Goal: Transaction & Acquisition: Purchase product/service

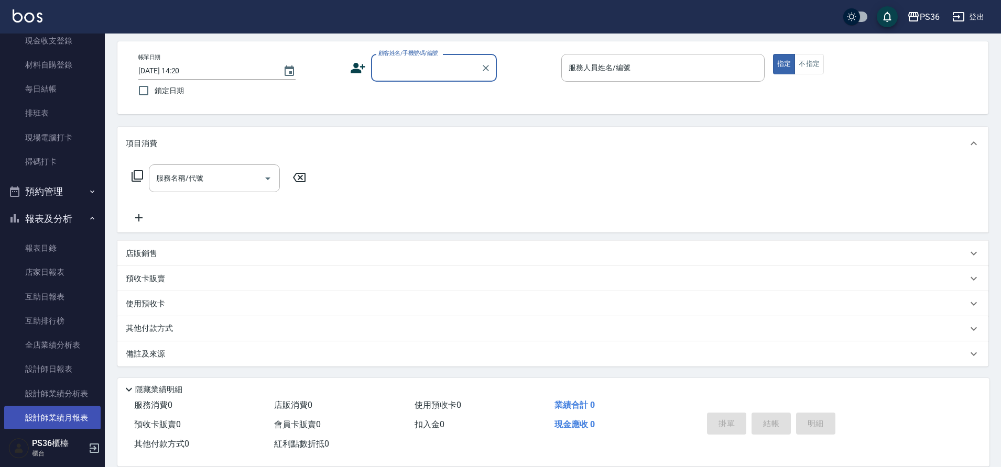
scroll to position [262, 0]
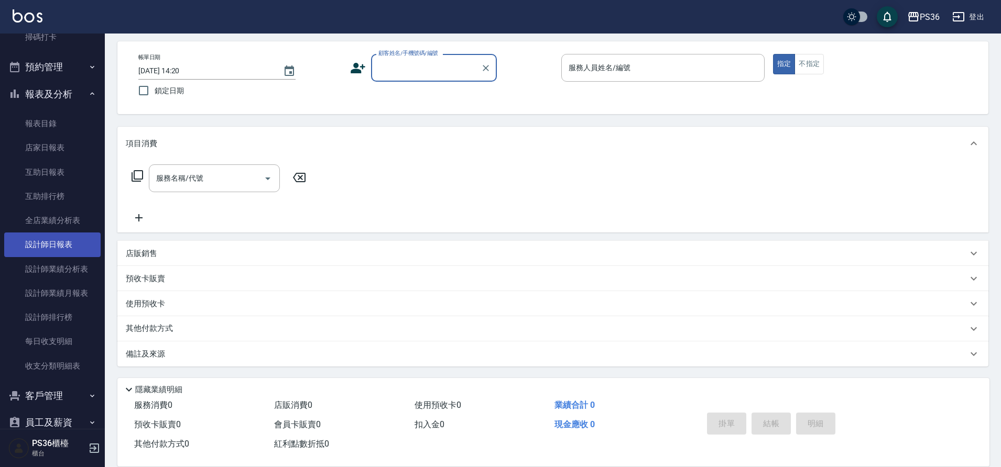
click at [70, 247] on link "設計師日報表" at bounding box center [52, 245] width 96 height 24
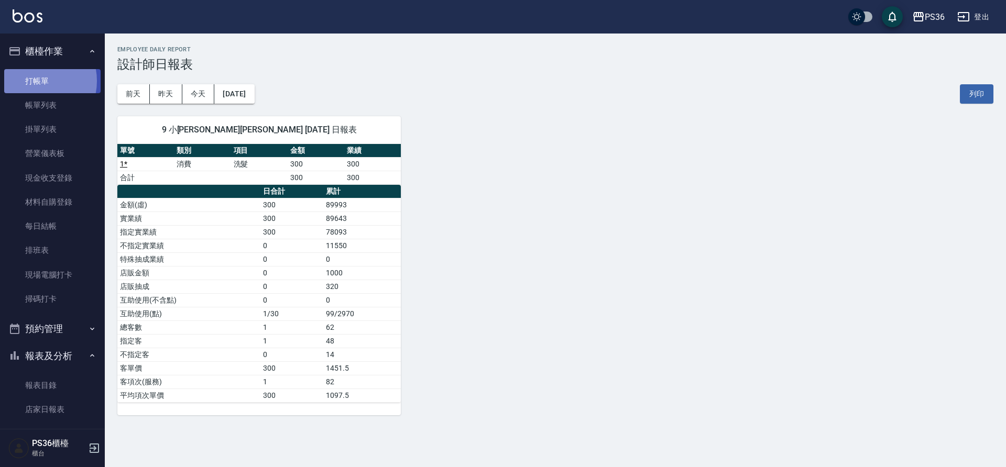
click at [35, 81] on link "打帳單" at bounding box center [52, 81] width 96 height 24
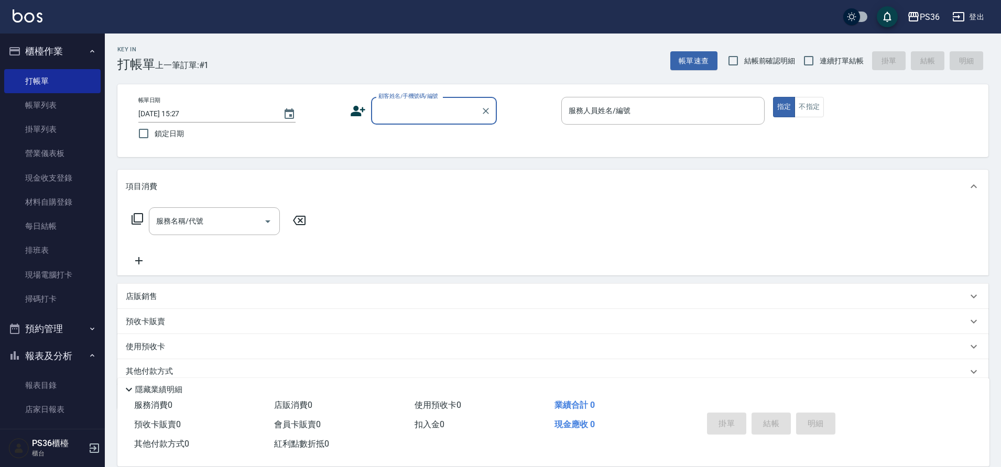
click at [422, 121] on div "顧客姓名/手機號碼/編號" at bounding box center [434, 111] width 126 height 28
click at [354, 114] on icon at bounding box center [358, 111] width 15 height 10
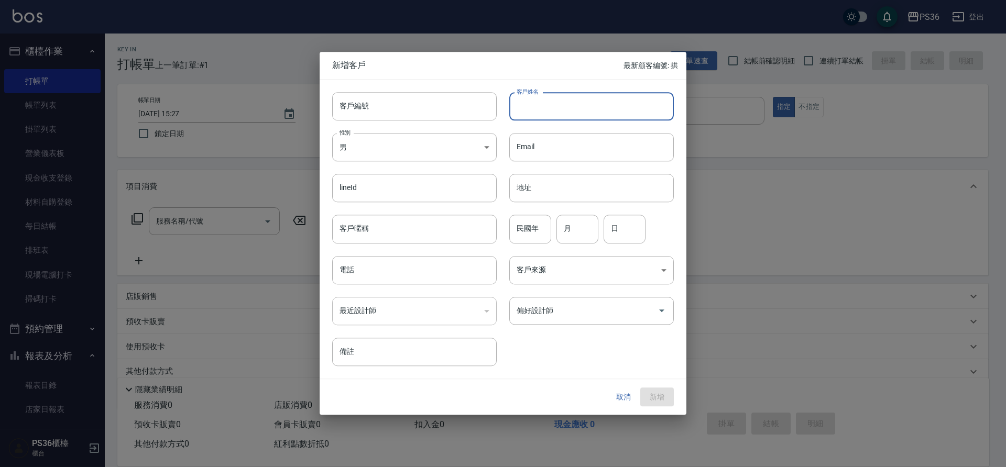
click at [542, 107] on input "客戶姓名" at bounding box center [591, 106] width 165 height 28
type input "[PERSON_NAME]"
click at [386, 270] on input "電話" at bounding box center [414, 270] width 165 height 28
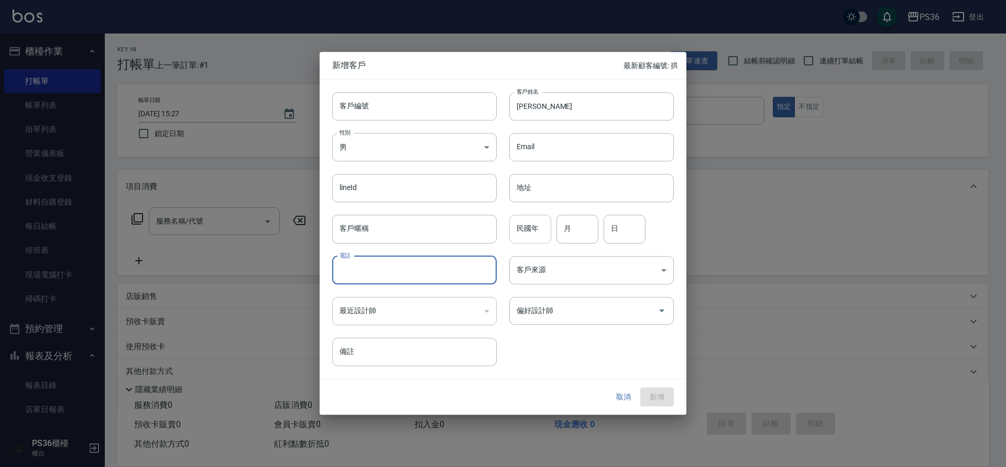
click at [550, 236] on input "民國年" at bounding box center [530, 229] width 42 height 28
type input "83"
type input "02"
type input "09"
type input "0976534669"
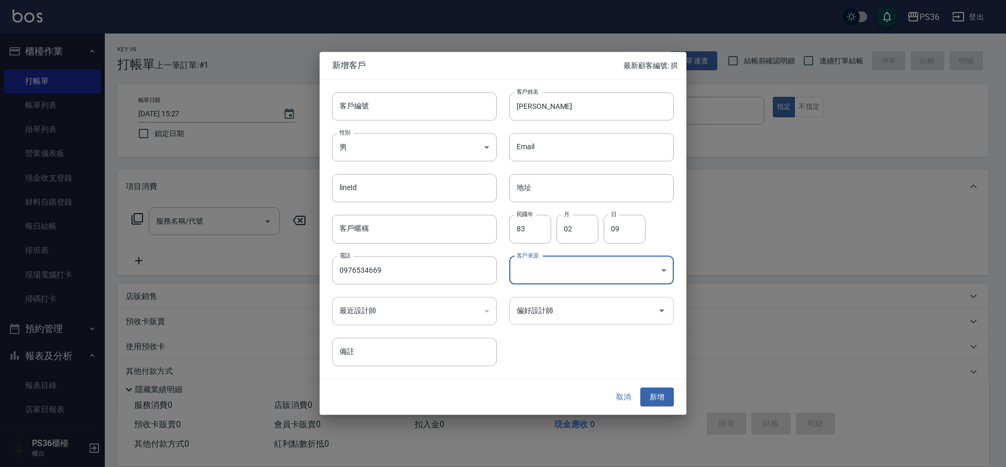
click at [659, 313] on icon "Open" at bounding box center [661, 311] width 13 height 13
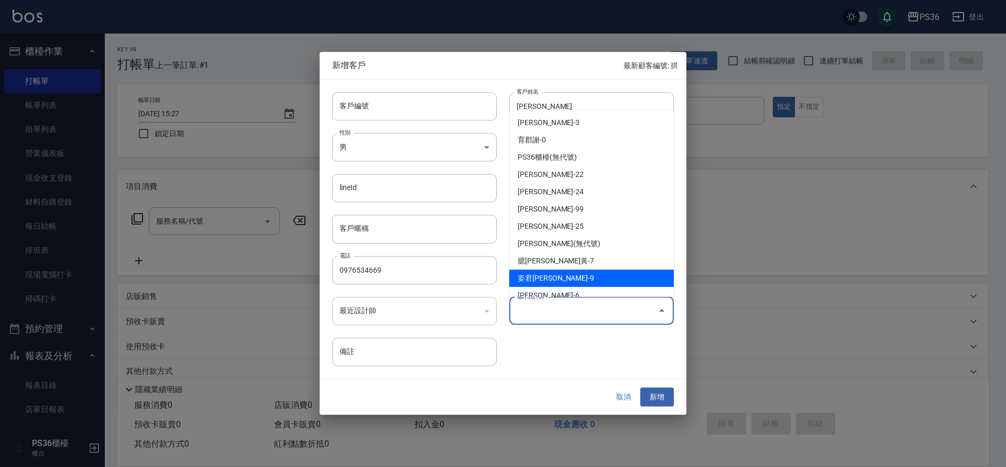
click at [595, 273] on li "姿君李-9" at bounding box center [591, 278] width 165 height 17
type input "[PERSON_NAME]"
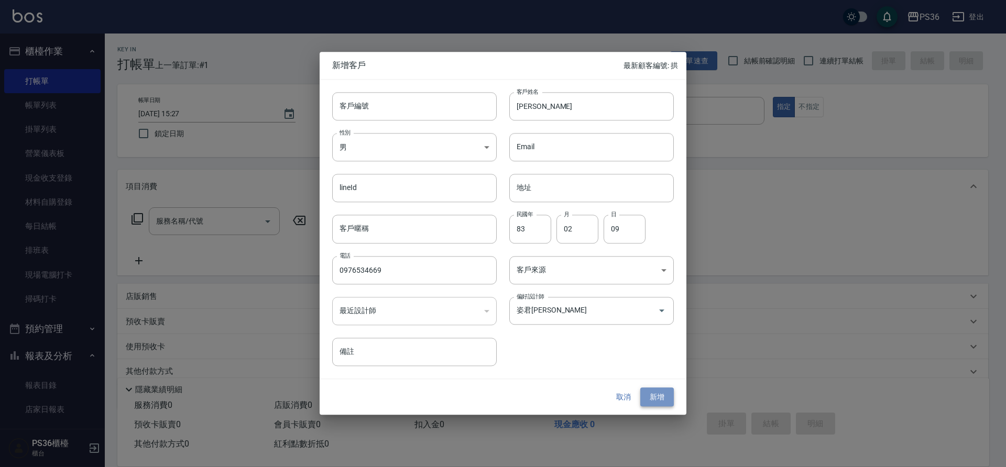
click at [658, 395] on button "新增" at bounding box center [657, 397] width 34 height 19
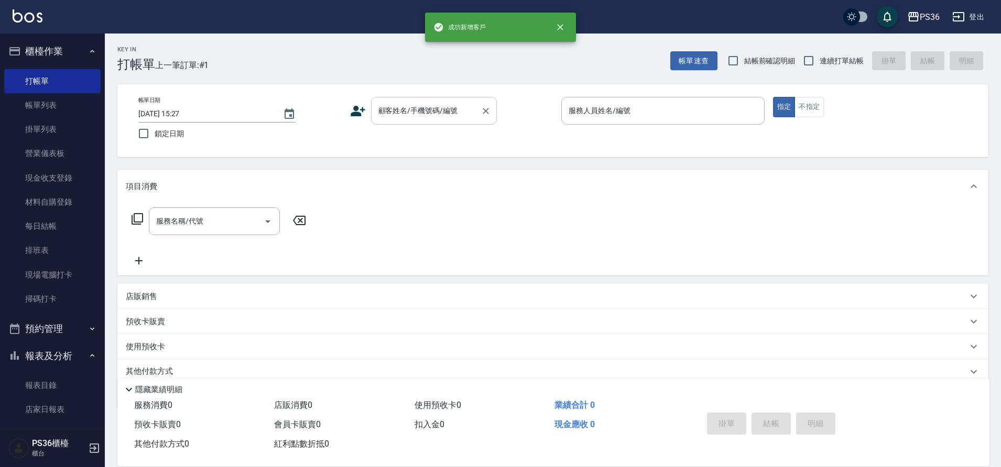
click at [442, 106] on div "顧客姓名/手機號碼/編號 顧客姓名/手機號碼/編號" at bounding box center [434, 111] width 126 height 28
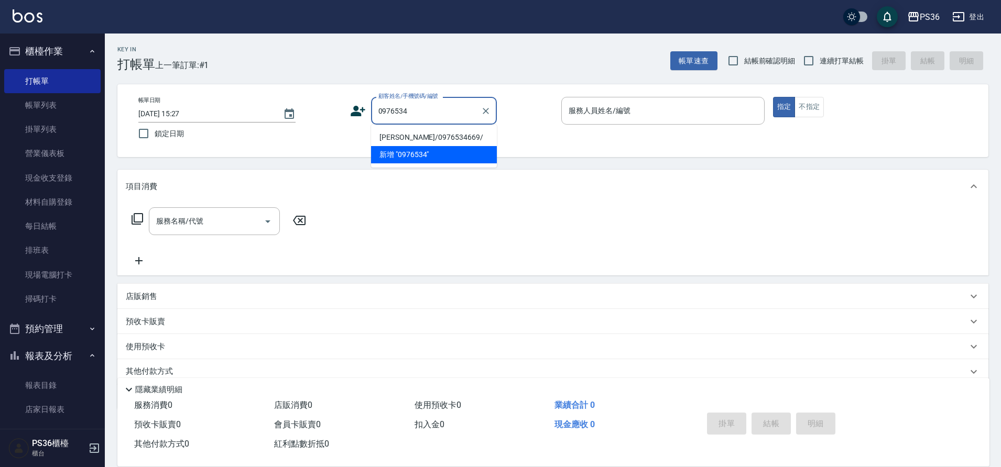
click at [415, 134] on li "[PERSON_NAME]/0976534669/" at bounding box center [434, 137] width 126 height 17
type input "[PERSON_NAME]/0976534669/"
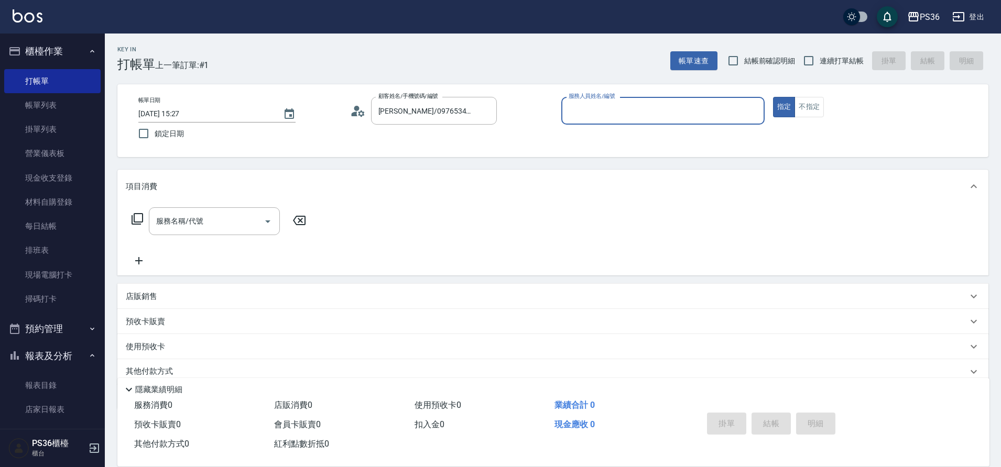
type input "小布-9"
click at [800, 114] on button "不指定" at bounding box center [808, 107] width 29 height 20
click at [145, 226] on div "服務名稱/代號 服務名稱/代號" at bounding box center [219, 221] width 187 height 28
click at [135, 221] on icon at bounding box center [137, 219] width 13 height 13
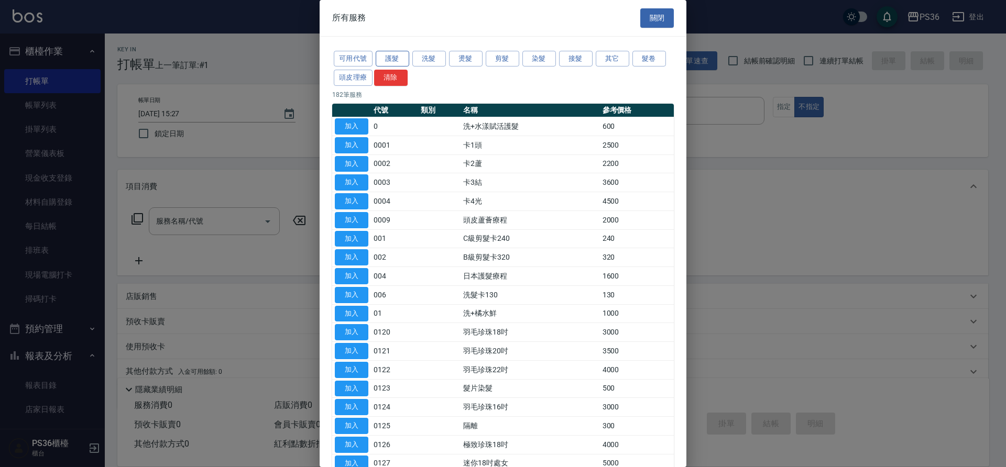
click at [400, 55] on button "護髮" at bounding box center [393, 59] width 34 height 16
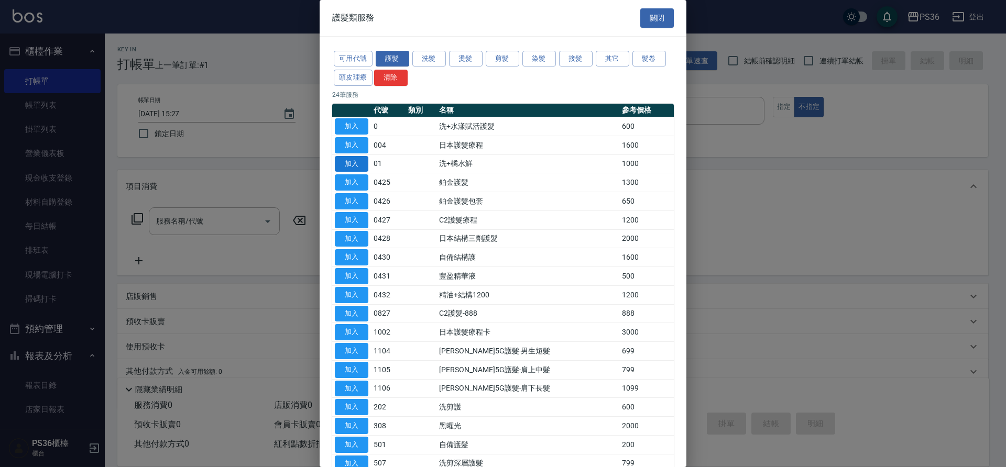
click at [353, 165] on button "加入" at bounding box center [352, 164] width 34 height 16
type input "洗+橘水鮮(01)"
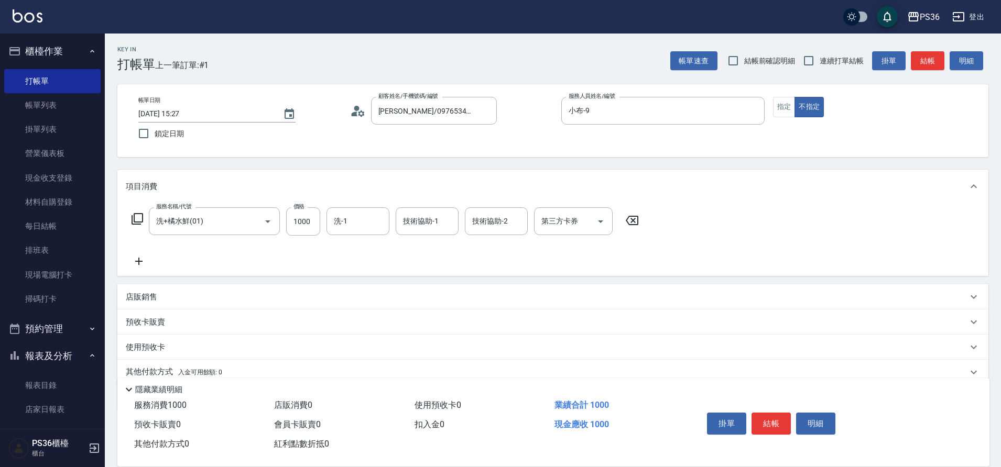
click at [138, 217] on icon at bounding box center [137, 219] width 13 height 13
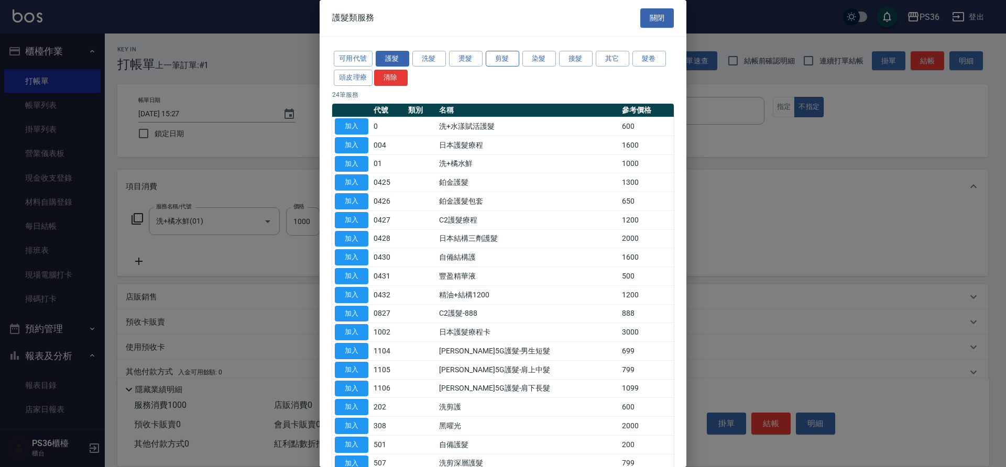
click at [512, 54] on button "剪髮" at bounding box center [503, 59] width 34 height 16
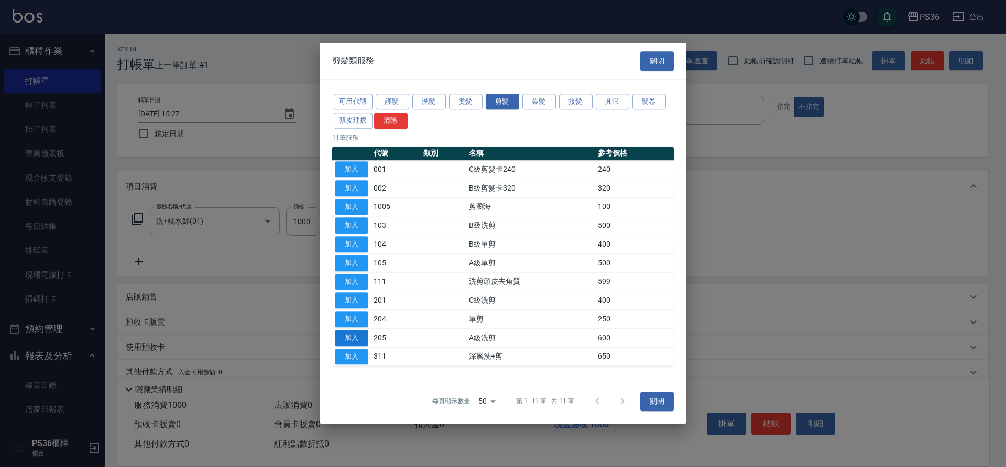
click at [356, 337] on button "加入" at bounding box center [352, 338] width 34 height 16
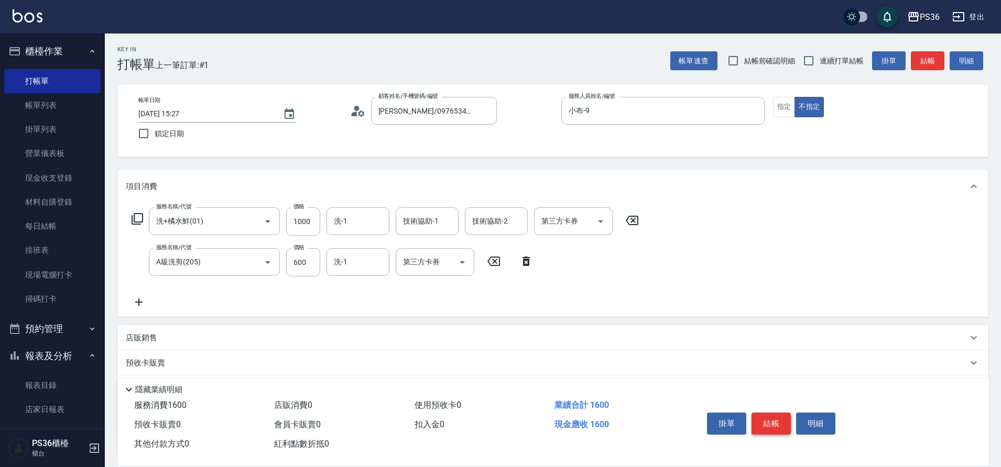
click at [775, 415] on button "結帳" at bounding box center [770, 424] width 39 height 22
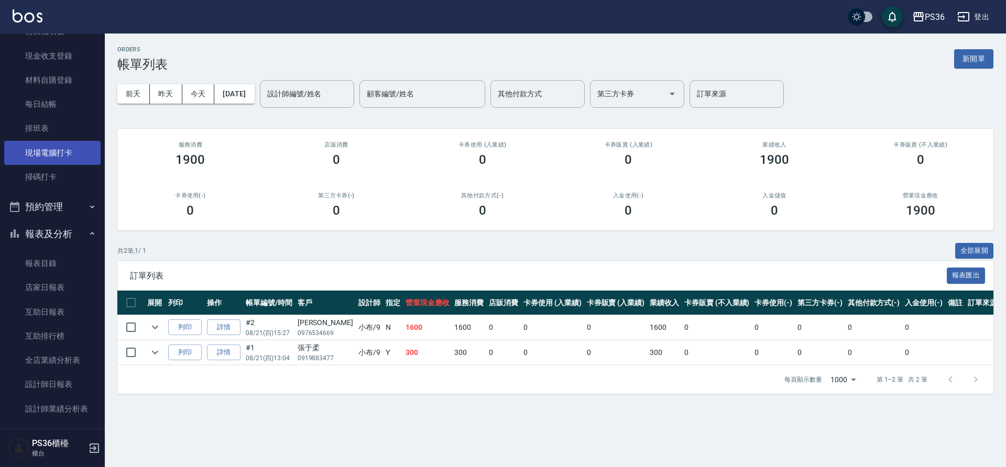
scroll to position [336, 0]
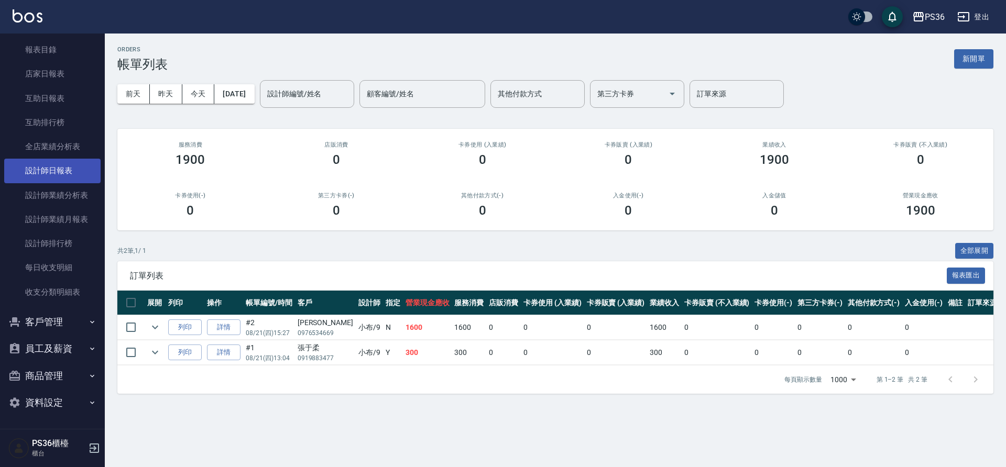
click at [60, 165] on link "設計師日報表" at bounding box center [52, 171] width 96 height 24
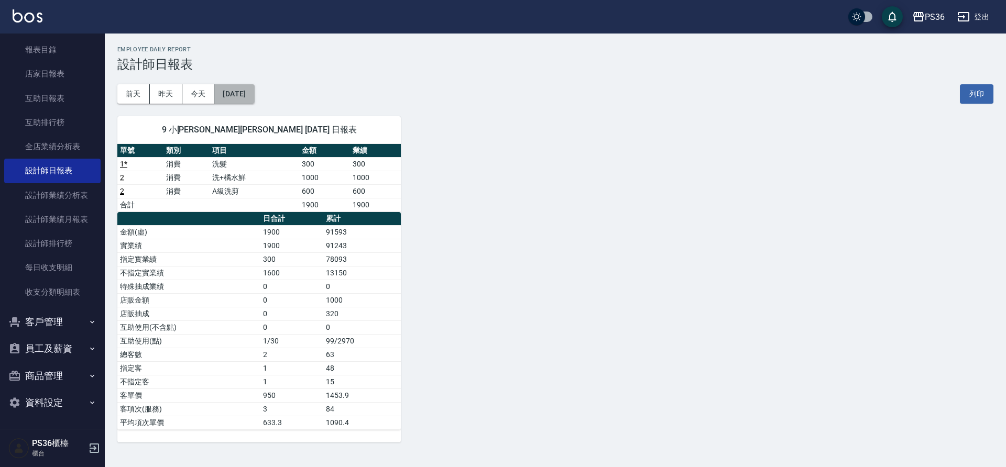
click at [253, 86] on button "[DATE]" at bounding box center [234, 93] width 40 height 19
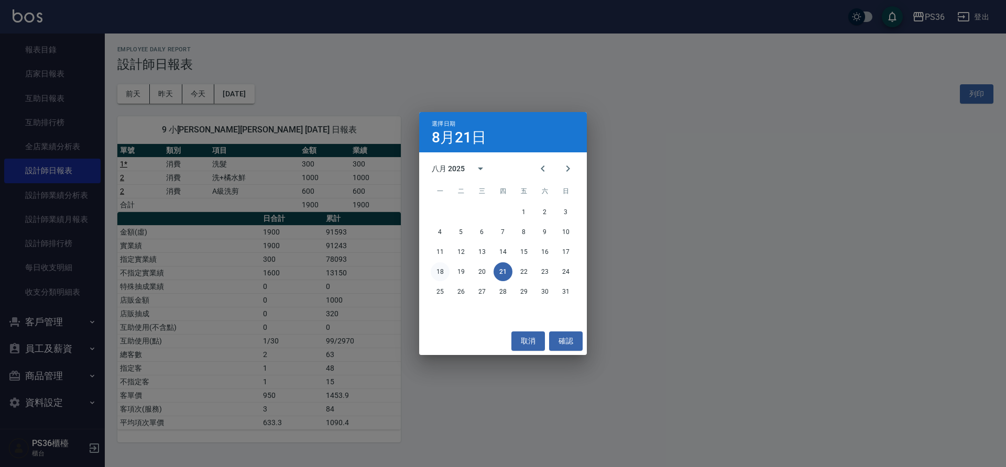
click at [445, 268] on button "18" at bounding box center [440, 271] width 19 height 19
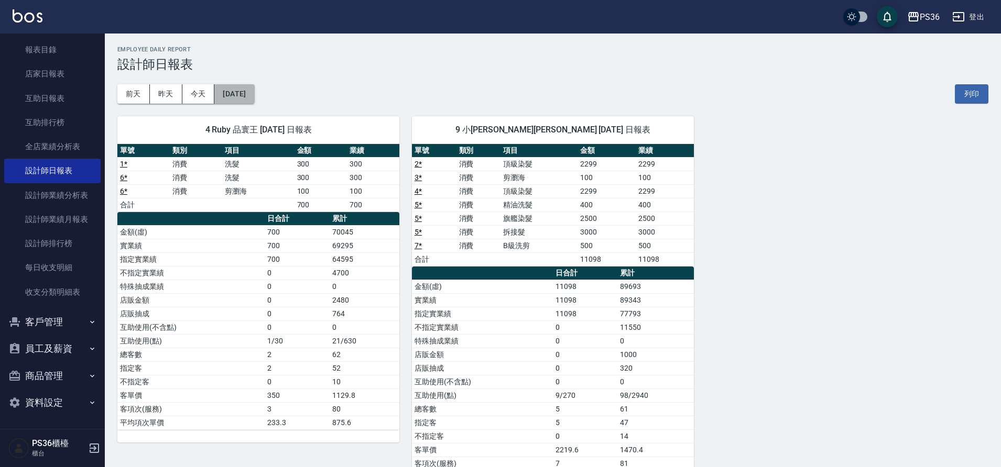
click at [254, 96] on button "2025/08/18" at bounding box center [234, 93] width 40 height 19
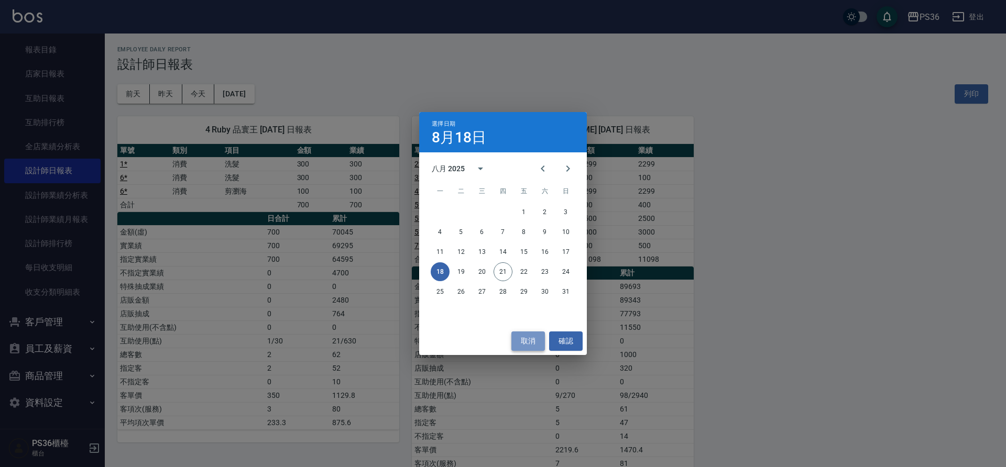
click at [521, 342] on button "取消" at bounding box center [528, 341] width 34 height 19
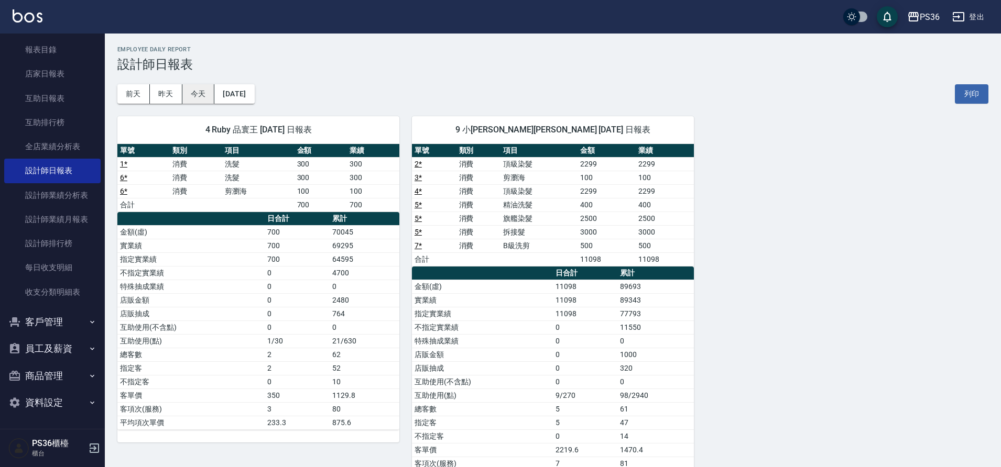
click at [194, 91] on button "今天" at bounding box center [198, 93] width 32 height 19
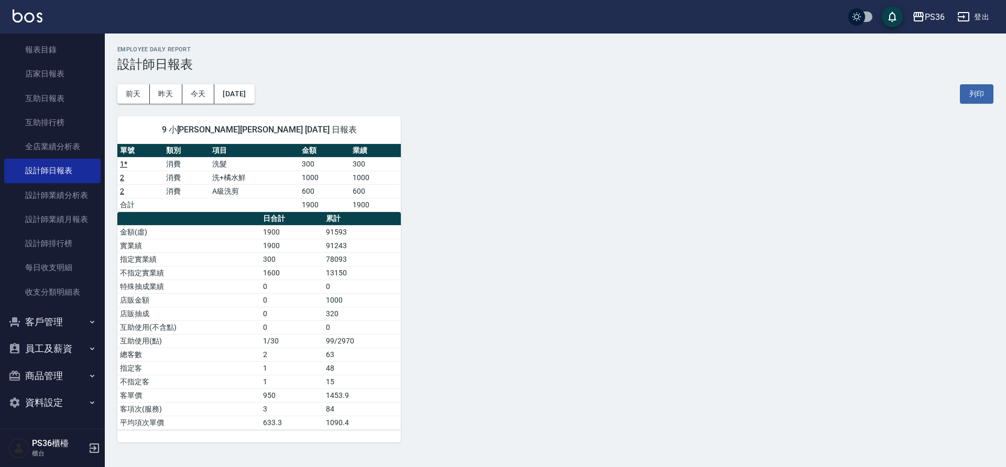
click at [528, 209] on div "9 小布 姿君李 08/21/2025 日報表 單號 類別 項目 金額 業績 1 * 消費 洗髮 300 300 2 消費 洗+橘水鮮 1000 1000 2…" at bounding box center [549, 273] width 889 height 339
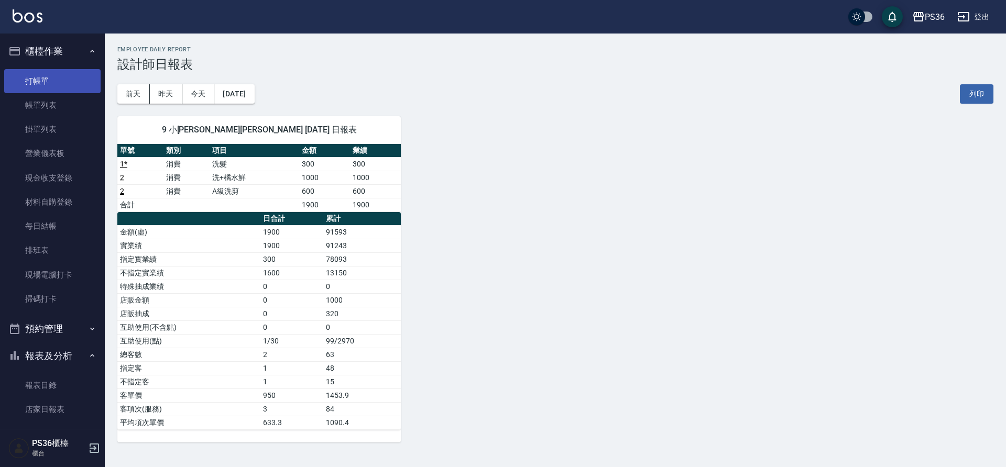
click at [56, 75] on link "打帳單" at bounding box center [52, 81] width 96 height 24
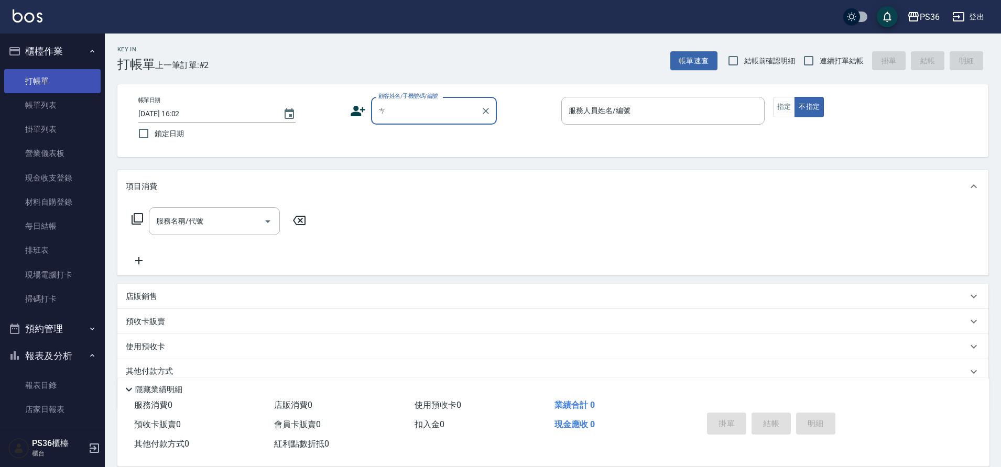
type input "ㄗ"
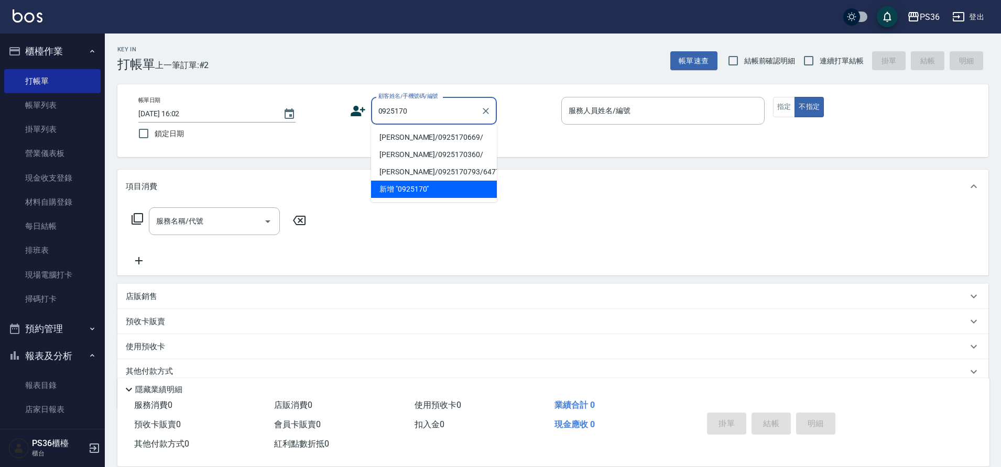
click at [414, 132] on li "[PERSON_NAME]/0925170669/" at bounding box center [434, 137] width 126 height 17
type input "[PERSON_NAME]/0925170669/"
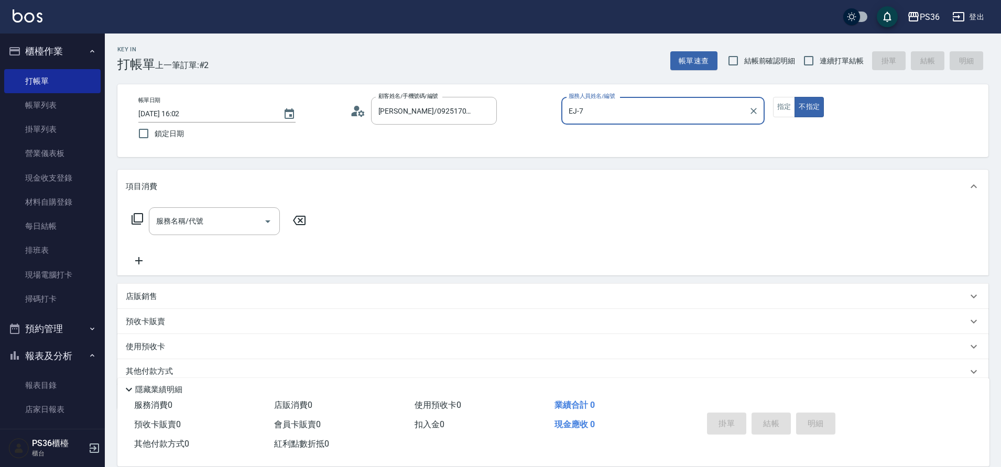
type input "EJ-7"
click at [774, 108] on button "指定" at bounding box center [784, 107] width 23 height 20
click at [221, 218] on input "服務名稱/代號" at bounding box center [207, 221] width 106 height 18
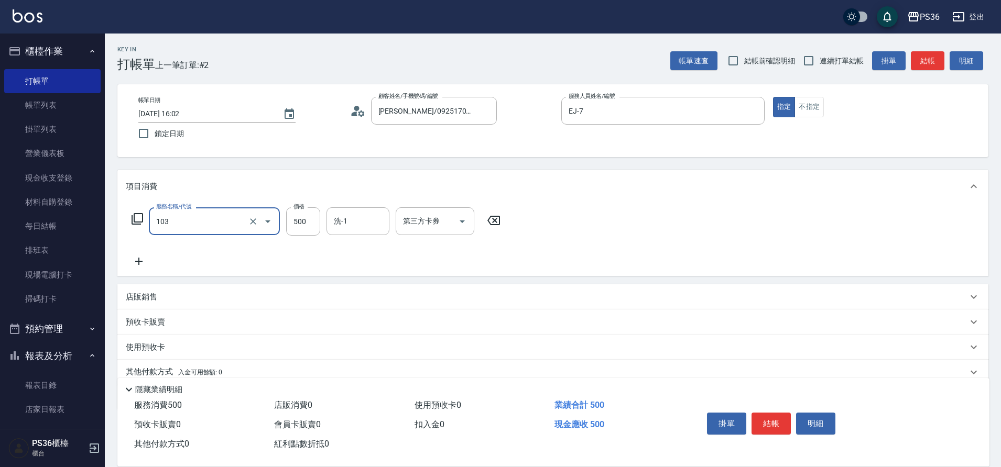
type input "B級洗剪(103)"
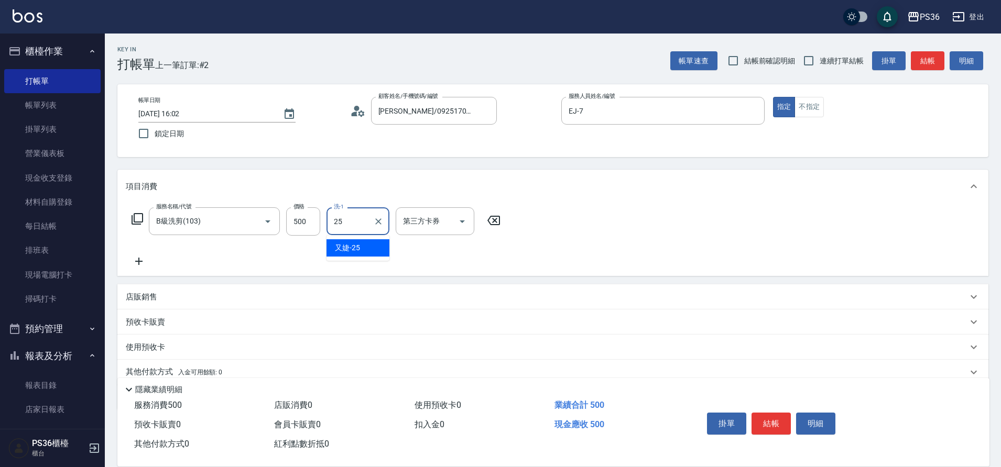
type input "又婕-25"
click at [778, 426] on button "結帳" at bounding box center [770, 424] width 39 height 22
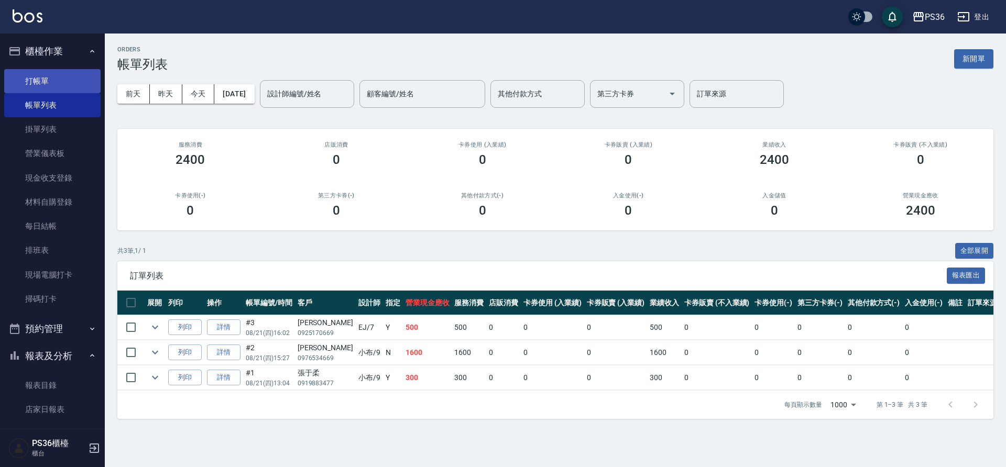
click at [67, 73] on link "打帳單" at bounding box center [52, 81] width 96 height 24
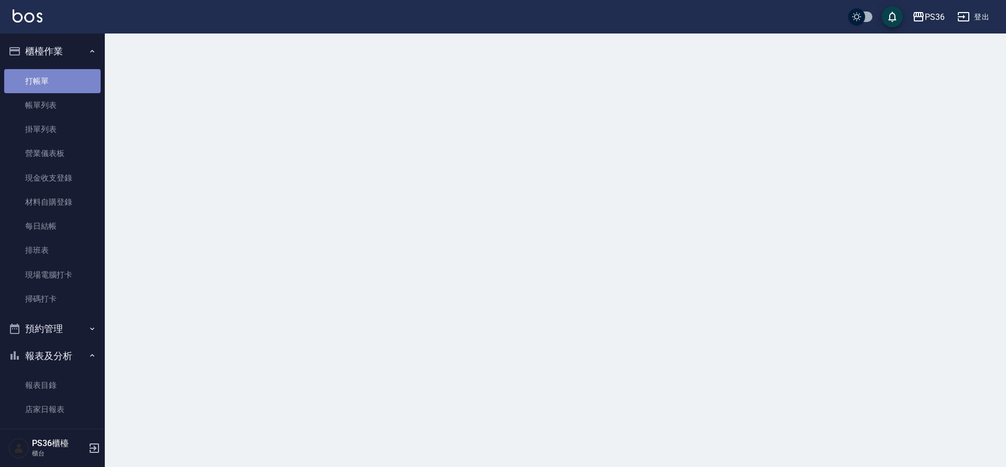
click at [67, 73] on link "打帳單" at bounding box center [52, 81] width 96 height 24
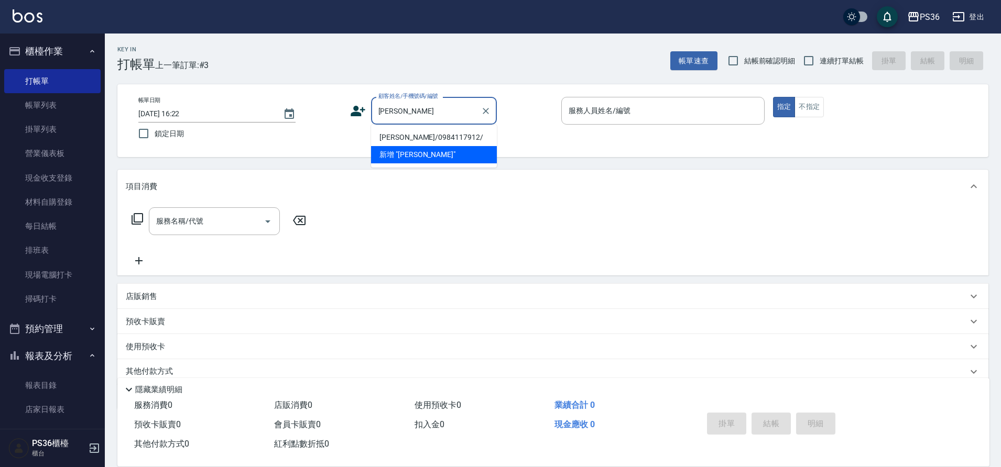
click at [435, 143] on li "[PERSON_NAME]/0984117912/" at bounding box center [434, 137] width 126 height 17
type input "[PERSON_NAME]/0984117912/"
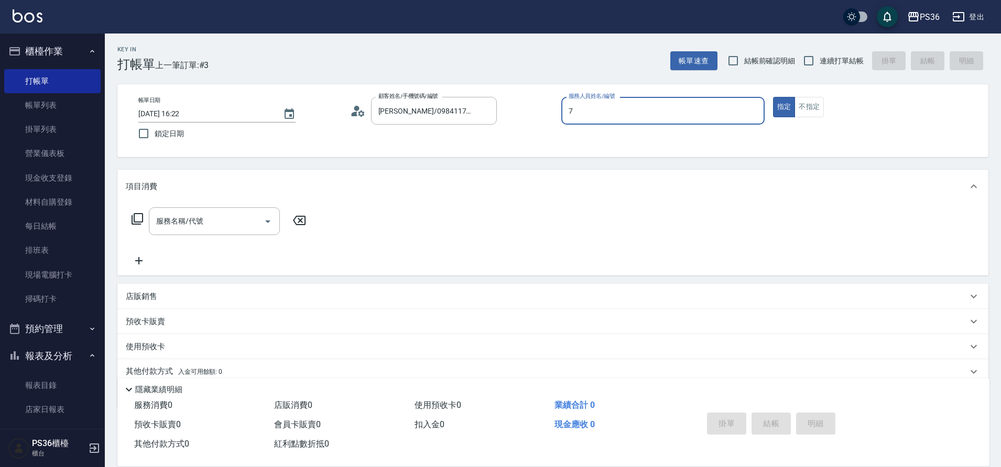
type input "EJ-7"
type button "true"
click at [207, 218] on input "服務名稱/代號" at bounding box center [207, 221] width 106 height 18
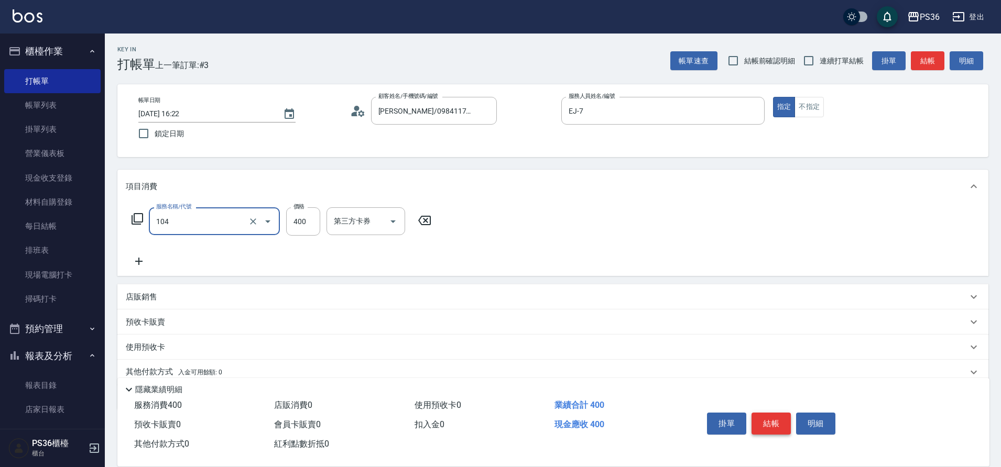
type input "B級單剪(104)"
click at [767, 419] on button "結帳" at bounding box center [770, 424] width 39 height 22
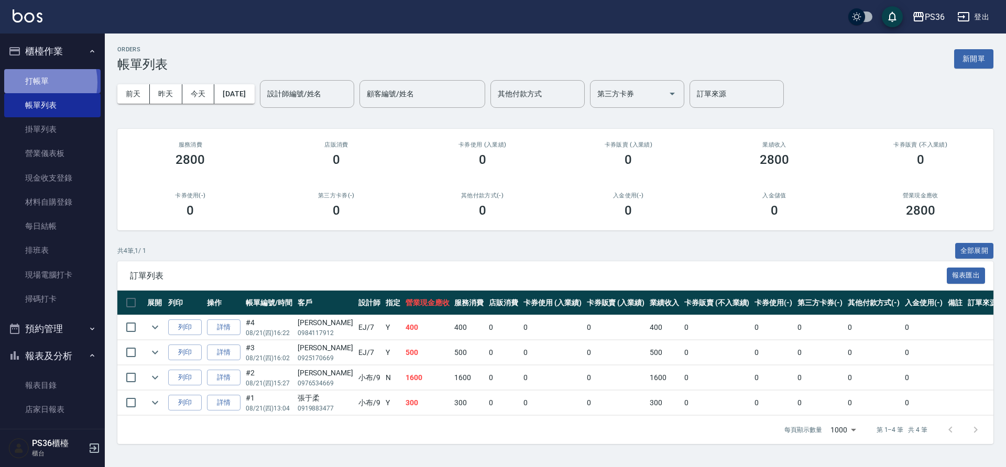
click at [30, 82] on link "打帳單" at bounding box center [52, 81] width 96 height 24
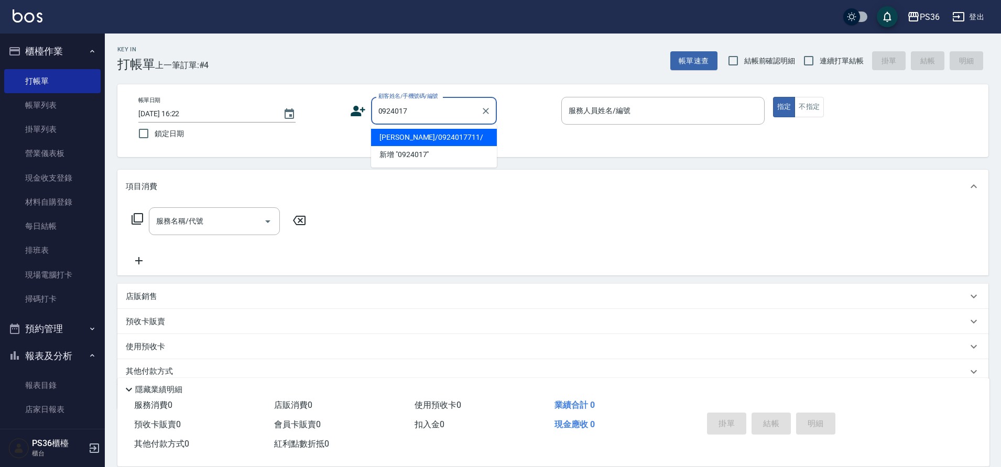
click at [408, 137] on li "[PERSON_NAME]/0924017711/" at bounding box center [434, 137] width 126 height 17
type input "[PERSON_NAME]/0924017711/"
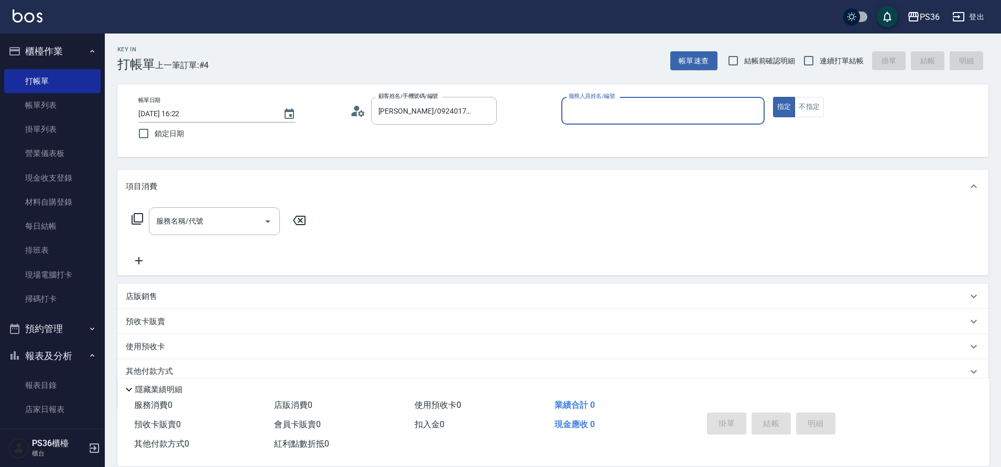
type input "EJ-7"
click at [187, 227] on input "服務名稱/代號" at bounding box center [207, 221] width 106 height 18
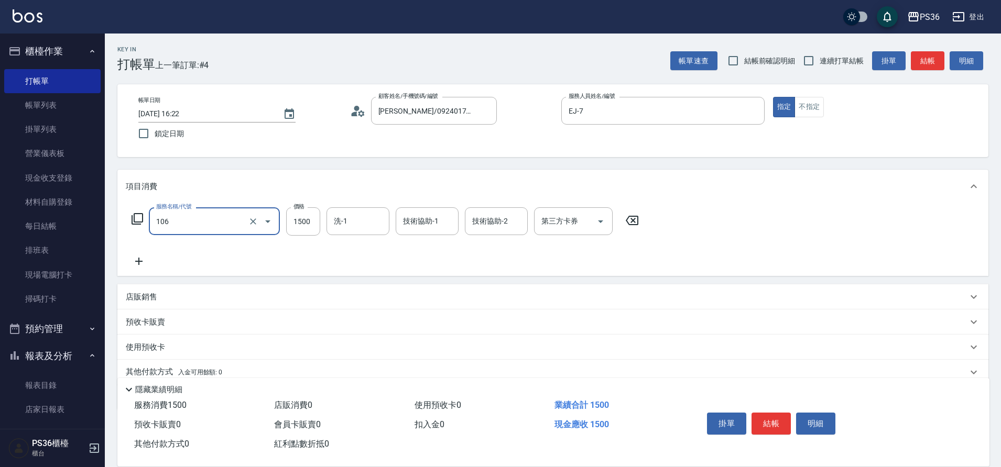
type input "頂級染髮(106)"
type input "2000"
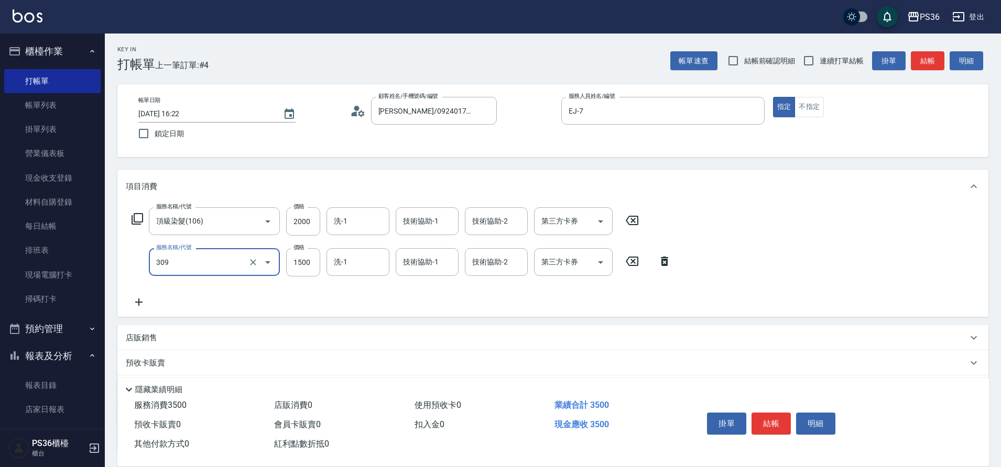
type input "頂級離子(309)"
type input "2000"
click at [360, 264] on input "洗-1" at bounding box center [357, 262] width 53 height 18
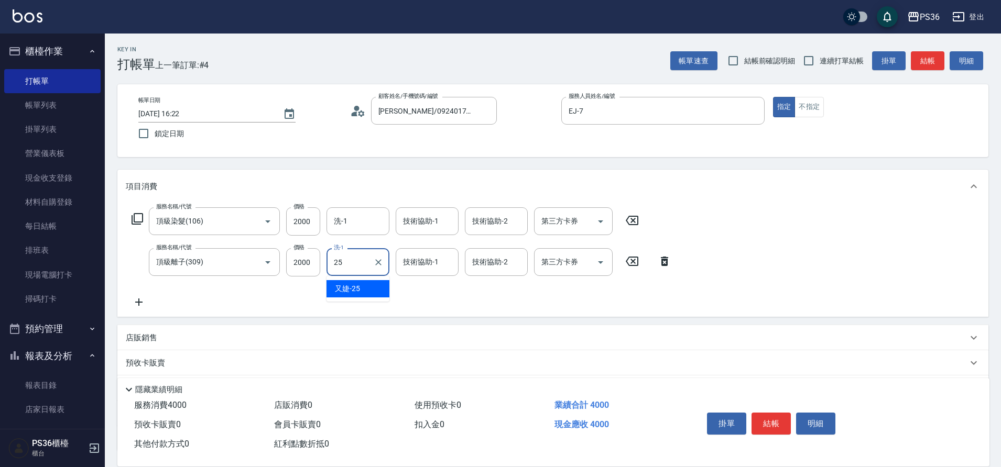
type input "又婕-25"
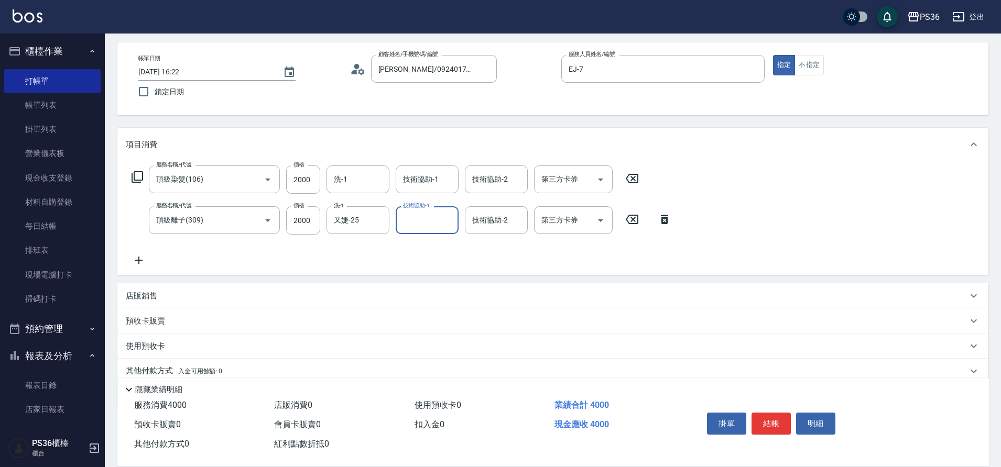
scroll to position [84, 0]
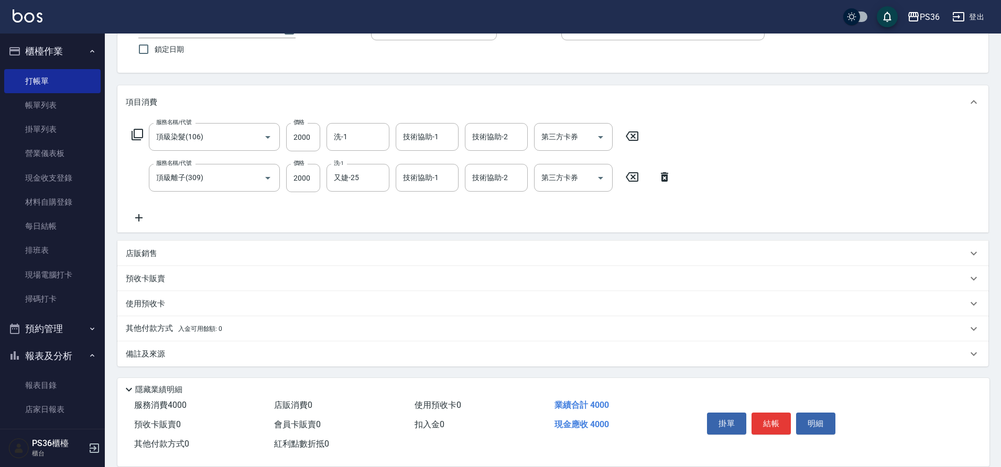
click at [163, 325] on p "其他付款方式 入金可用餘額: 0" at bounding box center [174, 329] width 96 height 12
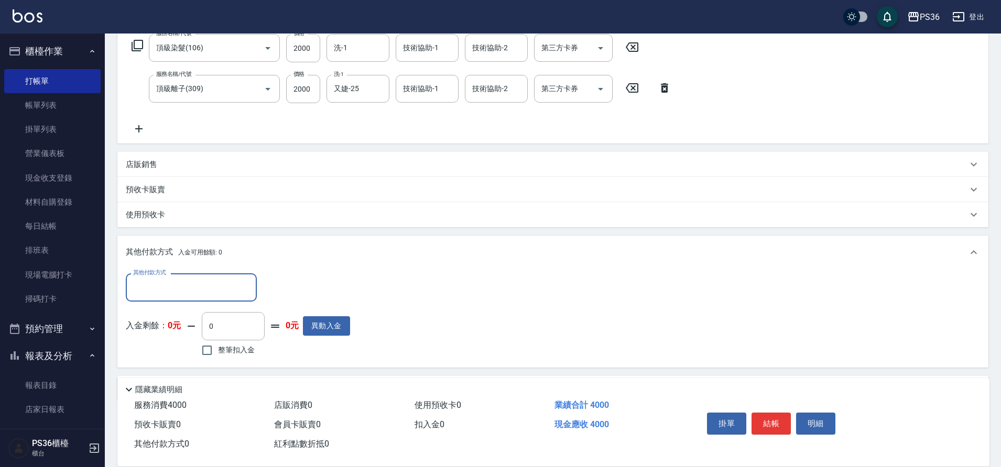
scroll to position [189, 0]
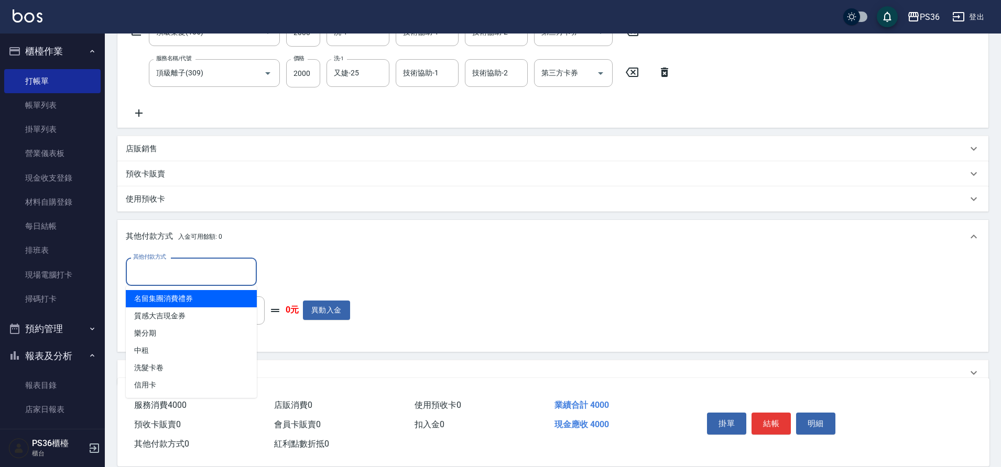
click at [143, 278] on input "其他付款方式" at bounding box center [191, 271] width 122 height 18
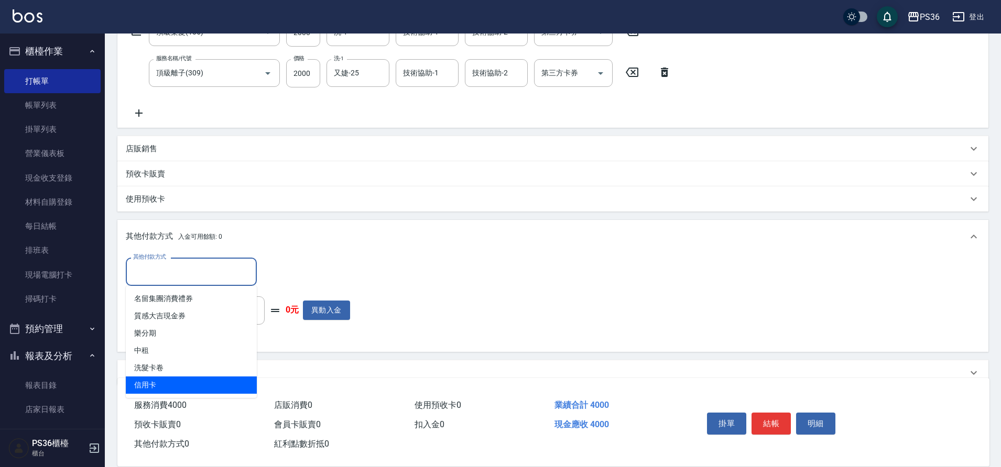
click at [160, 380] on span "信用卡" at bounding box center [191, 385] width 131 height 17
type input "信用卡"
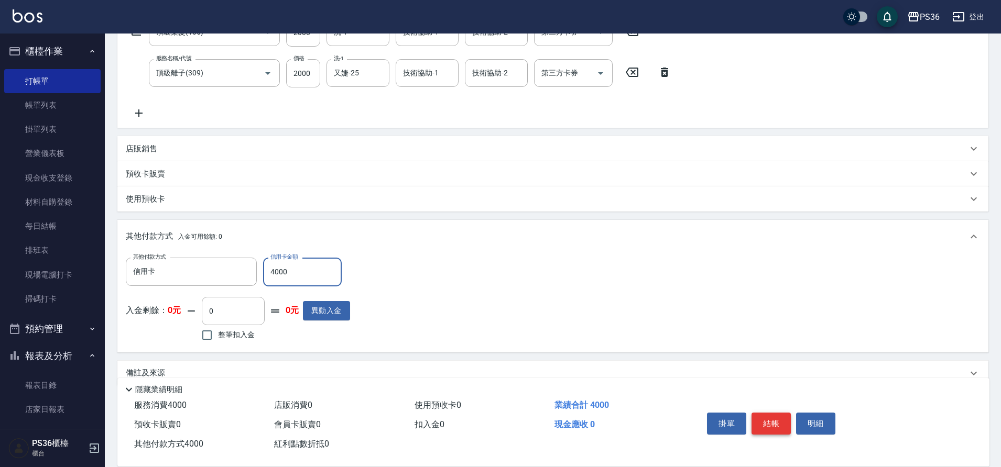
type input "4000"
click at [775, 426] on button "結帳" at bounding box center [770, 424] width 39 height 22
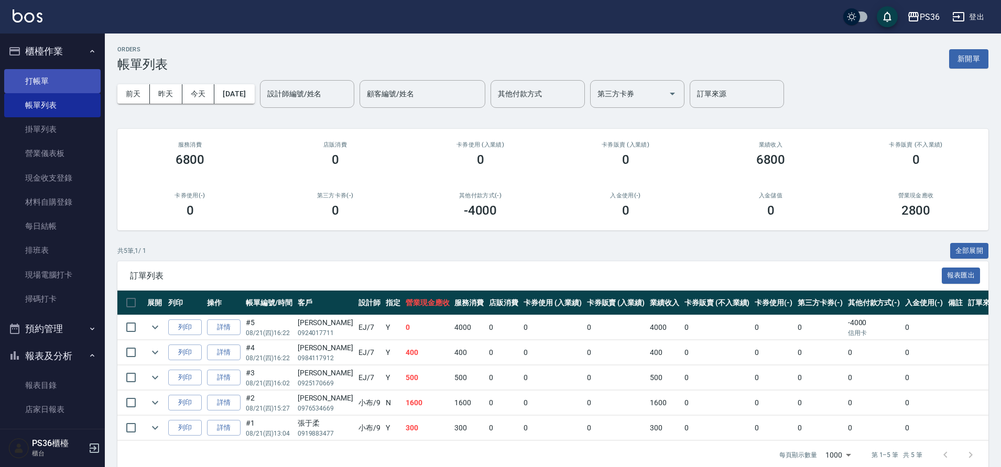
click at [35, 82] on link "打帳單" at bounding box center [52, 81] width 96 height 24
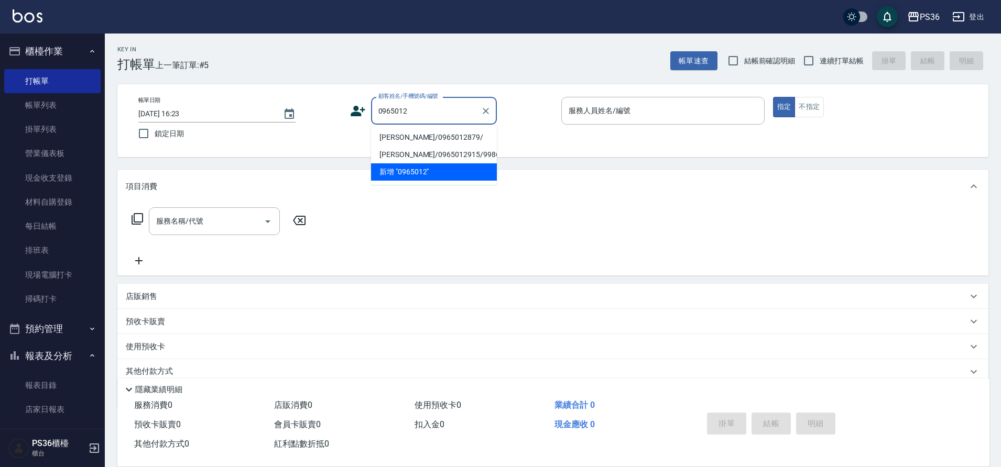
click at [411, 138] on li "[PERSON_NAME]/0965012879/" at bounding box center [434, 137] width 126 height 17
type input "[PERSON_NAME]/0965012879/"
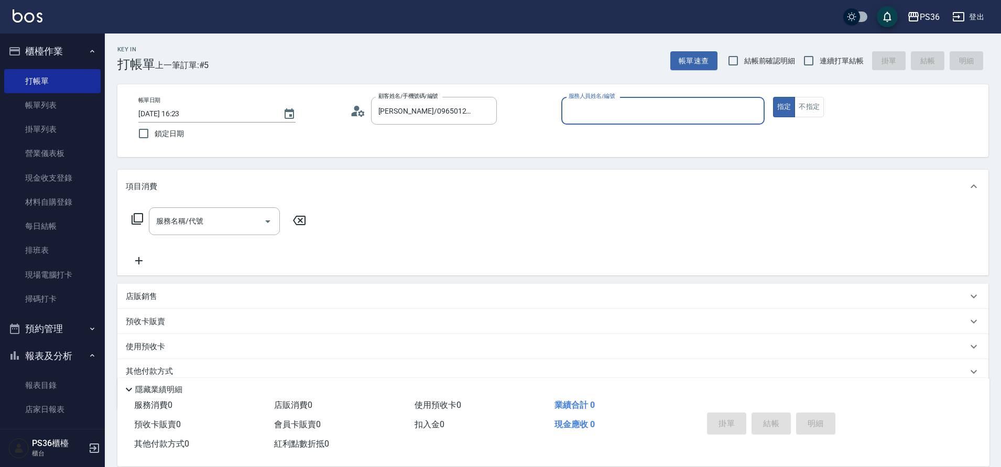
type input "EJ-7"
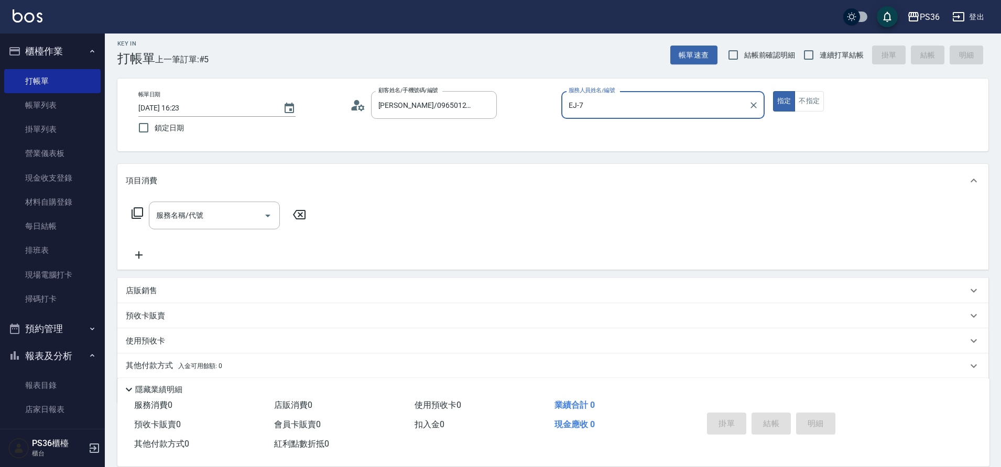
scroll to position [43, 0]
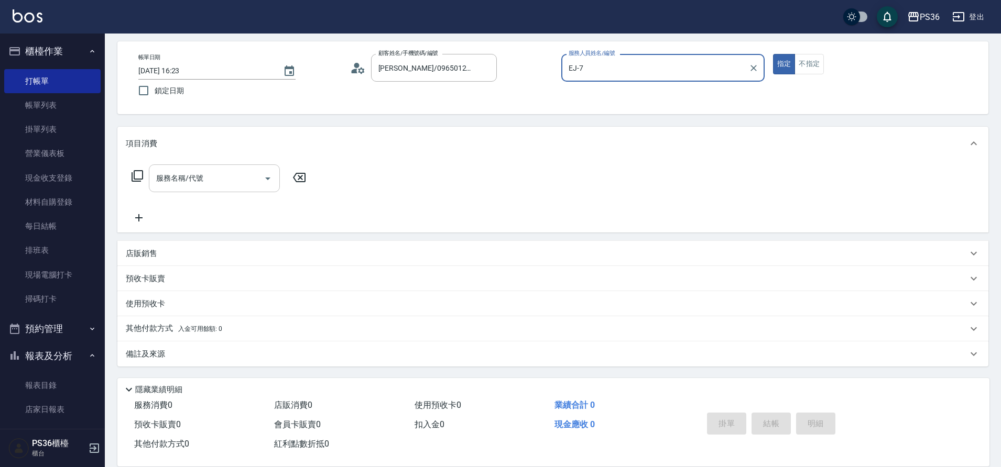
click at [229, 174] on input "服務名稱/代號" at bounding box center [207, 178] width 106 height 18
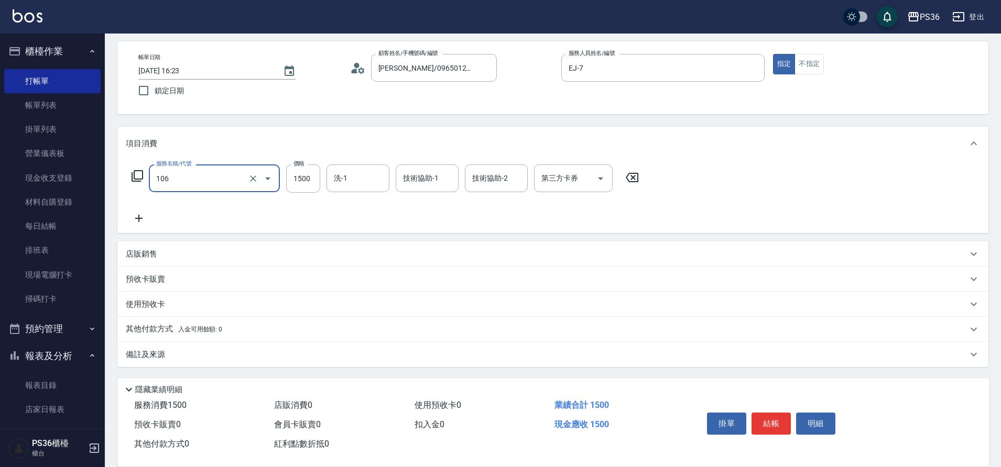
type input "頂級染髮(106)"
type input "3000"
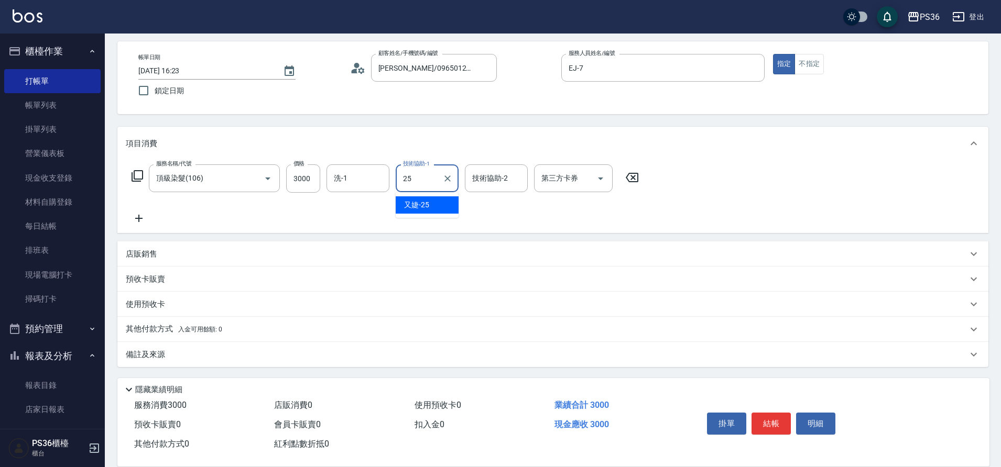
type input "又婕-25"
click at [354, 179] on input "洗-1" at bounding box center [357, 178] width 53 height 18
type input "又婕-25"
click at [773, 415] on button "結帳" at bounding box center [770, 424] width 39 height 22
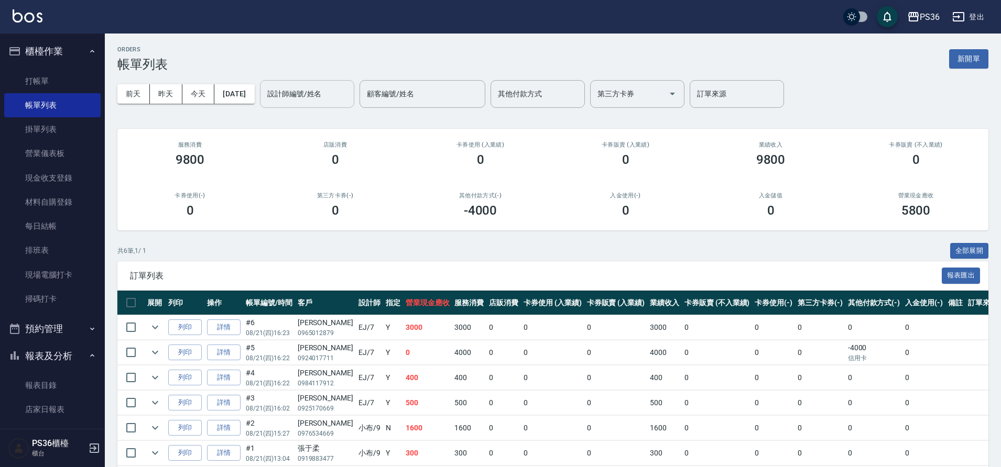
click at [302, 95] on input "設計師編號/姓名" at bounding box center [307, 94] width 85 height 18
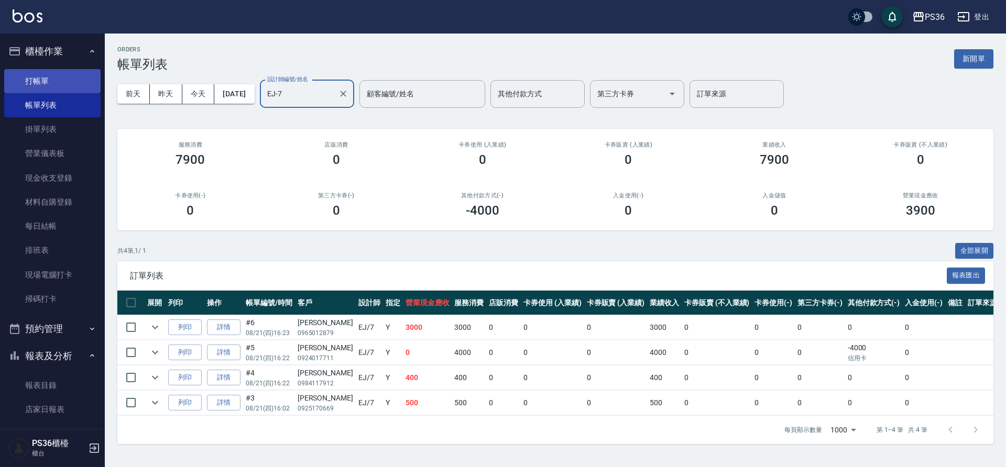
type input "EJ-7"
click at [39, 78] on link "打帳單" at bounding box center [52, 81] width 96 height 24
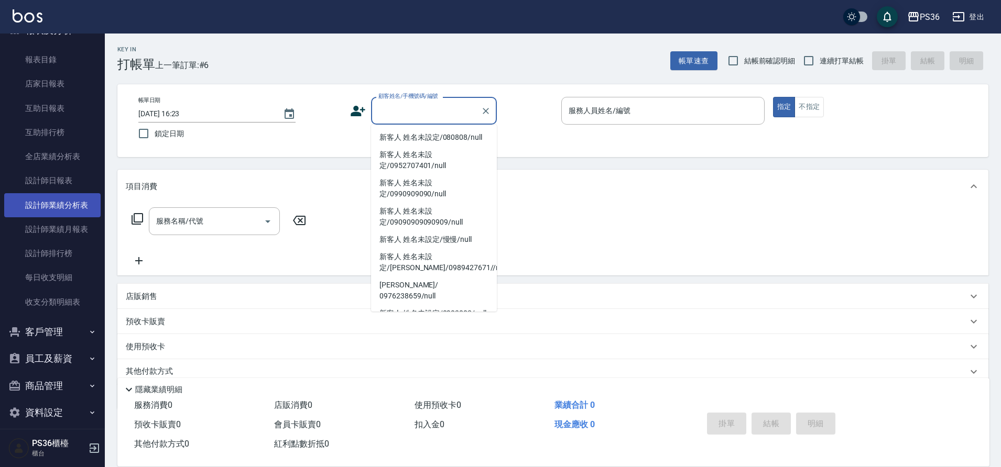
scroll to position [336, 0]
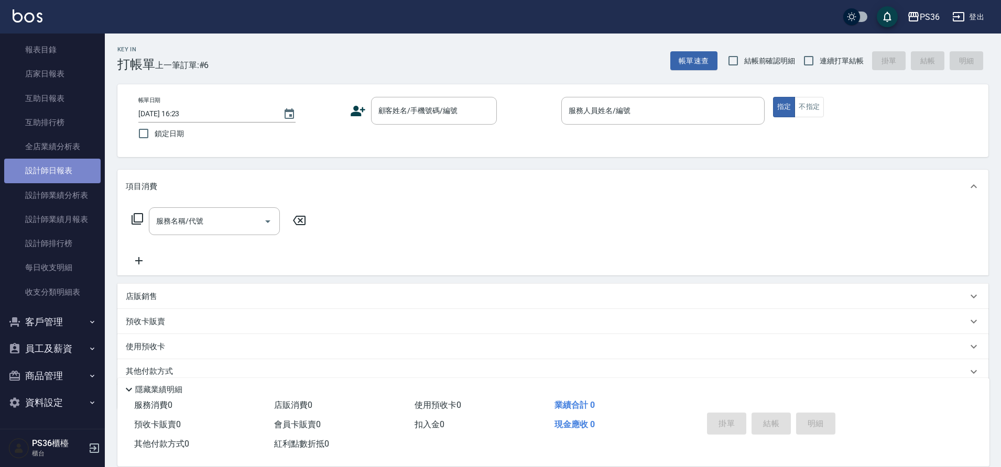
click at [61, 168] on link "設計師日報表" at bounding box center [52, 171] width 96 height 24
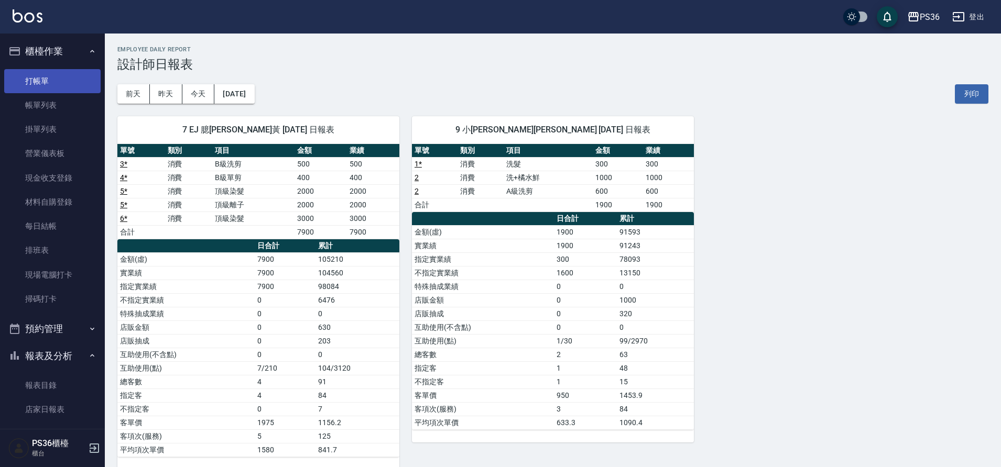
click at [70, 75] on link "打帳單" at bounding box center [52, 81] width 96 height 24
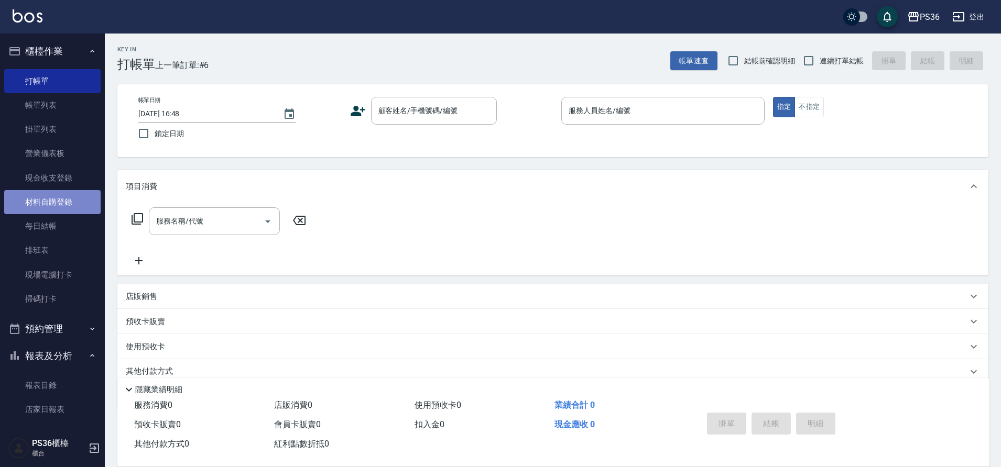
click at [58, 209] on link "材料自購登錄" at bounding box center [52, 202] width 96 height 24
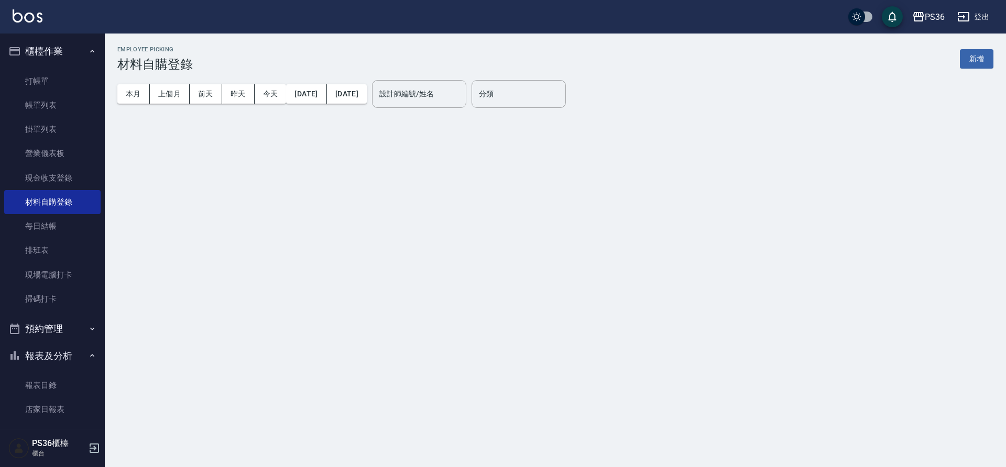
click at [433, 97] on input "設計師編號/姓名" at bounding box center [419, 94] width 85 height 18
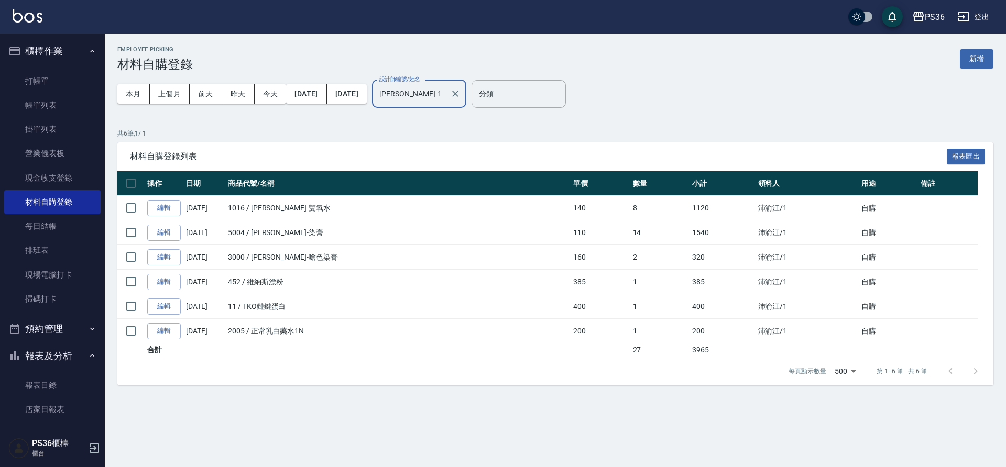
type input "[PERSON_NAME]-1"
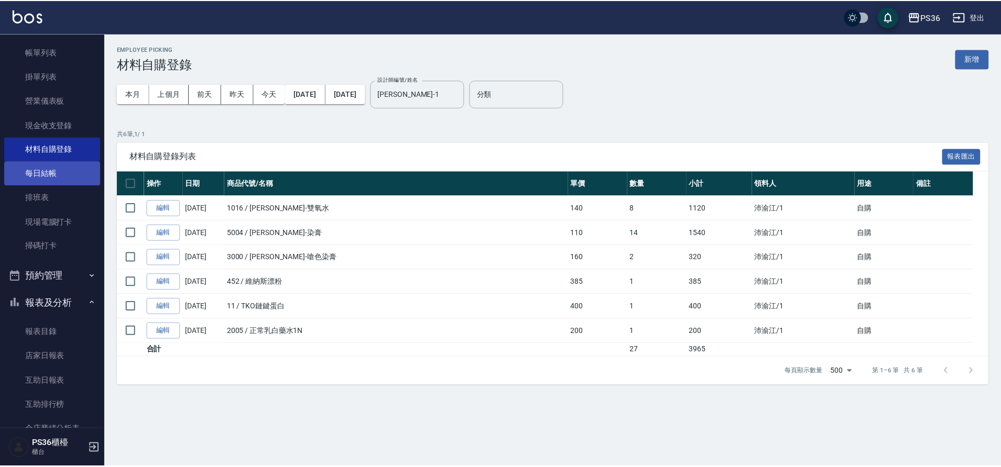
scroll to position [105, 0]
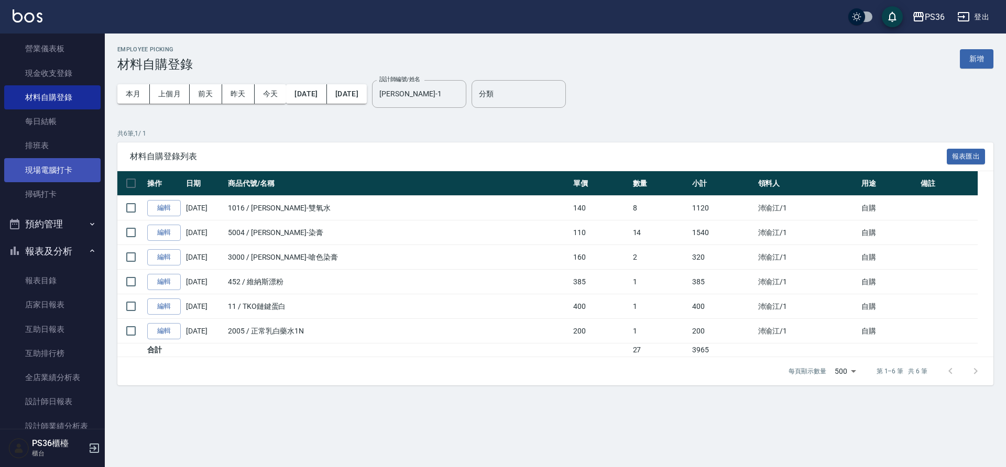
click at [63, 160] on link "現場電腦打卡" at bounding box center [52, 170] width 96 height 24
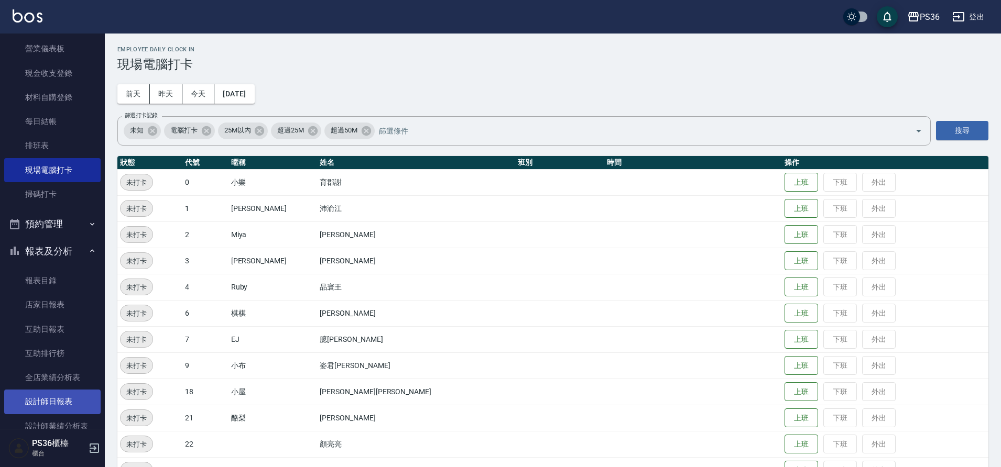
click at [48, 404] on link "設計師日報表" at bounding box center [52, 402] width 96 height 24
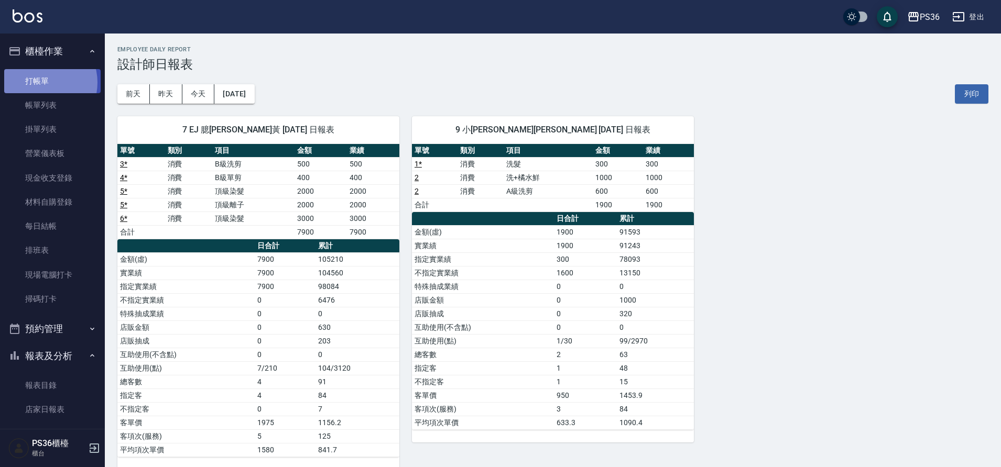
click at [41, 82] on link "打帳單" at bounding box center [52, 81] width 96 height 24
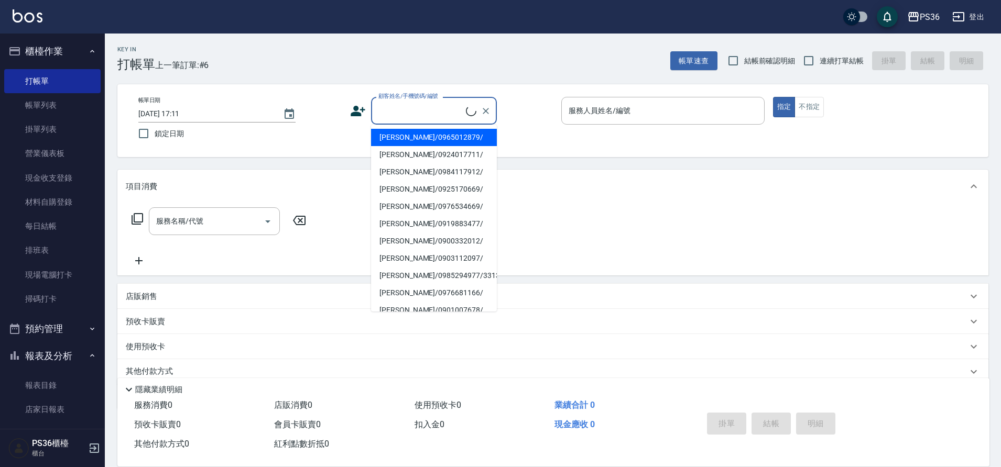
click at [389, 106] on input "顧客姓名/手機號碼/編號" at bounding box center [421, 111] width 90 height 18
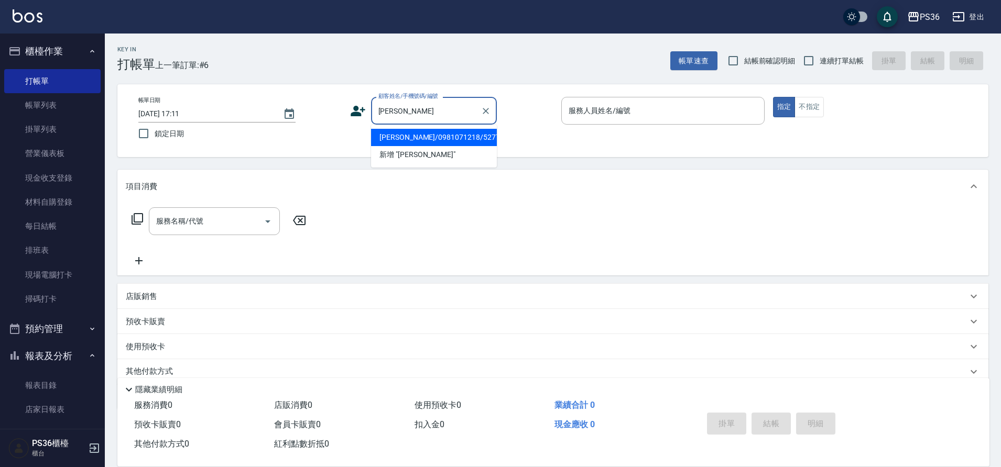
click at [429, 137] on li "[PERSON_NAME]/0981071218/527735" at bounding box center [434, 137] width 126 height 17
type input "[PERSON_NAME]/0981071218/527735"
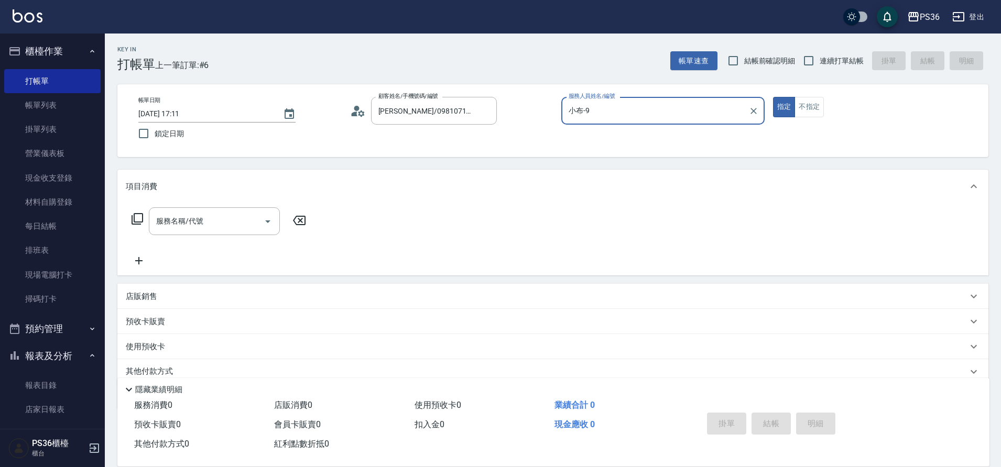
type input "小布-9"
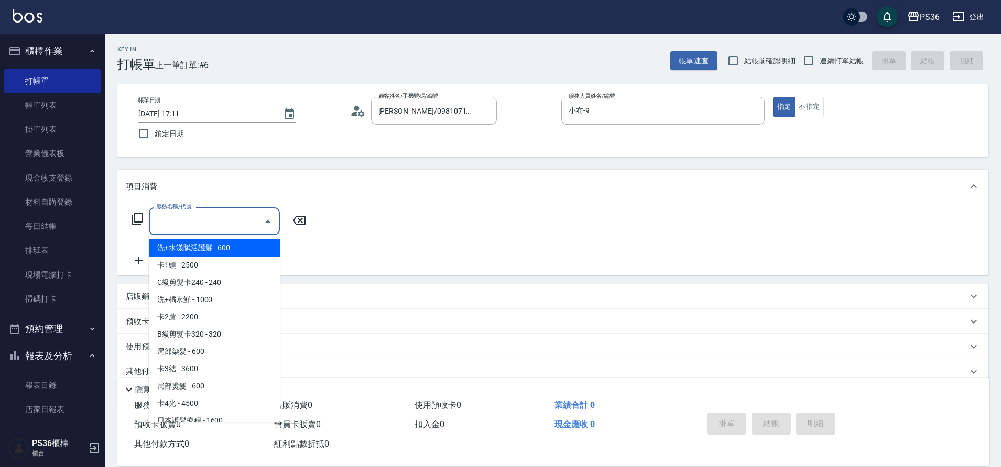
click at [237, 221] on input "服務名稱/代號" at bounding box center [207, 221] width 106 height 18
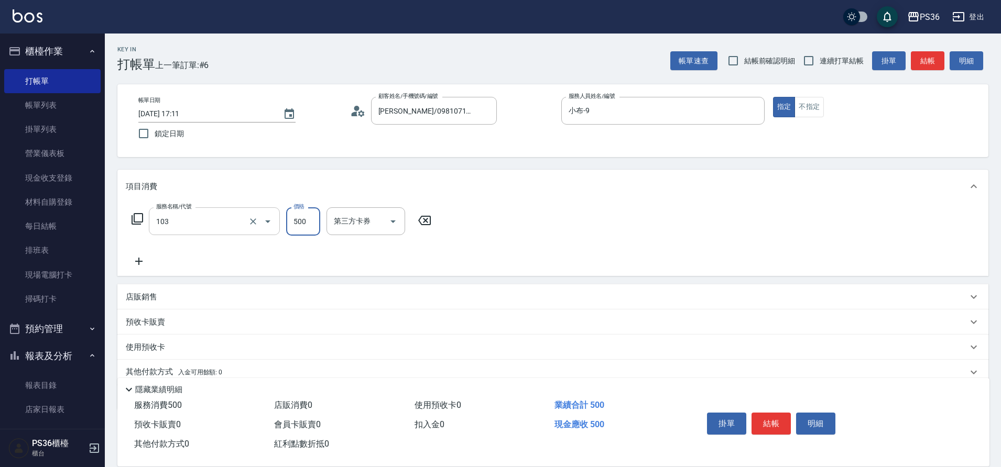
type input "B級洗剪(103)"
type input "又婕-25"
click at [785, 425] on button "結帳" at bounding box center [770, 424] width 39 height 22
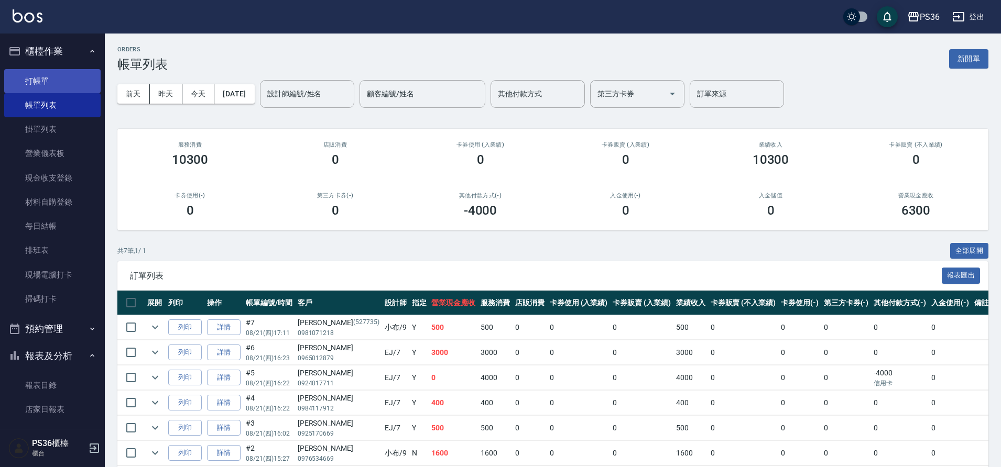
click at [39, 82] on link "打帳單" at bounding box center [52, 81] width 96 height 24
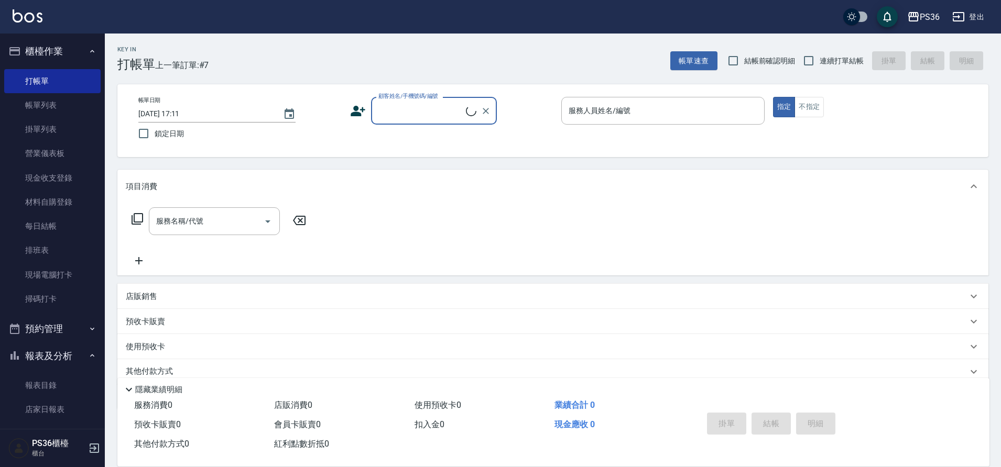
click at [421, 119] on input "顧客姓名/手機號碼/編號" at bounding box center [421, 111] width 90 height 18
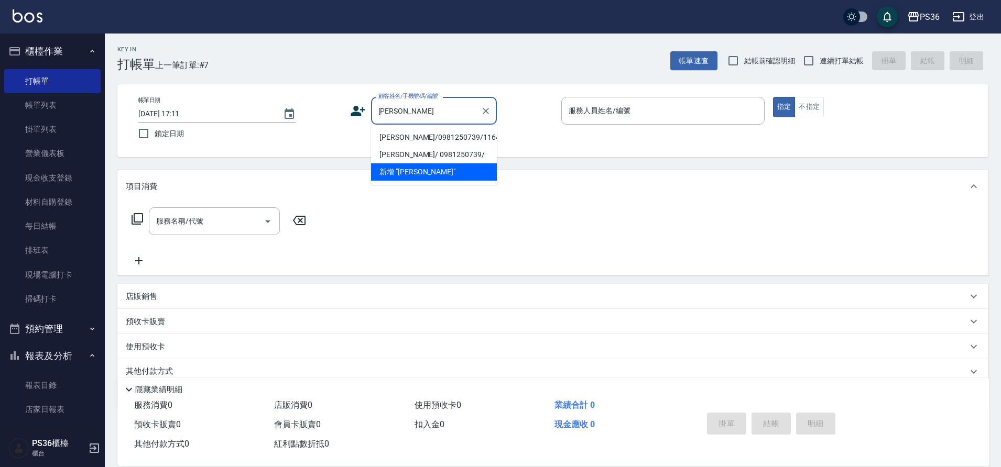
click at [449, 135] on li "[PERSON_NAME]/0981250739/11647" at bounding box center [434, 137] width 126 height 17
type input "[PERSON_NAME]/0981250739/11647"
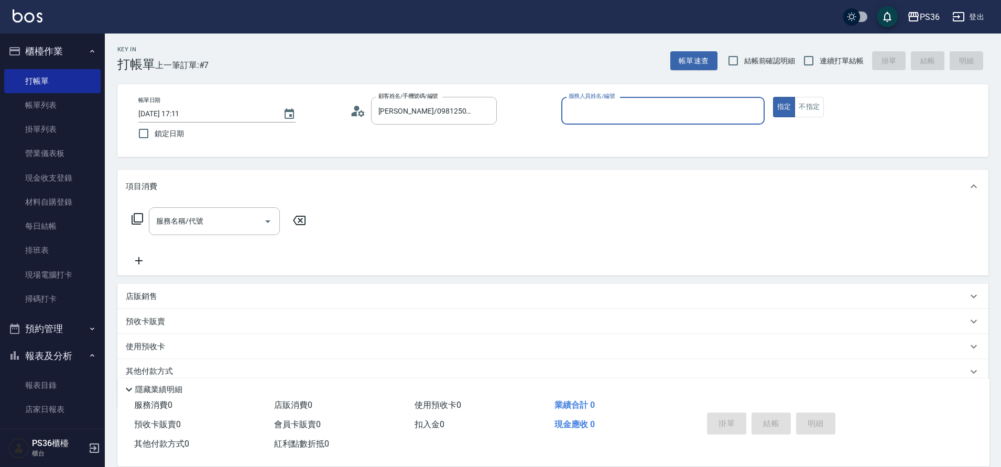
type input "小布-9"
click at [353, 108] on icon at bounding box center [358, 111] width 16 height 16
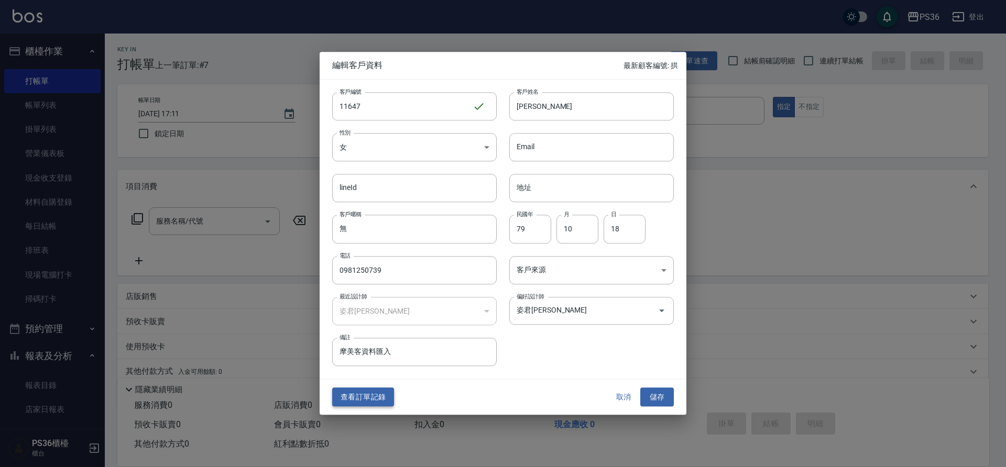
click at [355, 404] on button "查看訂單記錄" at bounding box center [363, 397] width 62 height 19
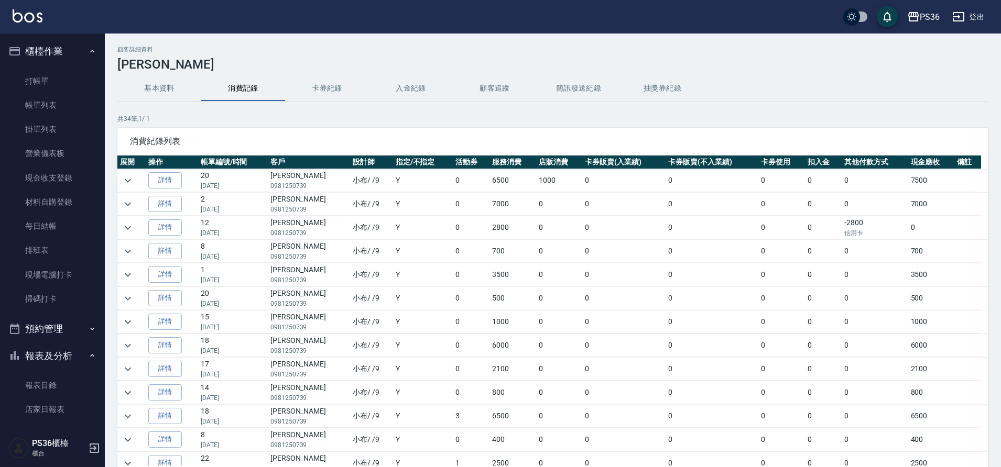
click at [489, 218] on td "2800" at bounding box center [512, 227] width 47 height 23
click at [61, 80] on link "打帳單" at bounding box center [52, 81] width 96 height 24
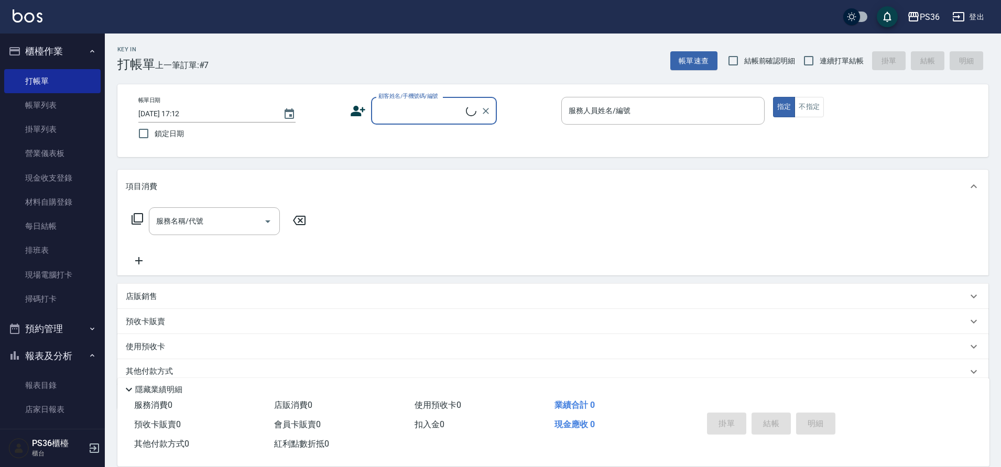
click at [412, 120] on input "顧客姓名/手機號碼/編號" at bounding box center [421, 111] width 90 height 18
type input "珠"
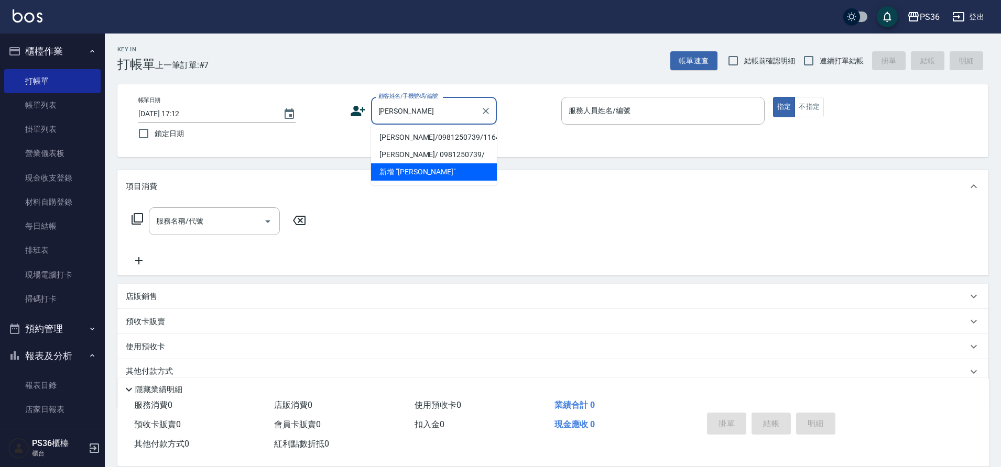
click at [428, 144] on li "[PERSON_NAME]/0981250739/11647" at bounding box center [434, 137] width 126 height 17
type input "[PERSON_NAME]/0981250739/11647"
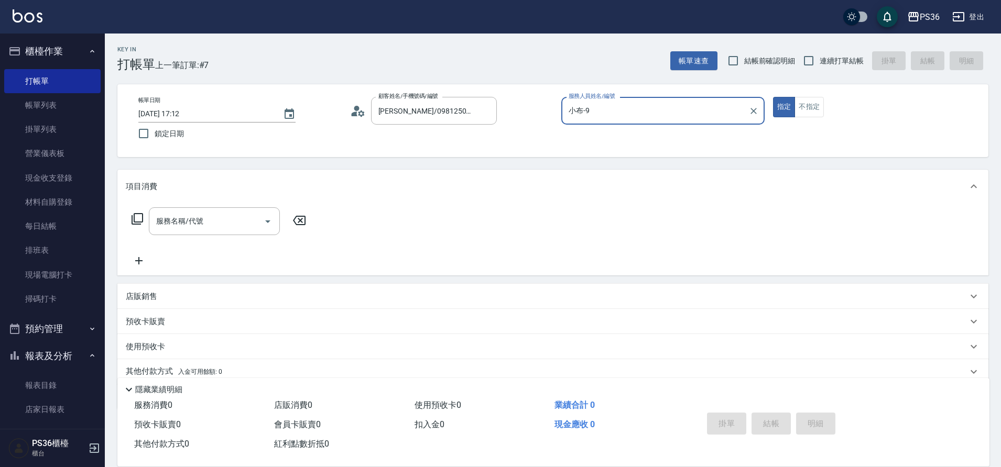
type input "小布-9"
click at [217, 221] on input "服務名稱/代號" at bounding box center [207, 221] width 106 height 18
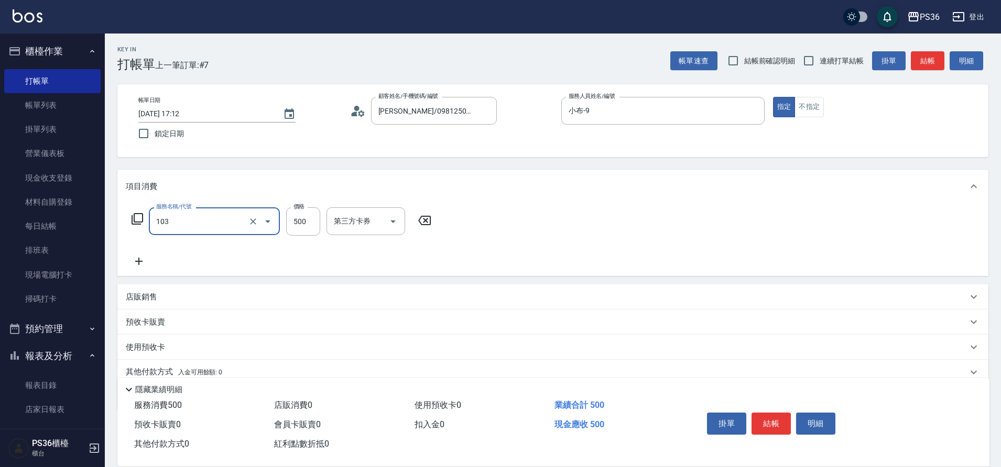
type input "B級洗剪(103)"
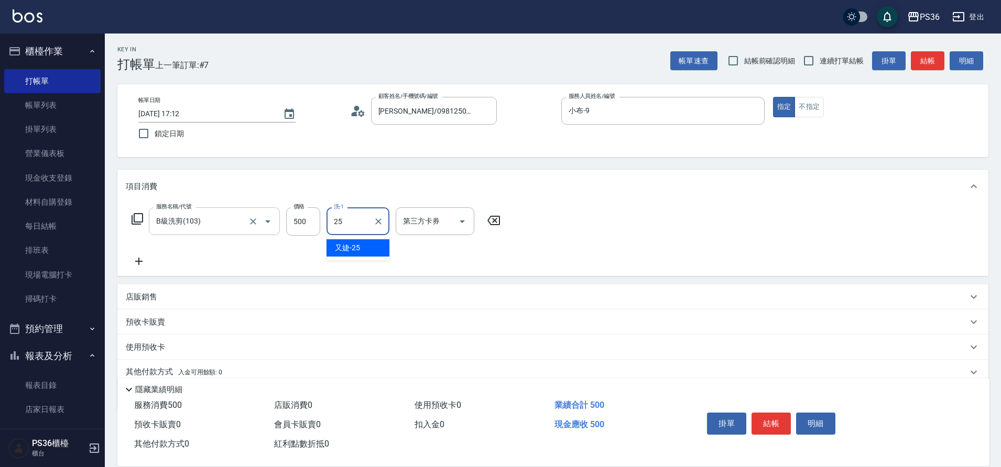
type input "又婕-25"
click at [774, 417] on button "結帳" at bounding box center [770, 424] width 39 height 22
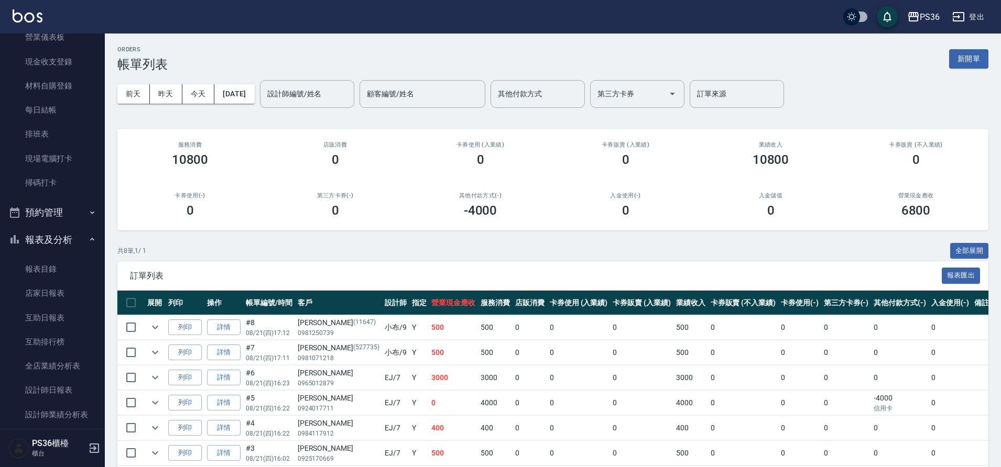
scroll to position [262, 0]
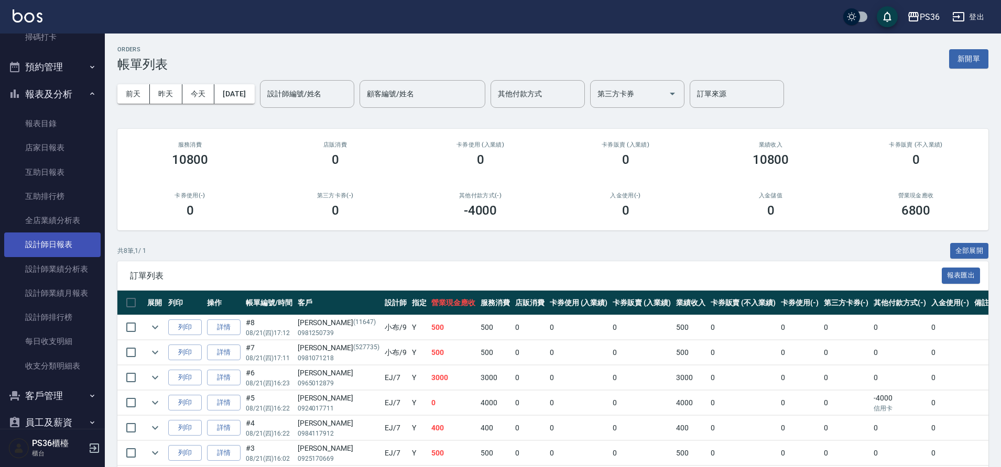
click at [58, 250] on link "設計師日報表" at bounding box center [52, 245] width 96 height 24
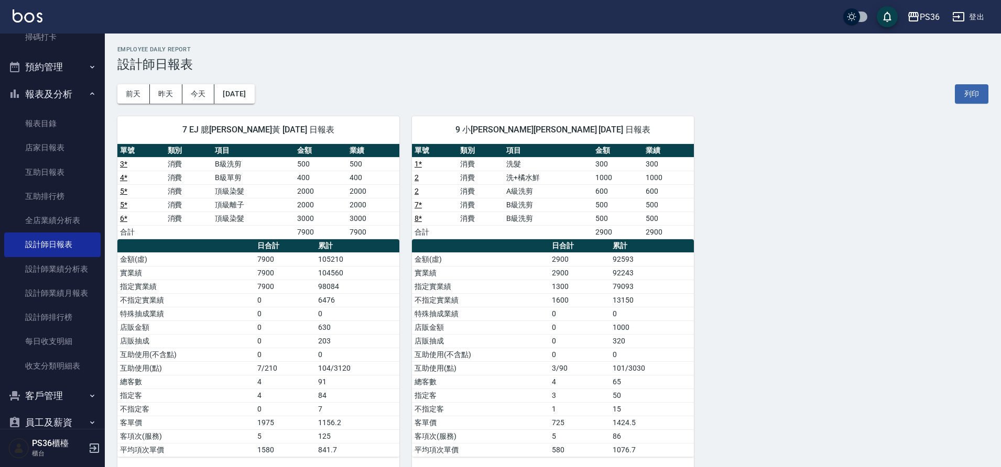
click at [833, 237] on div "7 EJ 臆蓁黃 08/21/2025 日報表 單號 類別 項目 金額 業績 3 * 消費 B級洗剪 500 500 4 * 消費 B級單剪 400 400 …" at bounding box center [546, 287] width 883 height 366
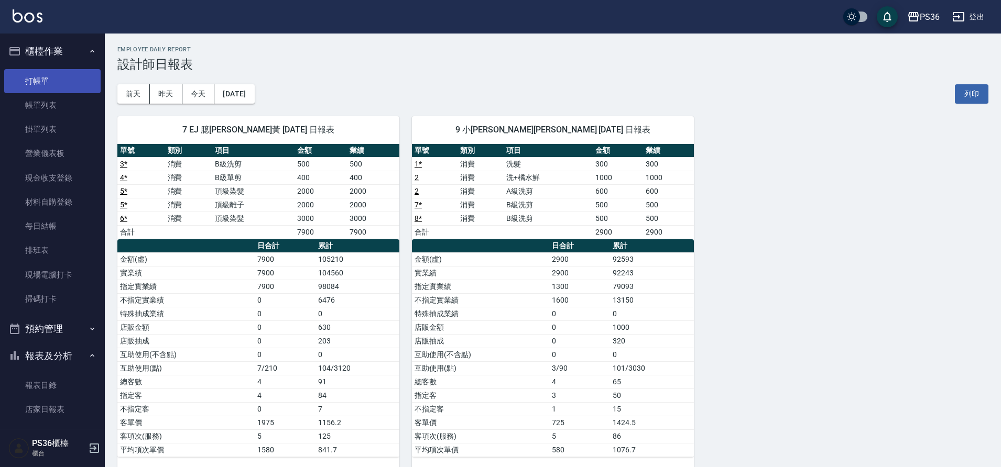
click at [64, 86] on link "打帳單" at bounding box center [52, 81] width 96 height 24
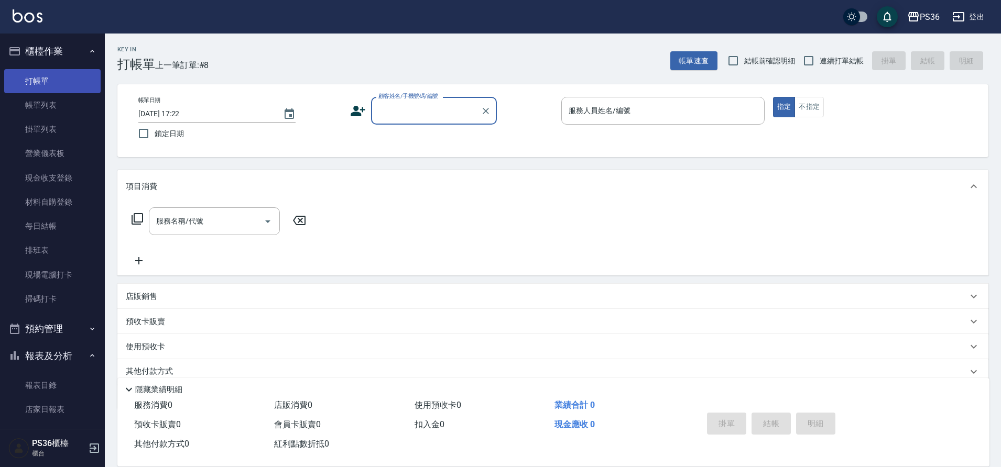
drag, startPoint x: 73, startPoint y: 92, endPoint x: 60, endPoint y: 87, distance: 14.3
click at [73, 92] on link "打帳單" at bounding box center [52, 81] width 96 height 24
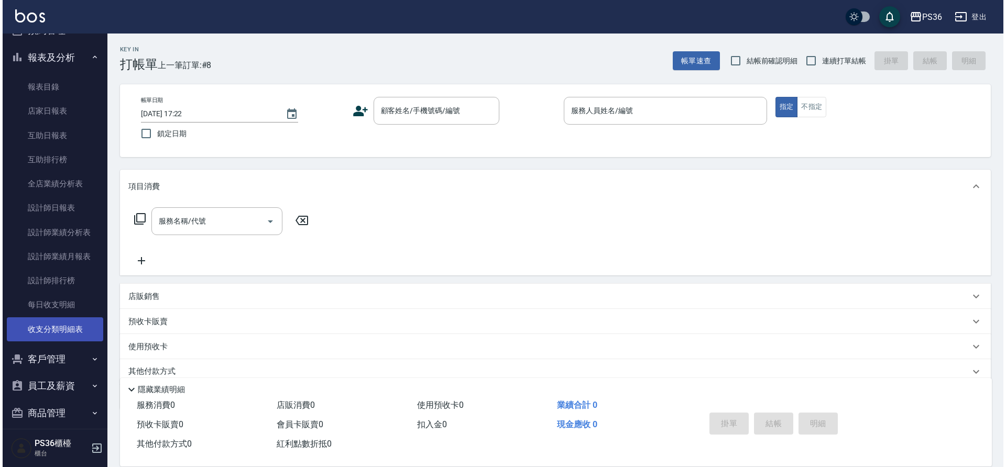
scroll to position [336, 0]
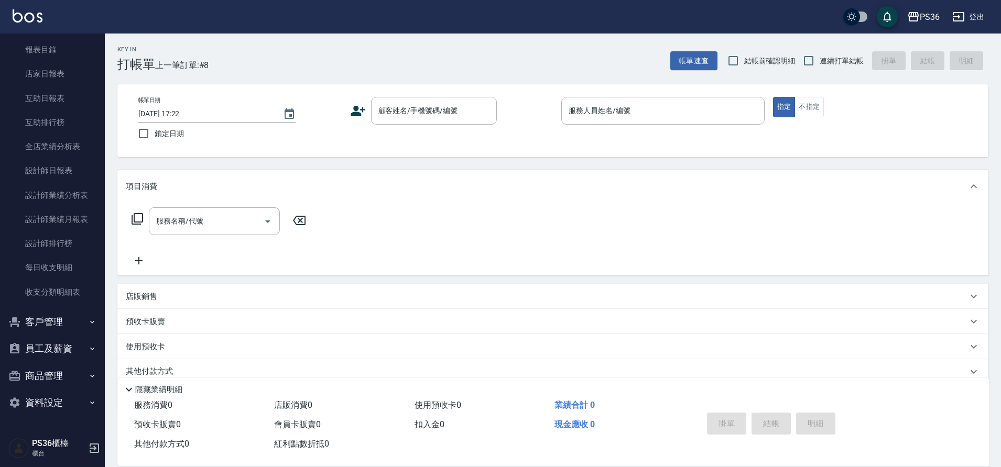
click at [51, 326] on button "客戶管理" at bounding box center [52, 322] width 96 height 27
click at [50, 347] on link "客戶列表" at bounding box center [52, 352] width 96 height 24
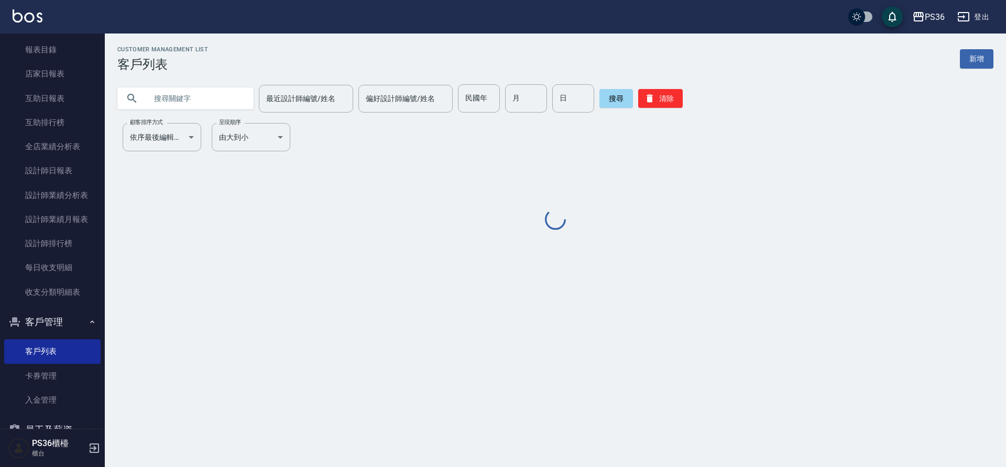
click at [202, 101] on input "text" at bounding box center [196, 98] width 98 height 28
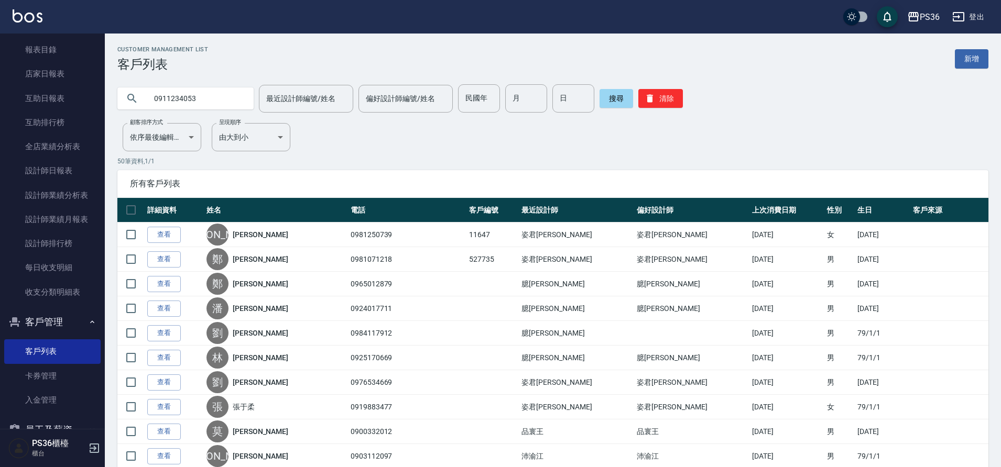
type input "0911234053"
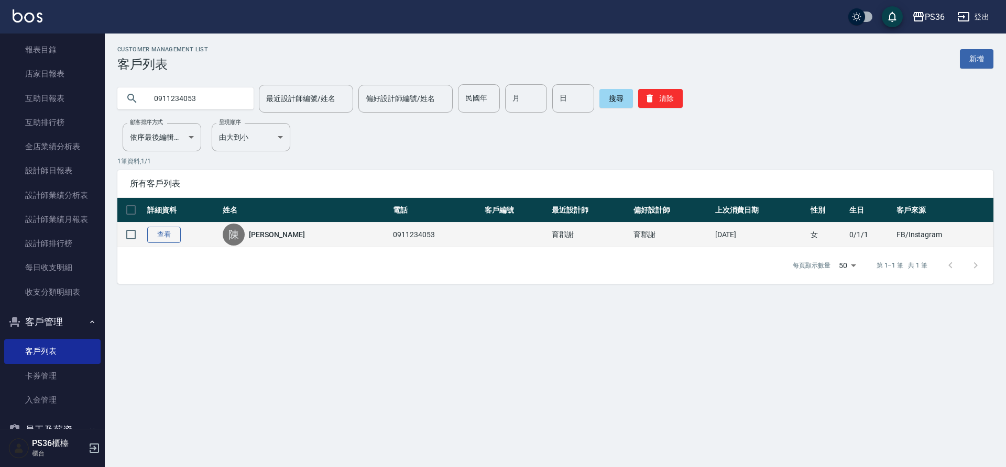
click at [174, 239] on link "查看" at bounding box center [164, 235] width 34 height 16
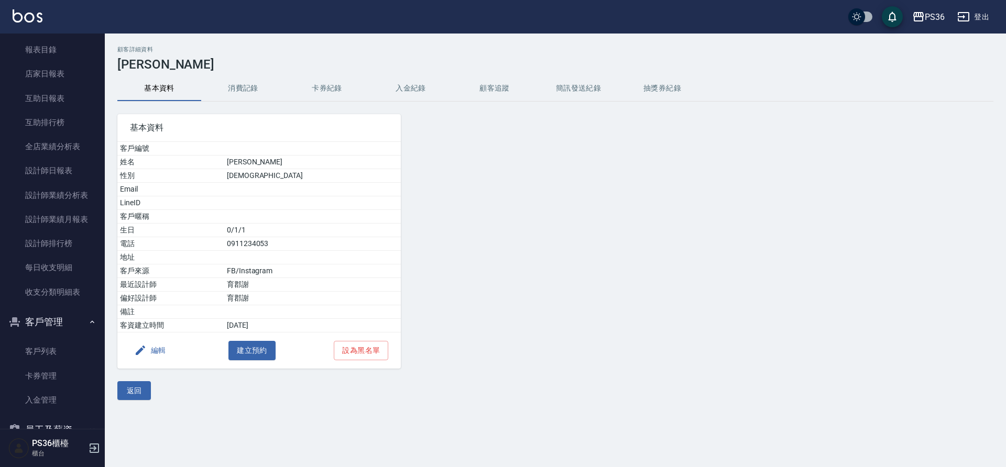
click at [259, 92] on button "消費記錄" at bounding box center [243, 88] width 84 height 25
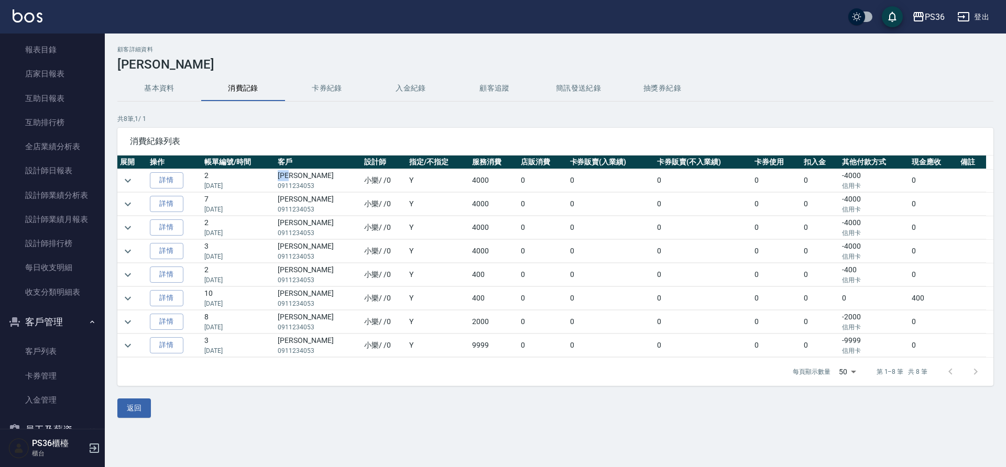
drag, startPoint x: 283, startPoint y: 176, endPoint x: 308, endPoint y: 179, distance: 24.2
click at [308, 179] on td "陳曉柔 0911234053" at bounding box center [318, 180] width 86 height 23
copy td "[PERSON_NAME]"
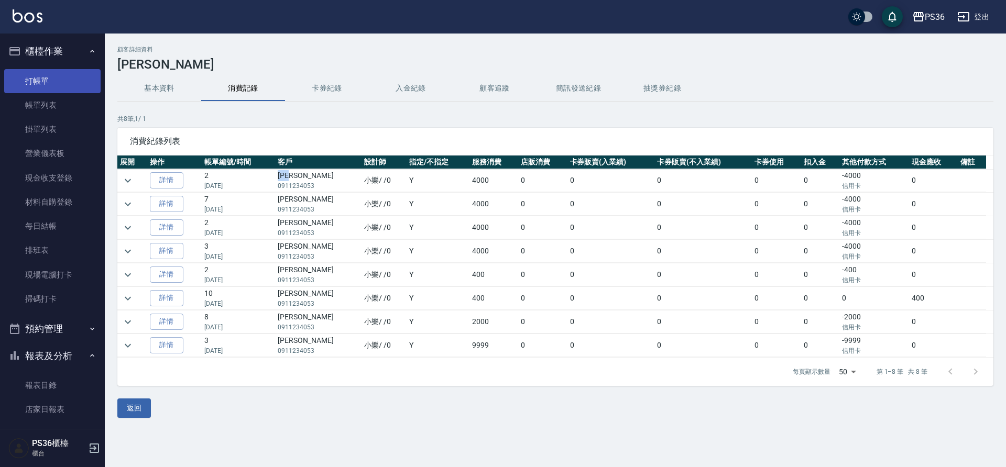
click at [65, 72] on link "打帳單" at bounding box center [52, 81] width 96 height 24
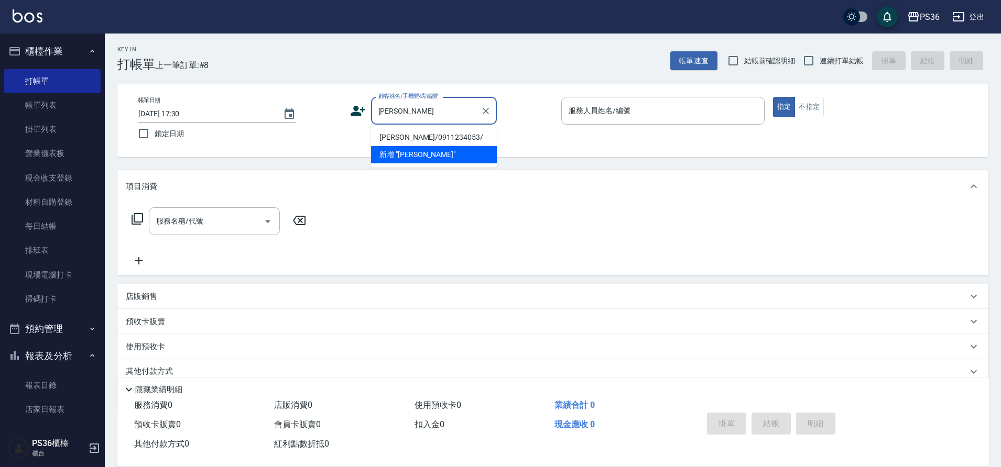
click at [399, 136] on li "[PERSON_NAME]/0911234053/" at bounding box center [434, 137] width 126 height 17
type input "[PERSON_NAME]/0911234053/"
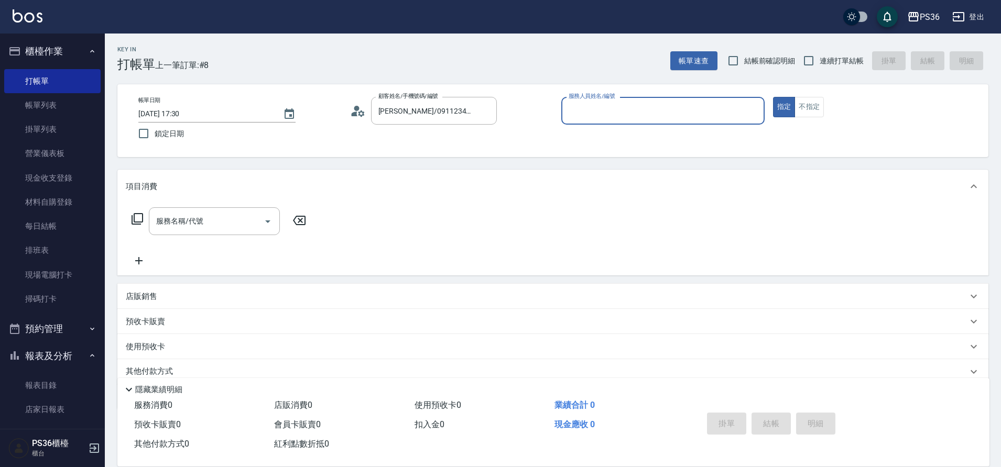
type input "小樂-0"
click at [141, 220] on icon at bounding box center [137, 219] width 13 height 13
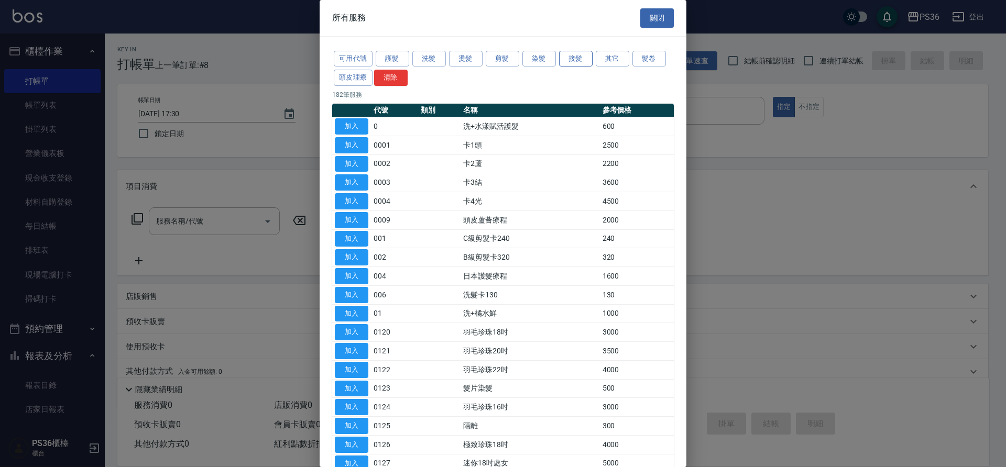
click at [587, 61] on button "接髮" at bounding box center [576, 59] width 34 height 16
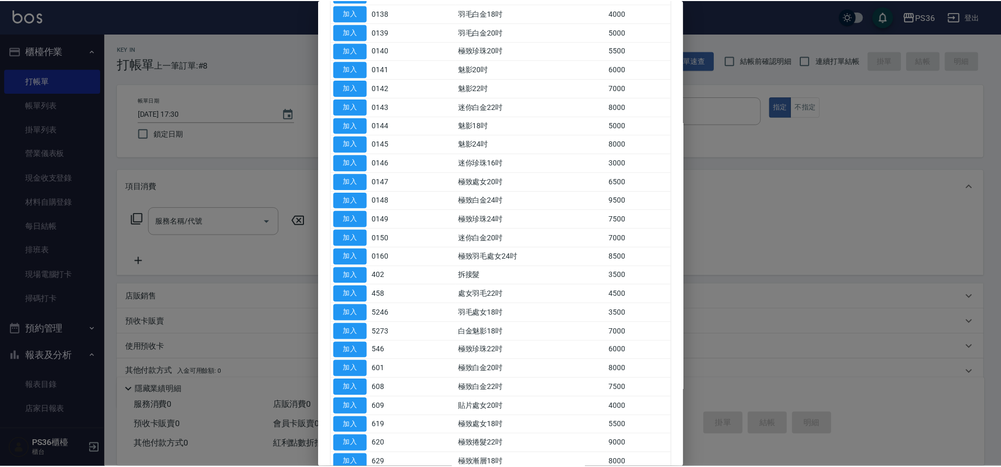
scroll to position [419, 0]
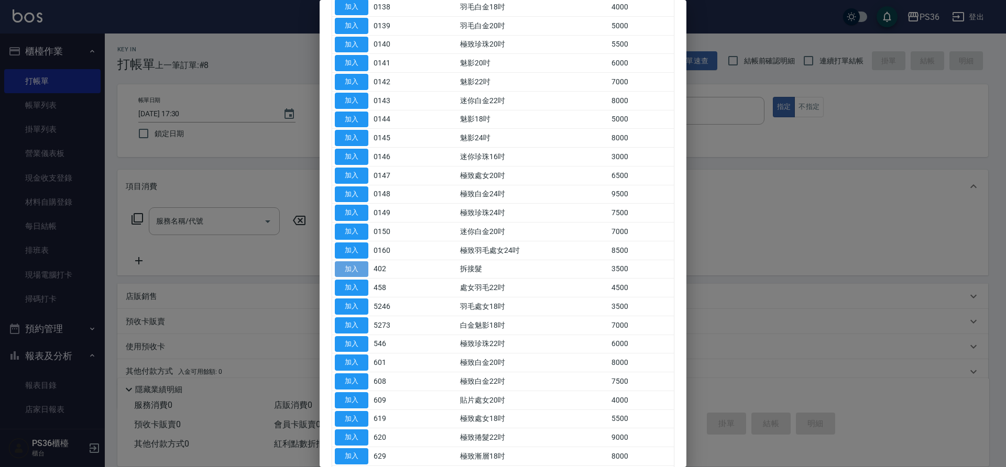
click at [353, 271] on button "加入" at bounding box center [352, 269] width 34 height 16
type input "拆接髮(402)"
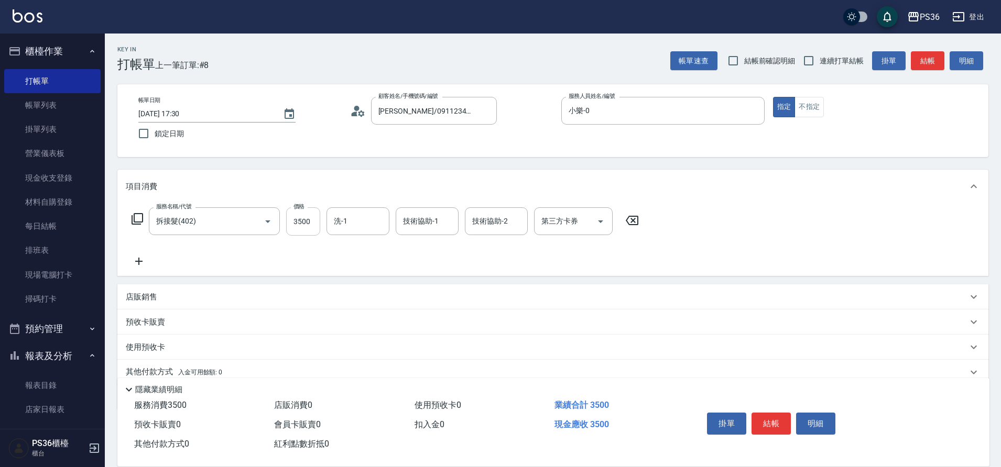
click at [302, 226] on input "3500" at bounding box center [303, 221] width 34 height 28
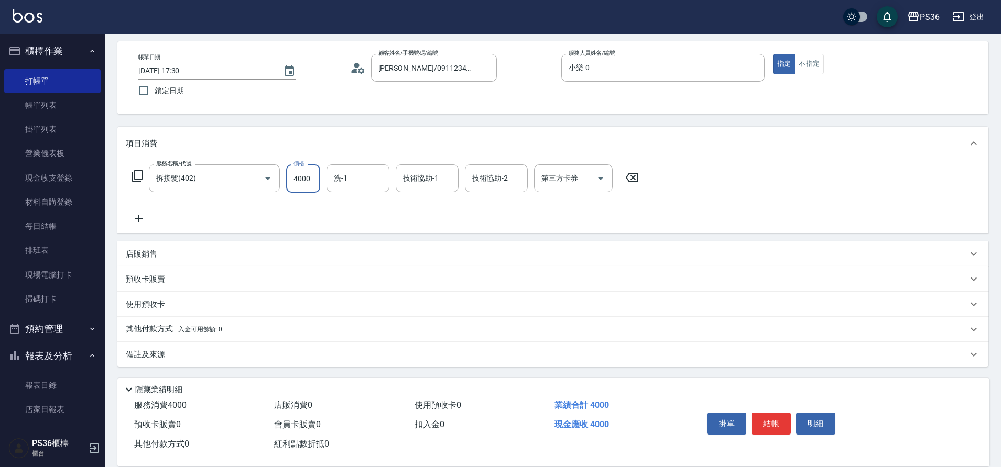
scroll to position [43, 0]
type input "4000"
click at [164, 327] on p "其他付款方式 入金可用餘額: 0" at bounding box center [174, 329] width 96 height 12
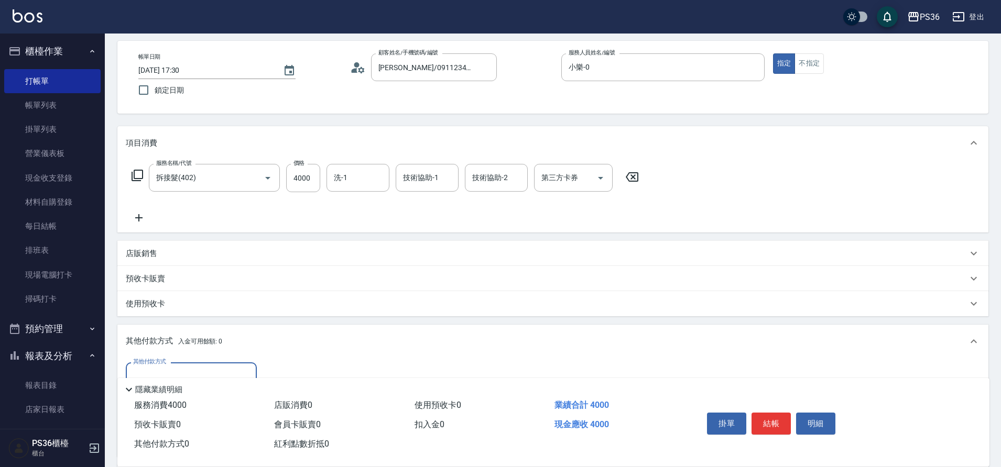
scroll to position [96, 0]
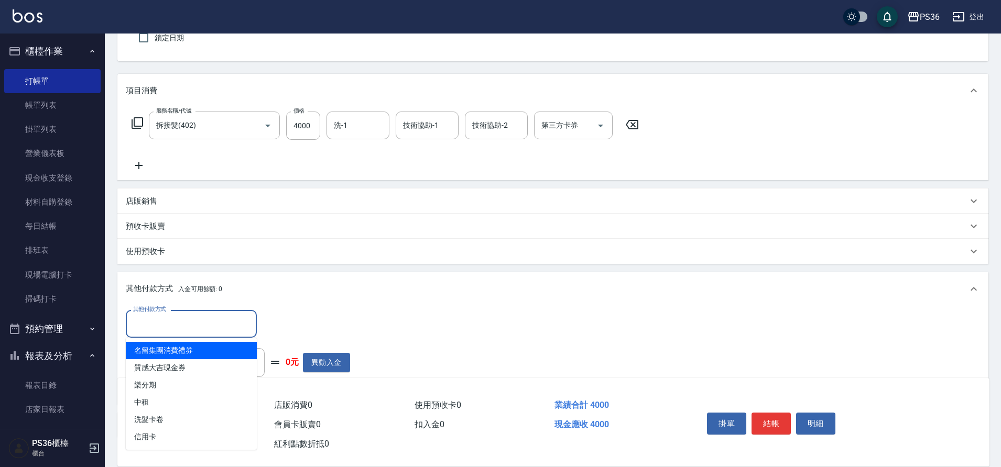
click at [189, 325] on input "其他付款方式" at bounding box center [191, 324] width 122 height 18
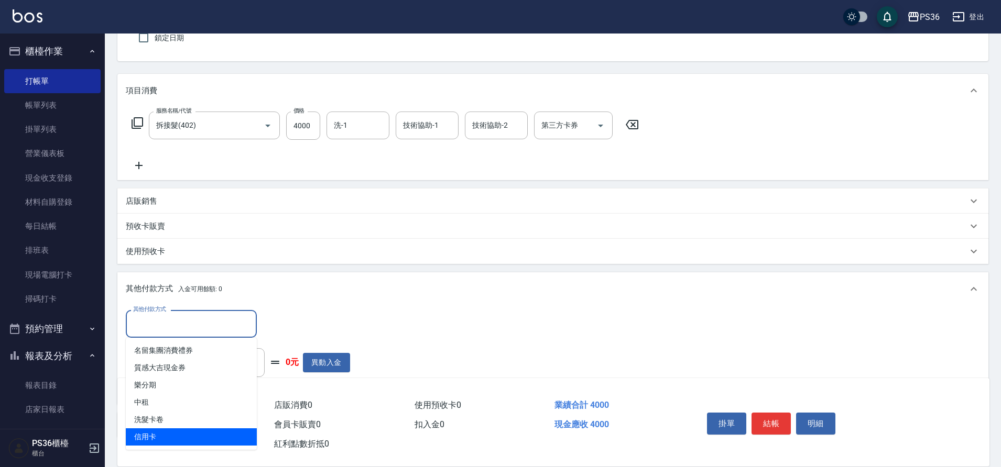
click at [173, 439] on span "信用卡" at bounding box center [191, 437] width 131 height 17
type input "信用卡"
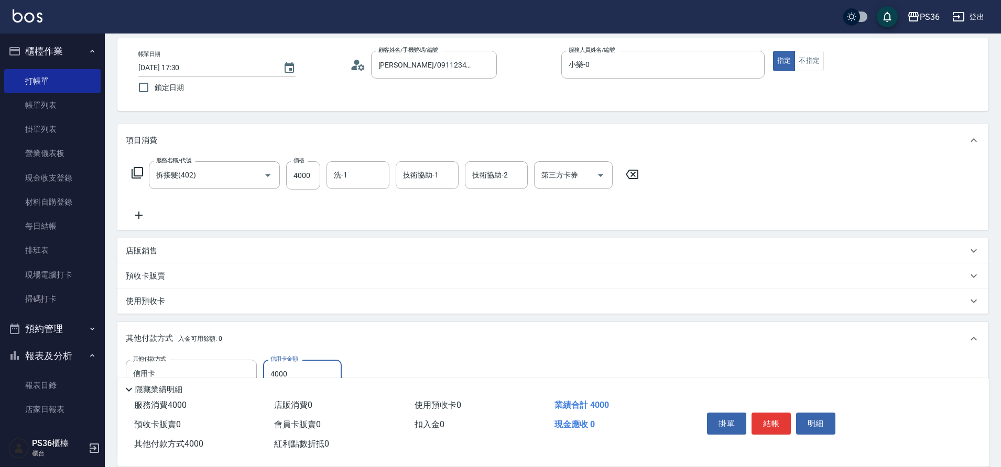
scroll to position [0, 0]
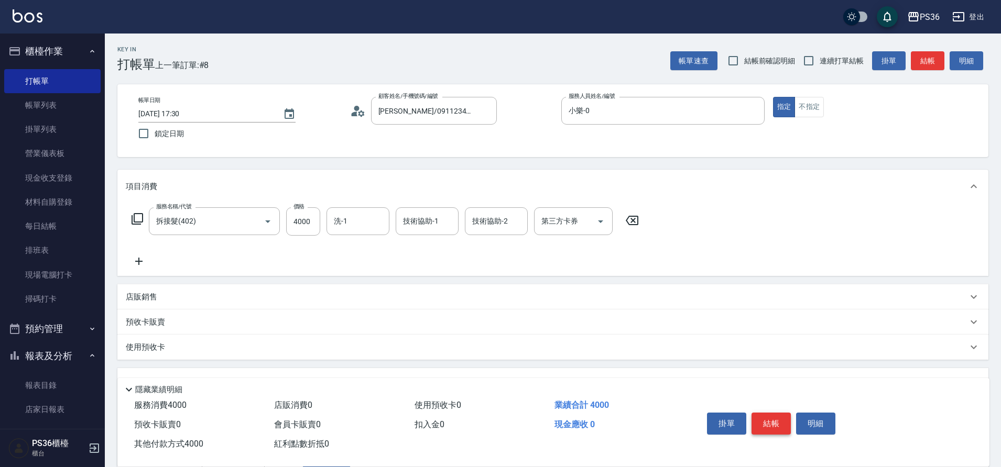
type input "4000"
drag, startPoint x: 769, startPoint y: 429, endPoint x: 765, endPoint y: 418, distance: 12.3
click at [769, 429] on button "結帳" at bounding box center [770, 424] width 39 height 22
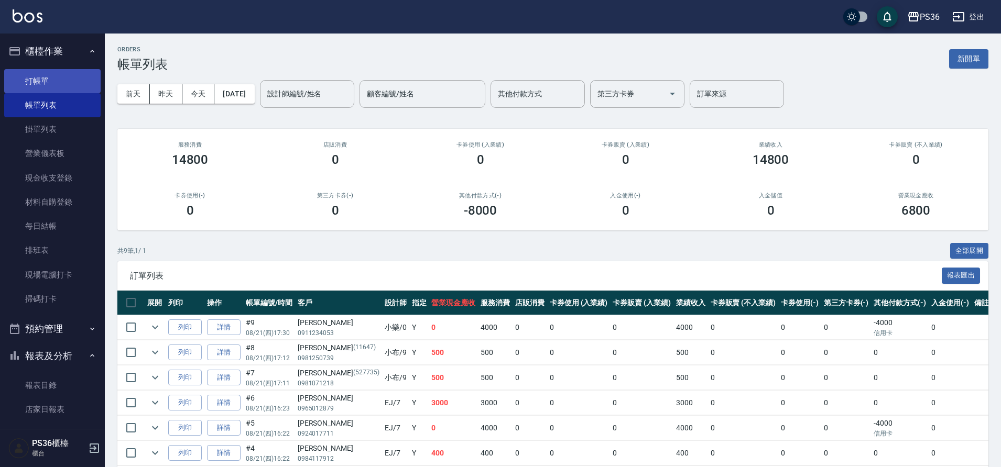
click at [59, 79] on link "打帳單" at bounding box center [52, 81] width 96 height 24
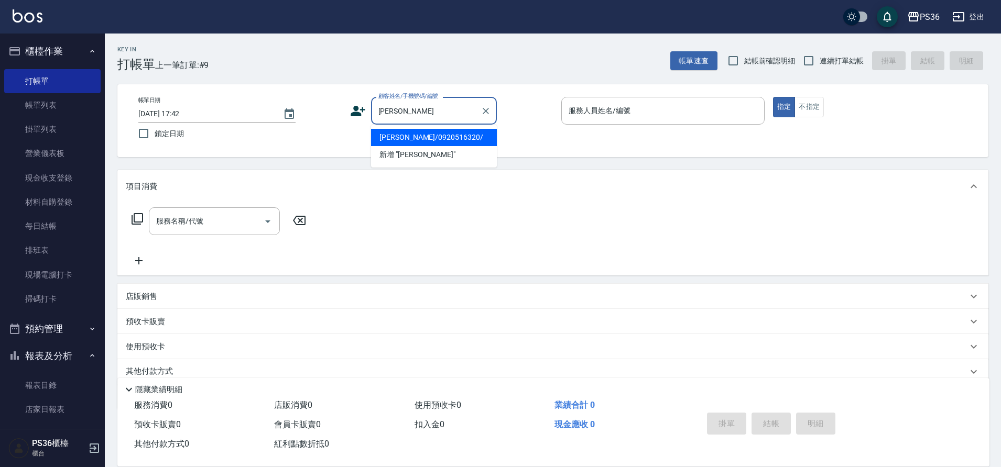
click at [408, 139] on li "[PERSON_NAME]/0920516320/" at bounding box center [434, 137] width 126 height 17
type input "[PERSON_NAME]/0920516320/"
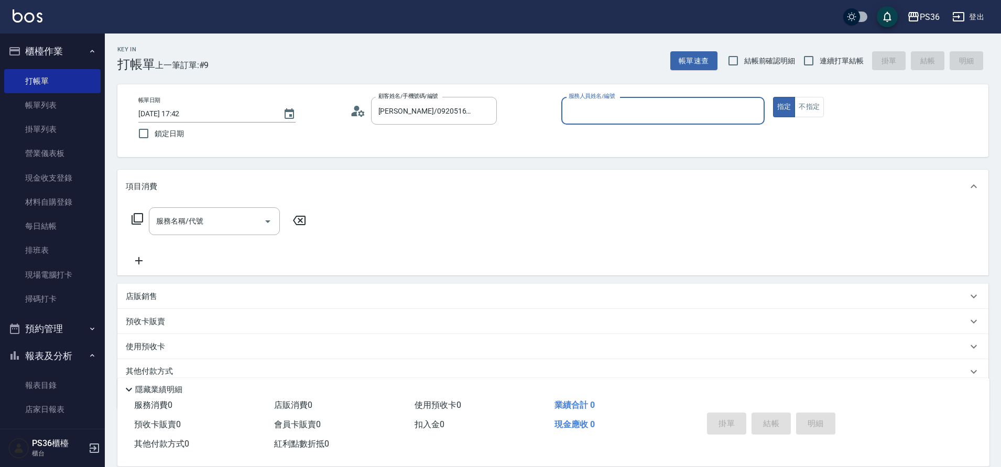
type input "Ruby-4"
click at [206, 222] on input "服務名稱/代號" at bounding box center [207, 221] width 106 height 18
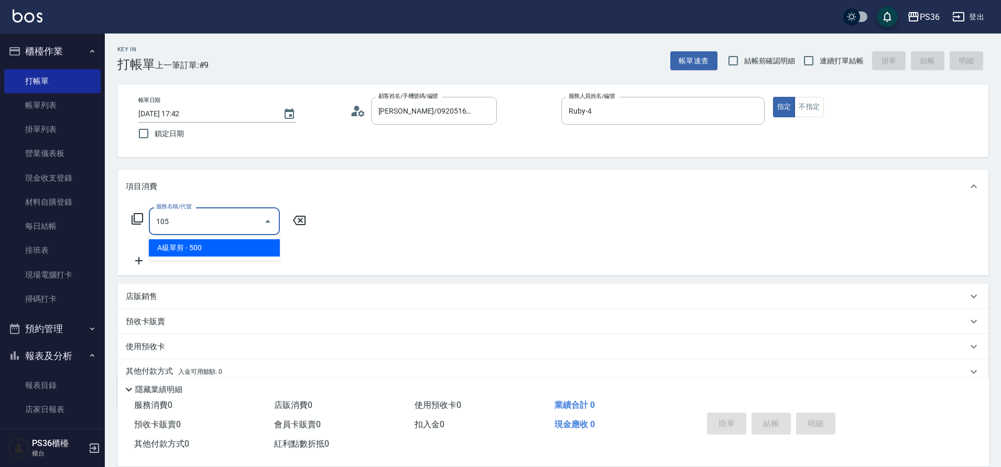
click at [206, 222] on input "105" at bounding box center [207, 221] width 106 height 18
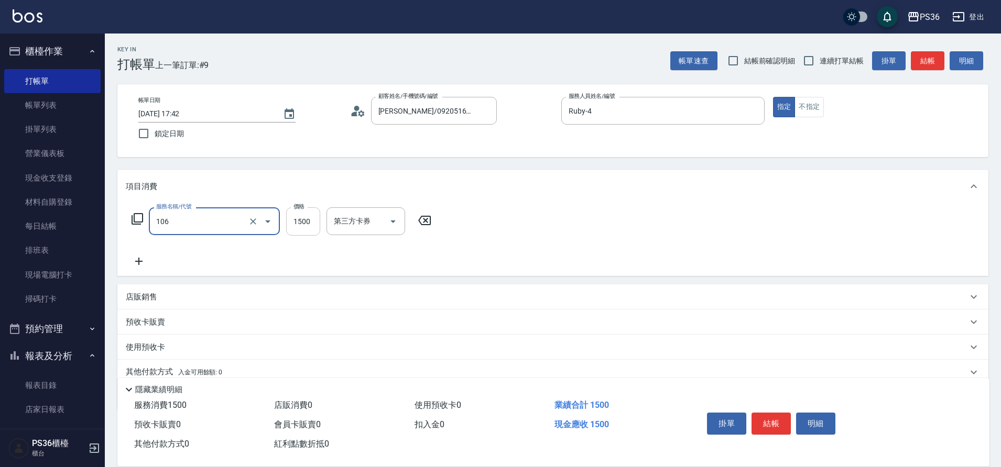
type input "頂級染髮(106)"
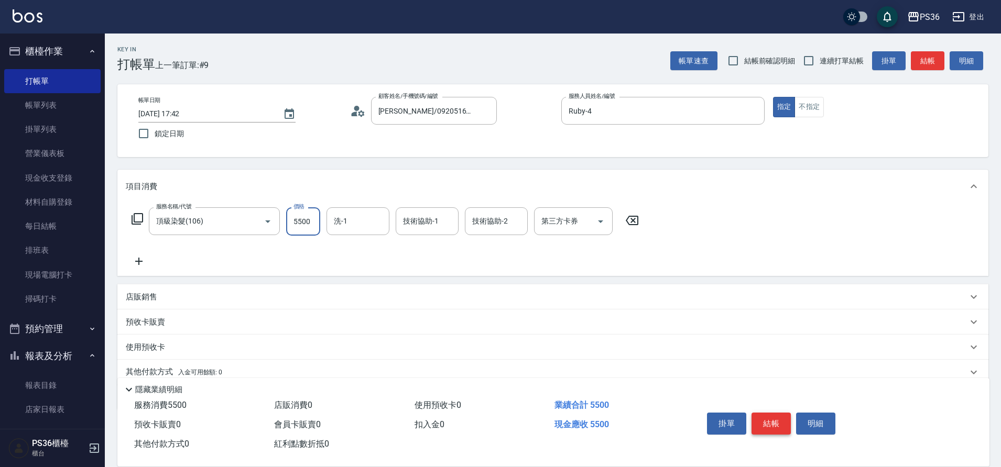
type input "5500"
click at [780, 420] on button "結帳" at bounding box center [770, 424] width 39 height 22
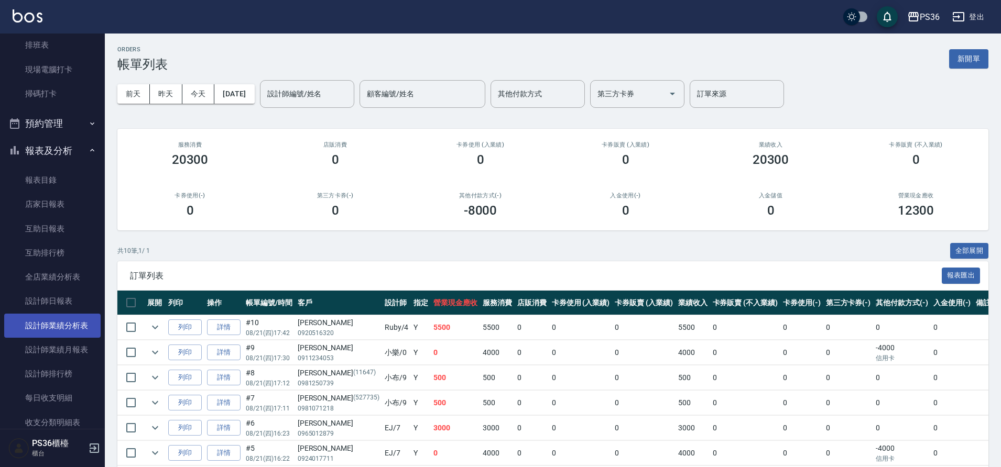
scroll to position [262, 0]
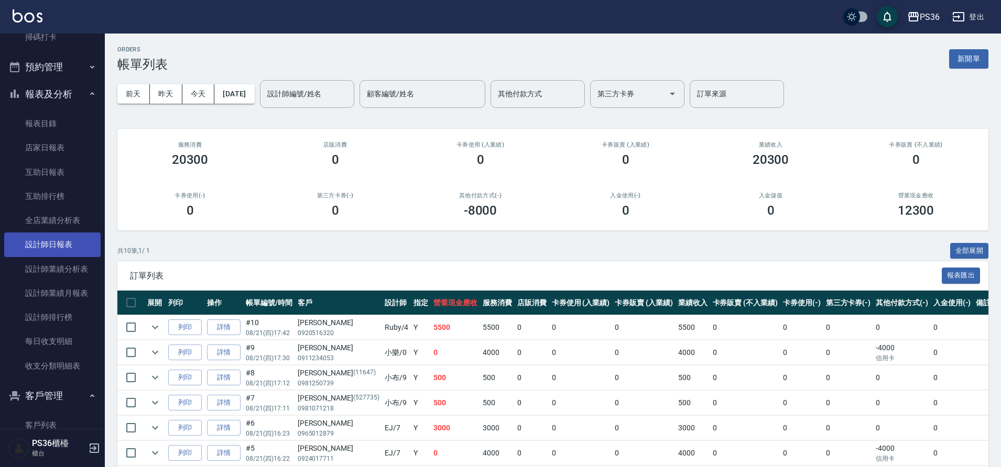
click at [50, 251] on link "設計師日報表" at bounding box center [52, 245] width 96 height 24
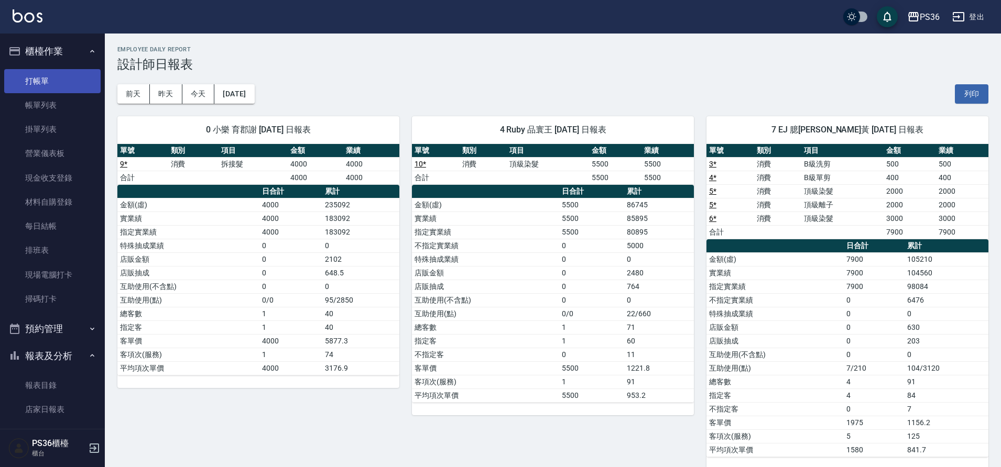
click at [29, 73] on link "打帳單" at bounding box center [52, 81] width 96 height 24
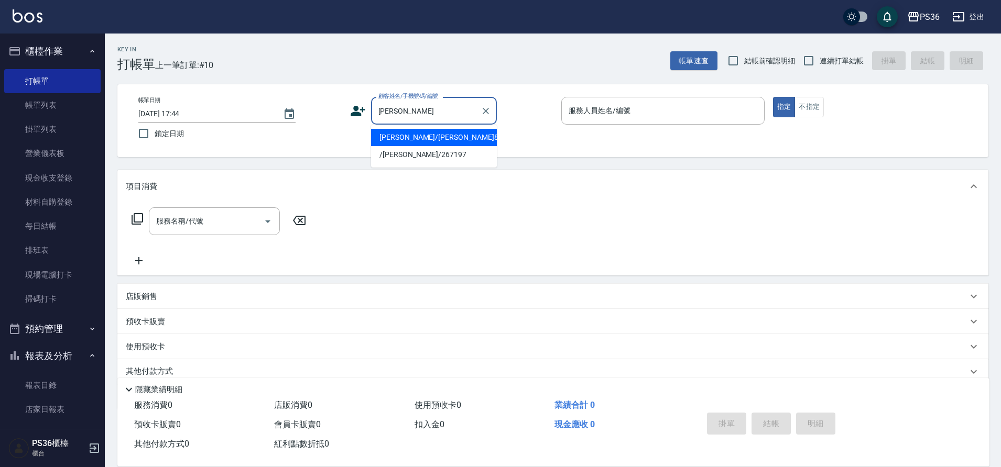
click at [405, 139] on li "[PERSON_NAME]/[PERSON_NAME]8495/8495" at bounding box center [434, 137] width 126 height 17
type input "[PERSON_NAME]/[PERSON_NAME]8495/8495"
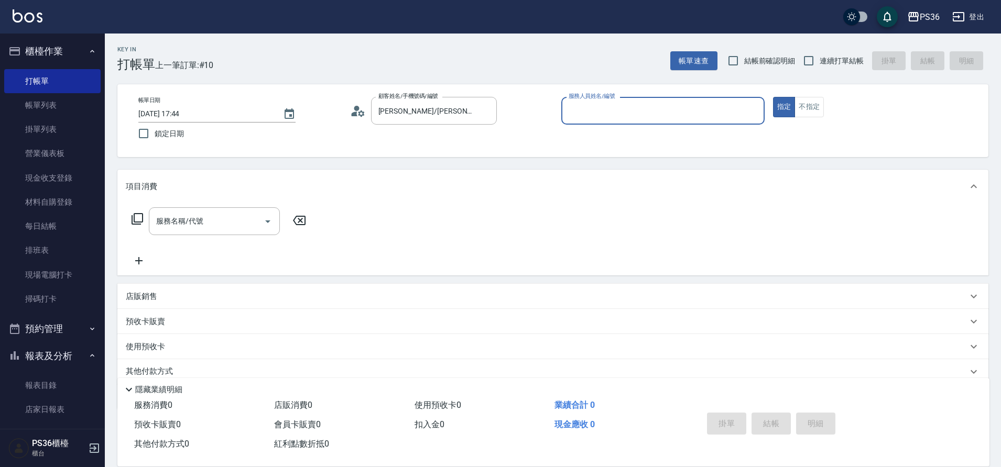
type input "Ruby-4"
click at [223, 197] on div "項目消費" at bounding box center [552, 187] width 871 height 34
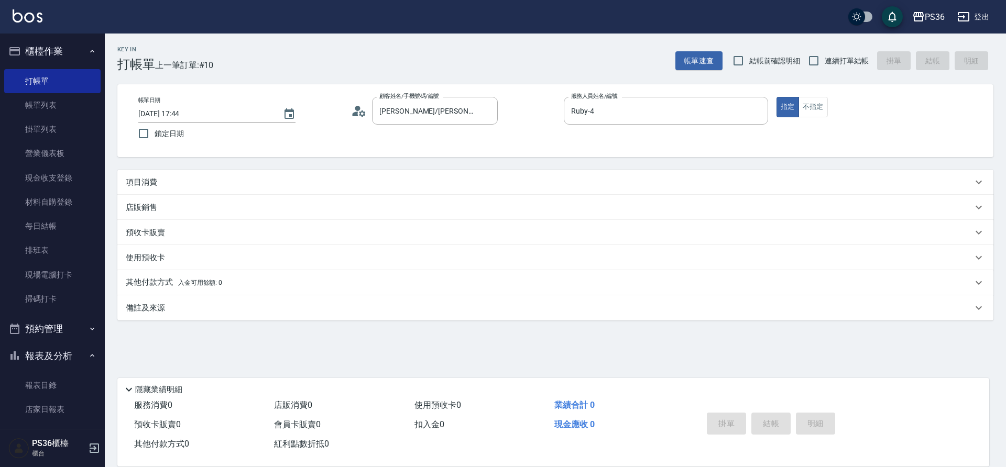
click at [170, 167] on div "Key In 打帳單 上一筆訂單:#10 帳單速查 結帳前確認明細 連續打單結帳 掛單 結帳 明細 帳單日期 2025/08/21 17:44 鎖定日期 顧客…" at bounding box center [555, 228] width 901 height 388
click at [160, 185] on div "項目消費" at bounding box center [549, 182] width 847 height 11
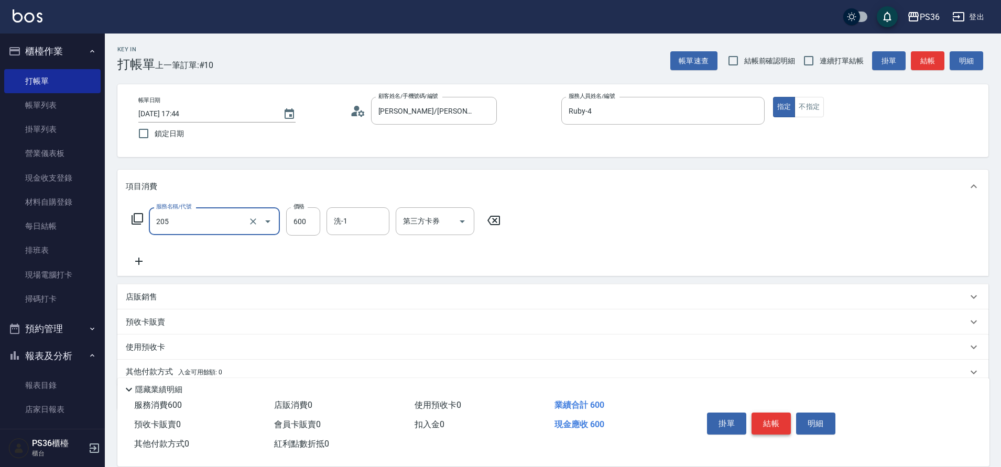
type input "A級洗剪(205)"
click at [774, 416] on button "結帳" at bounding box center [770, 424] width 39 height 22
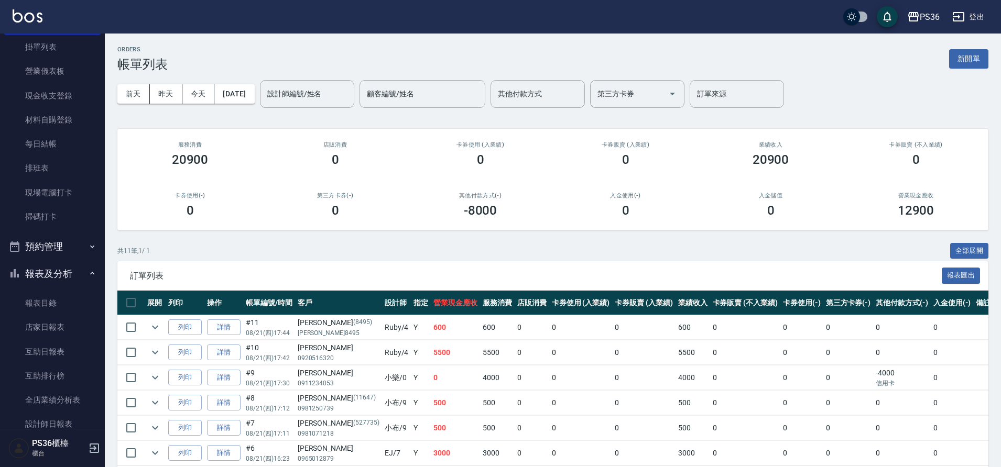
scroll to position [210, 0]
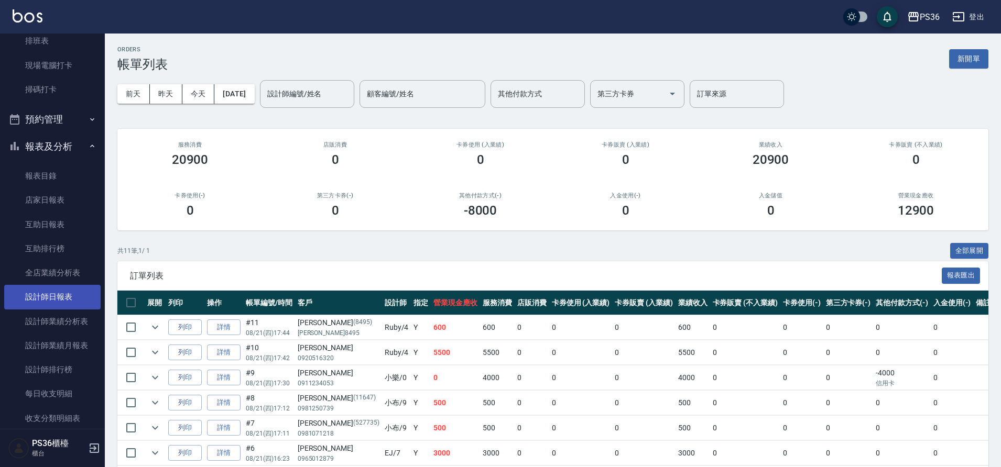
click at [65, 303] on link "設計師日報表" at bounding box center [52, 297] width 96 height 24
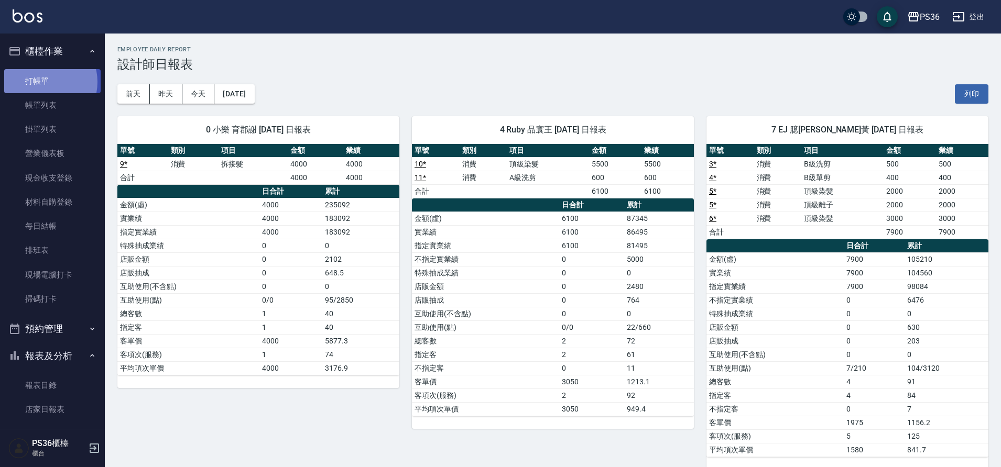
click at [45, 82] on link "打帳單" at bounding box center [52, 81] width 96 height 24
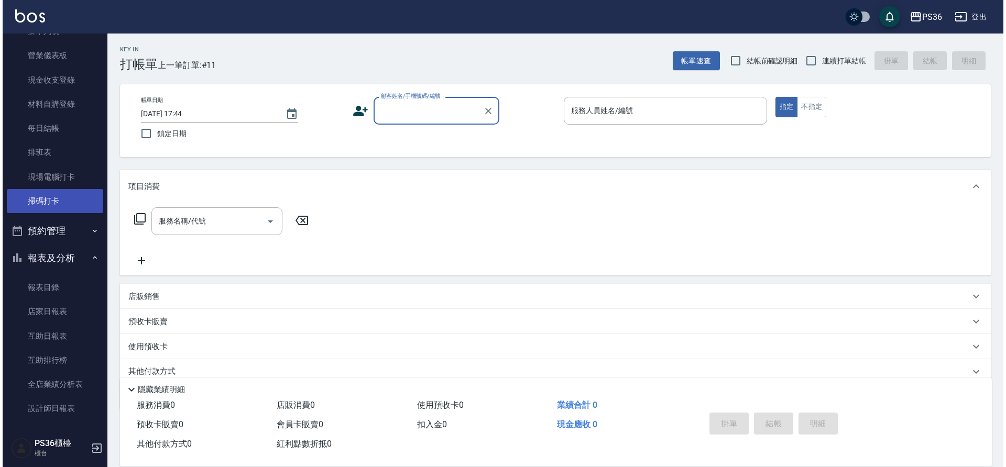
scroll to position [105, 0]
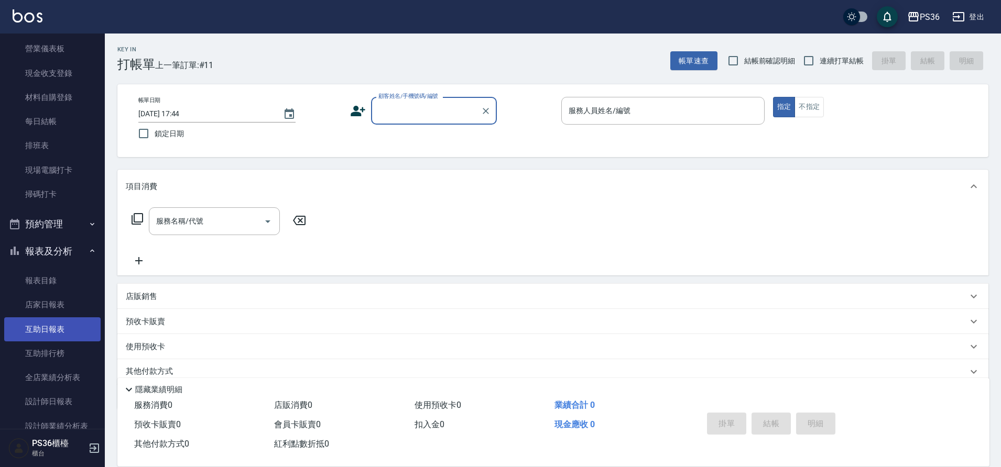
click at [57, 326] on link "互助日報表" at bounding box center [52, 329] width 96 height 24
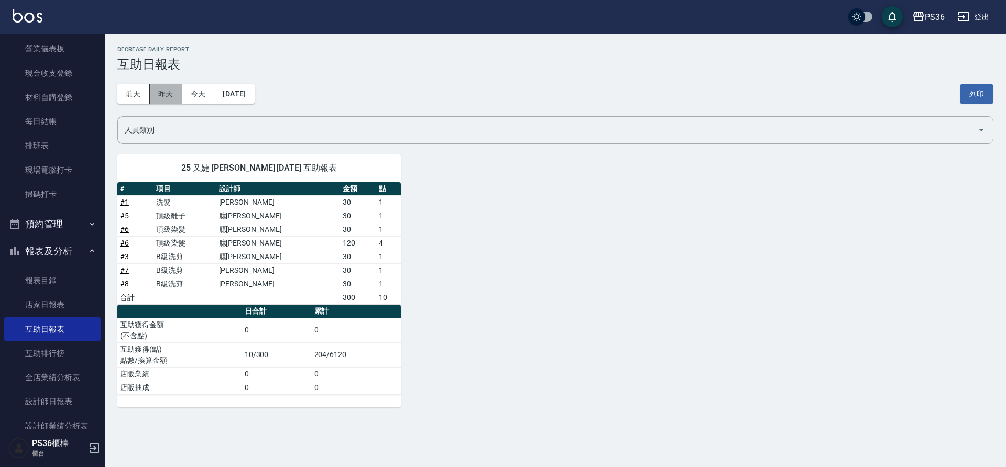
click at [155, 98] on button "昨天" at bounding box center [166, 93] width 32 height 19
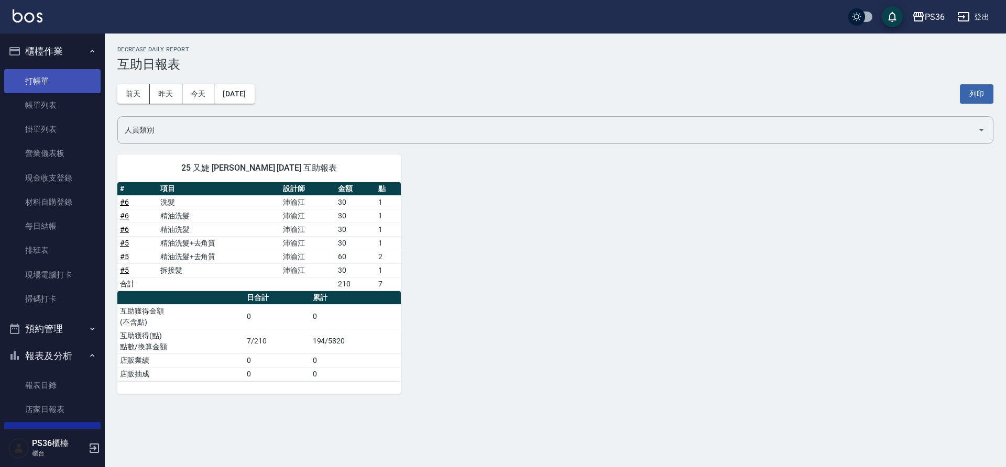
click at [53, 79] on link "打帳單" at bounding box center [52, 81] width 96 height 24
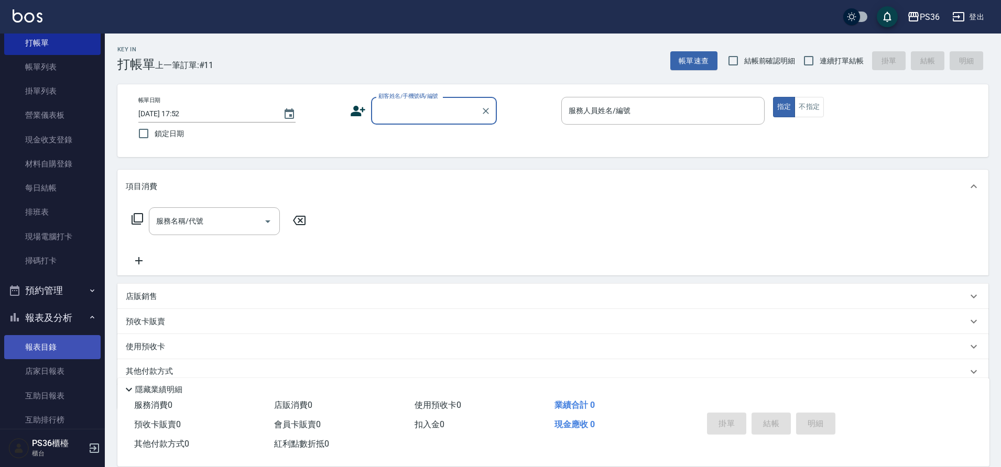
scroll to position [105, 0]
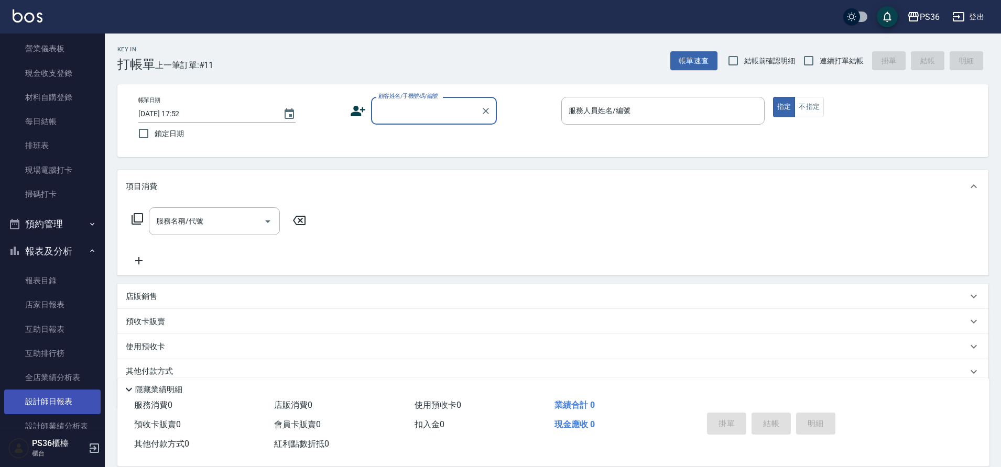
click at [63, 395] on link "設計師日報表" at bounding box center [52, 402] width 96 height 24
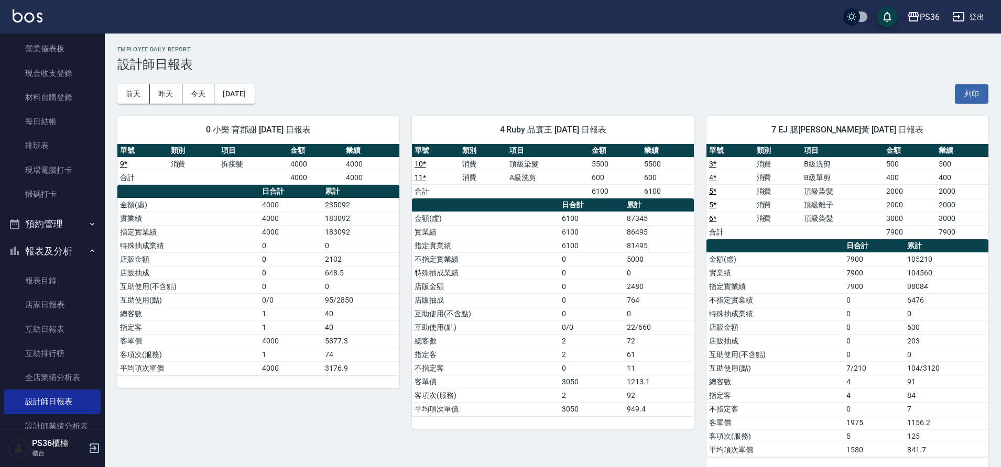
click at [122, 164] on link "9 *" at bounding box center [123, 164] width 7 height 8
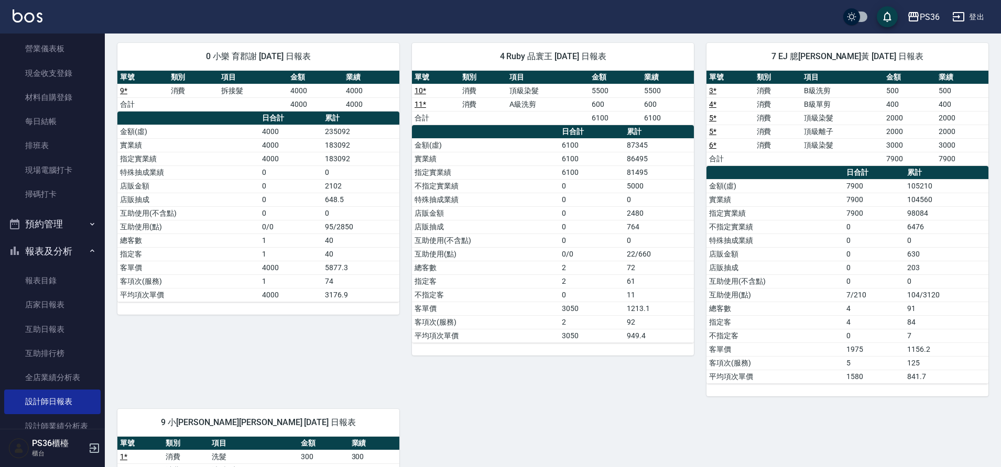
scroll to position [210, 0]
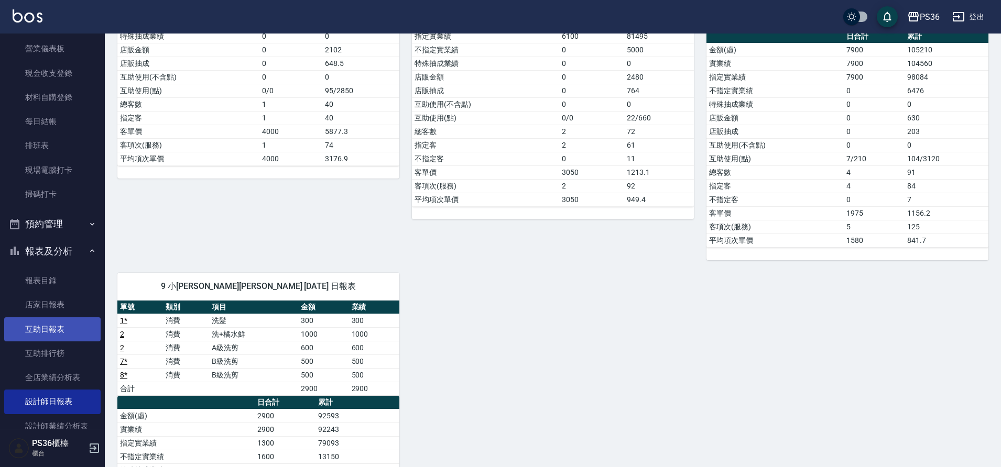
click at [47, 322] on link "互助日報表" at bounding box center [52, 329] width 96 height 24
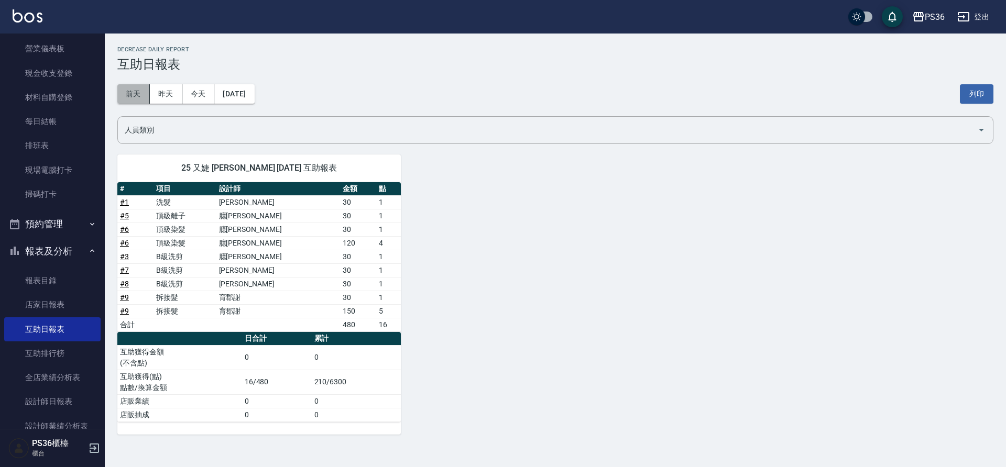
click at [129, 97] on button "前天" at bounding box center [133, 93] width 32 height 19
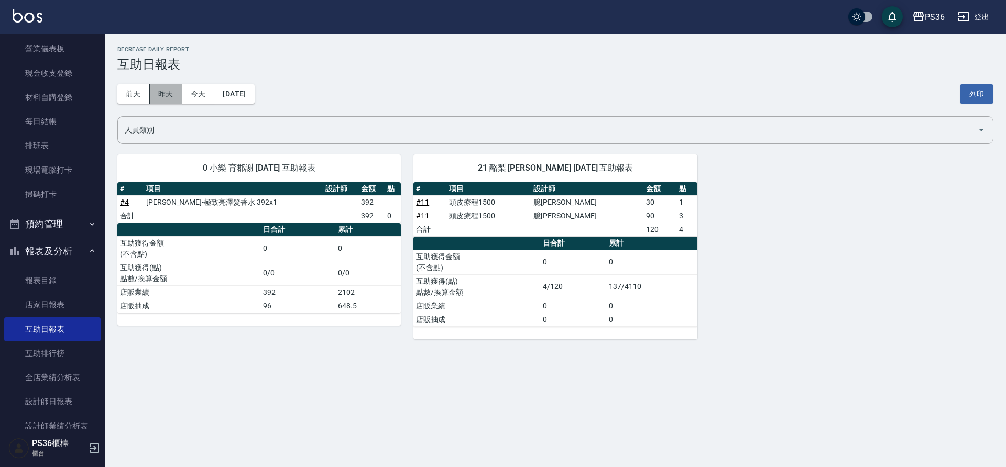
click at [157, 92] on button "昨天" at bounding box center [166, 93] width 32 height 19
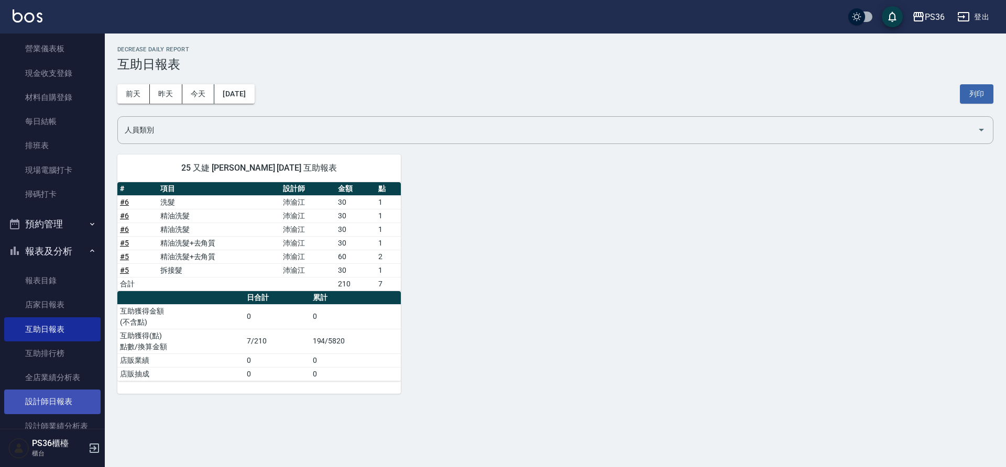
click at [62, 401] on link "設計師日報表" at bounding box center [52, 402] width 96 height 24
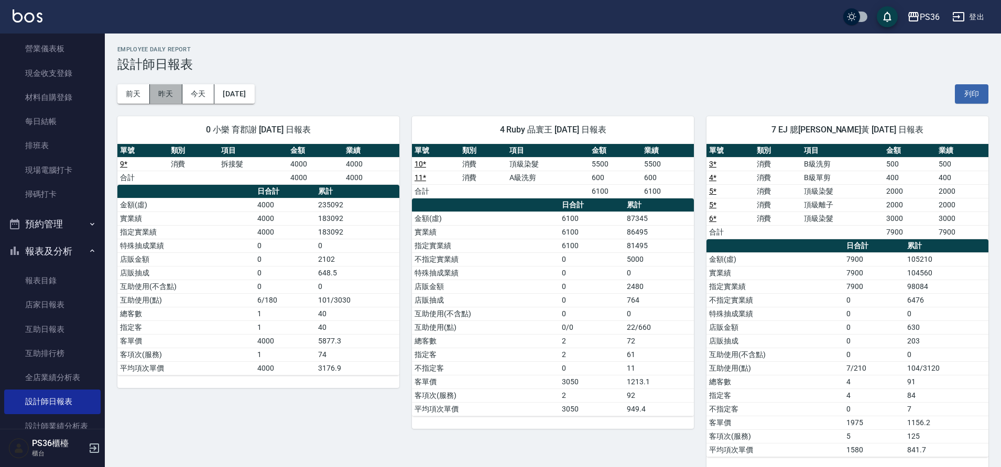
click at [168, 92] on button "昨天" at bounding box center [166, 93] width 32 height 19
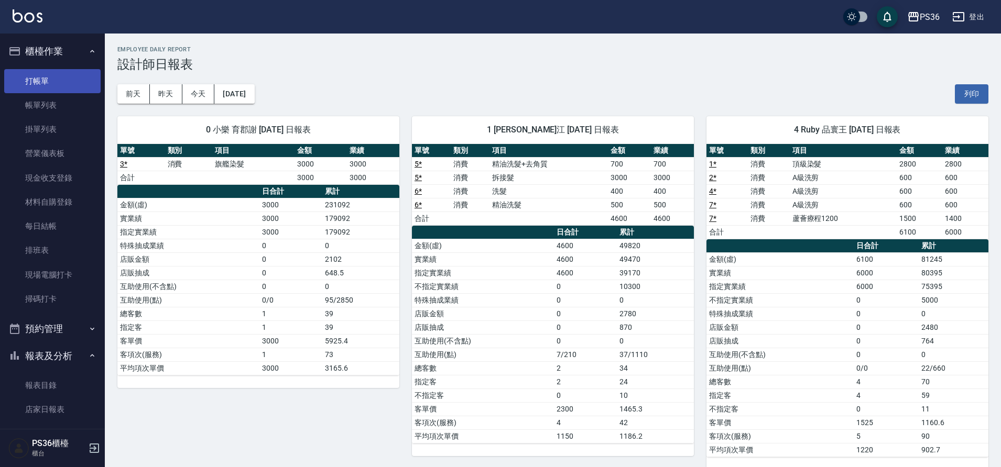
click at [31, 87] on link "打帳單" at bounding box center [52, 81] width 96 height 24
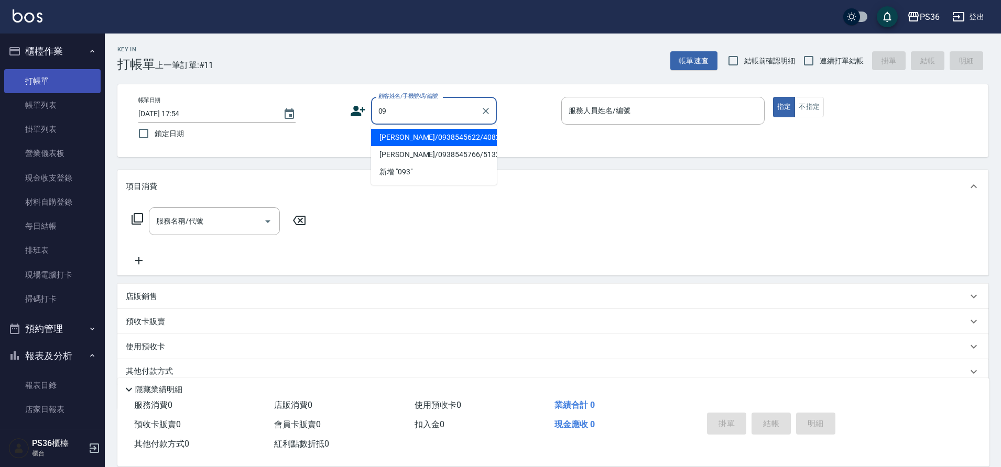
type input "0"
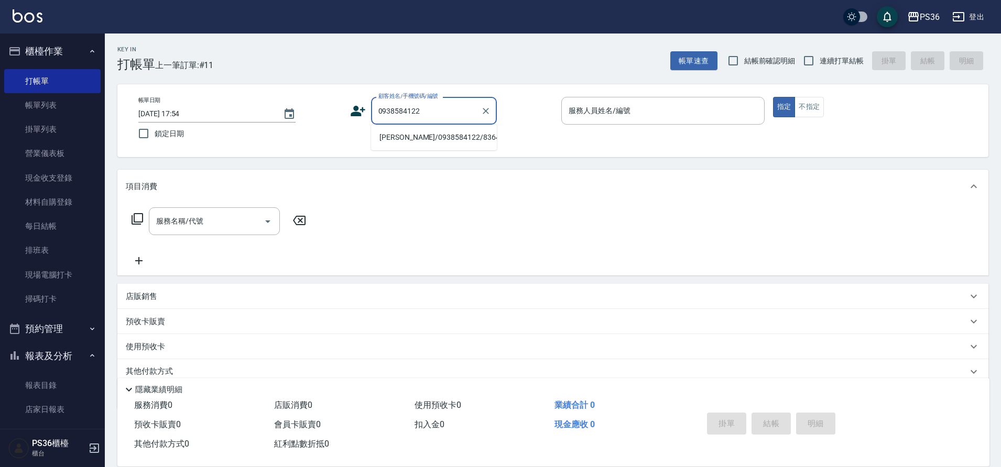
click at [472, 147] on ul "[PERSON_NAME]/0938584122/8364" at bounding box center [434, 138] width 126 height 26
click at [469, 140] on li "[PERSON_NAME]/0938584122/8364" at bounding box center [434, 137] width 126 height 17
type input "[PERSON_NAME]/0938584122/8364"
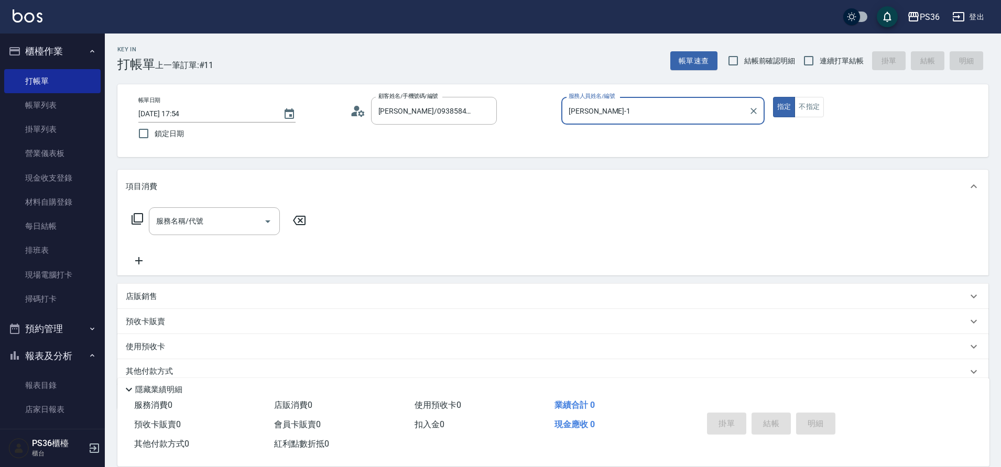
type input "[PERSON_NAME]-1"
click at [133, 220] on icon at bounding box center [138, 219] width 12 height 12
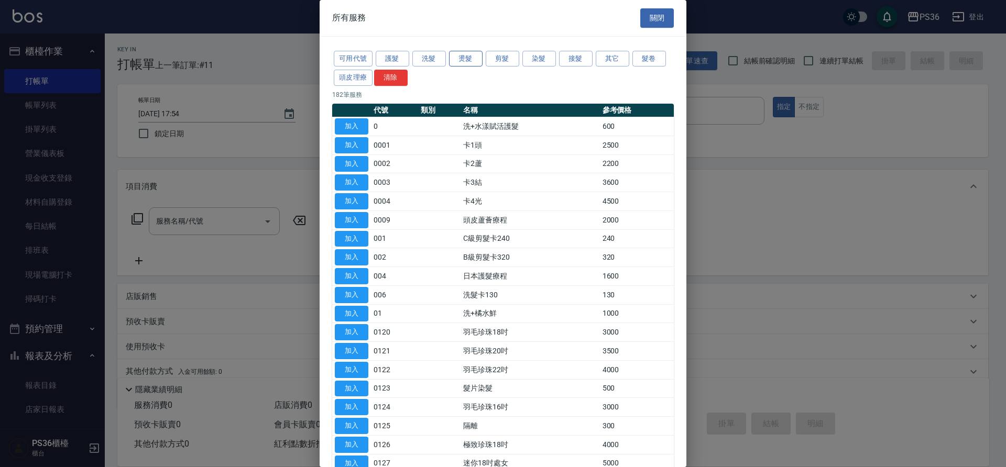
click at [458, 63] on button "燙髮" at bounding box center [466, 59] width 34 height 16
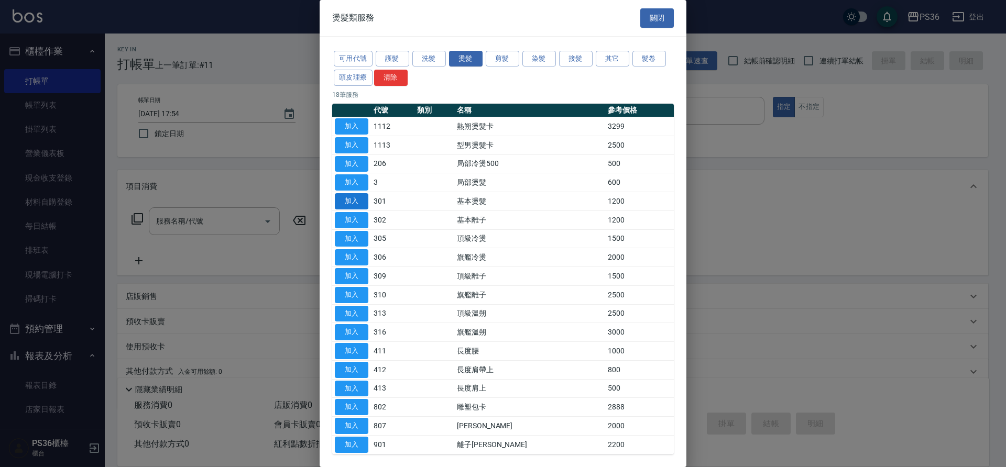
click at [351, 205] on button "加入" at bounding box center [352, 201] width 34 height 16
type input "基本燙髮(301)"
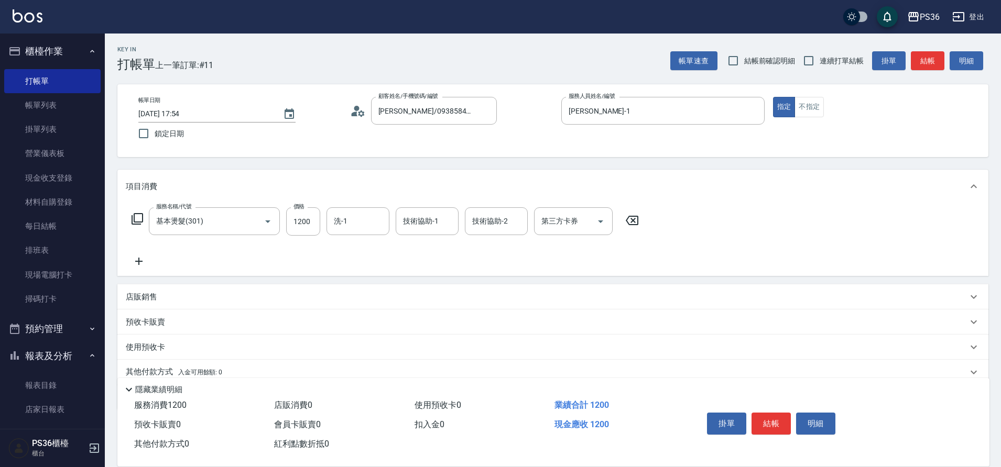
click at [132, 220] on icon at bounding box center [138, 219] width 12 height 12
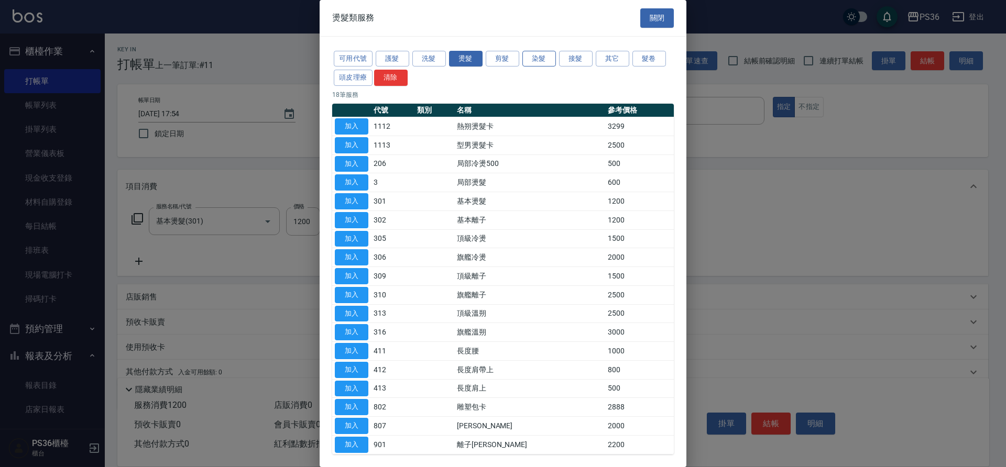
click at [544, 58] on button "染髮" at bounding box center [539, 59] width 34 height 16
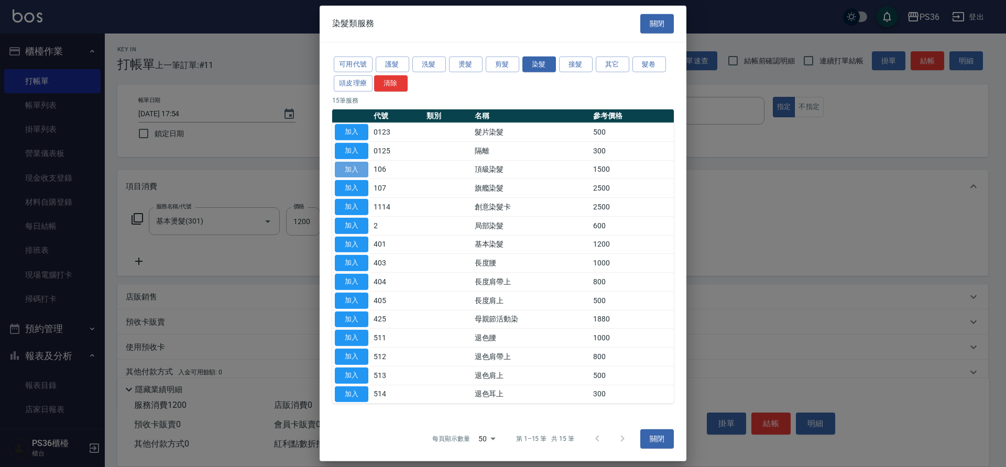
click at [347, 177] on button "加入" at bounding box center [352, 169] width 34 height 16
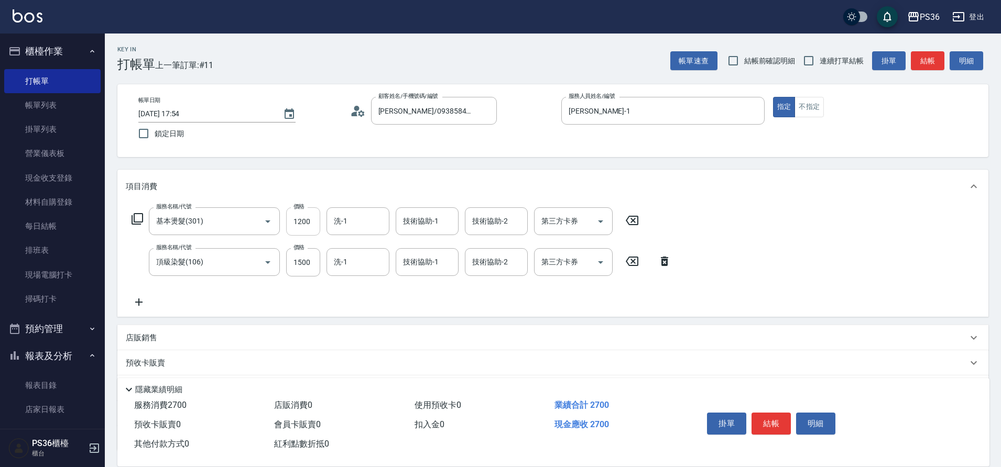
click at [306, 223] on input "1200" at bounding box center [303, 221] width 34 height 28
click at [306, 218] on input "1200" at bounding box center [303, 221] width 34 height 28
type input "2000"
click at [327, 288] on div "服務名稱/代號 基本燙髮(301) 服務名稱/代號 價格 2000 價格 洗-1 洗-1 技術協助-1 技術協助-1 技術協助-2 技術協助-2 第三方卡券 …" at bounding box center [402, 257] width 552 height 101
click at [310, 256] on input "1500" at bounding box center [303, 262] width 34 height 28
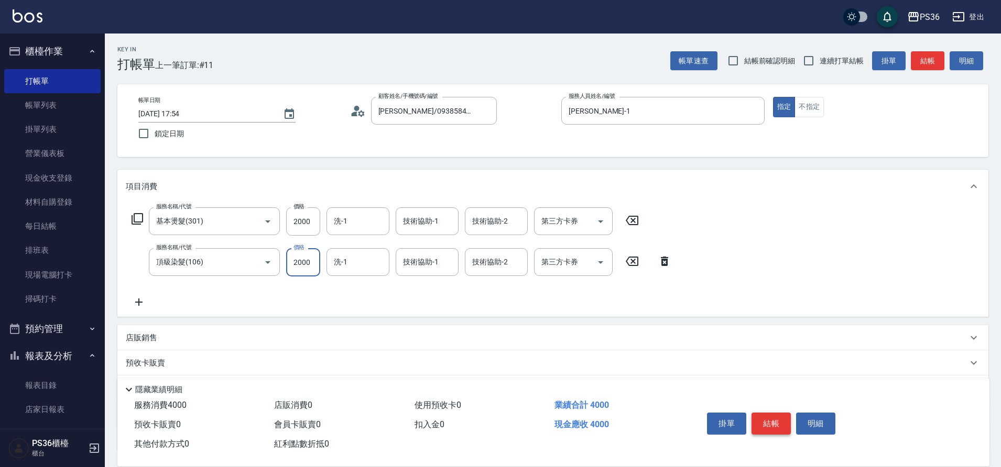
type input "2000"
click at [771, 421] on button "結帳" at bounding box center [770, 424] width 39 height 22
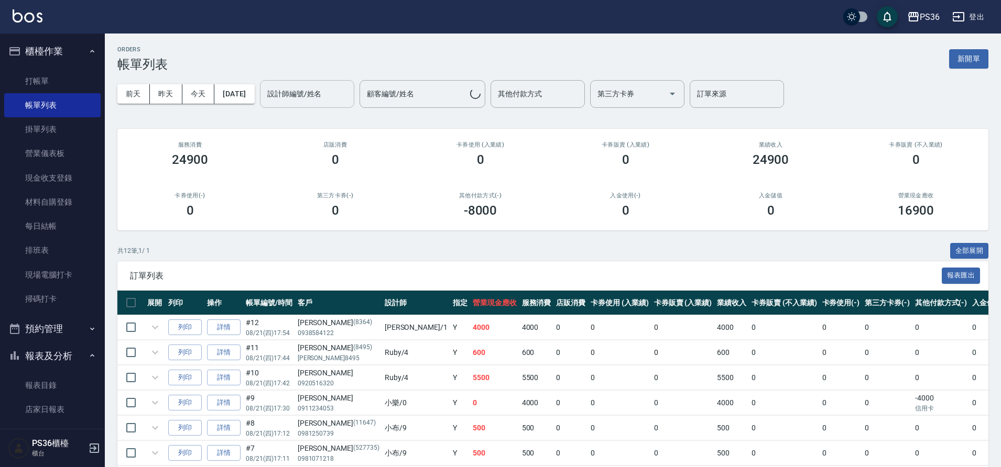
click at [172, 96] on button "昨天" at bounding box center [166, 93] width 32 height 19
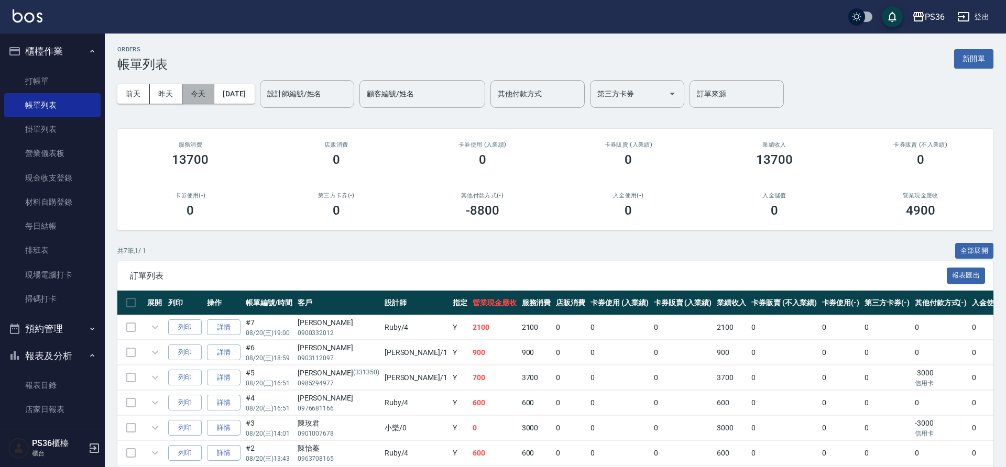
click at [195, 87] on button "今天" at bounding box center [198, 93] width 32 height 19
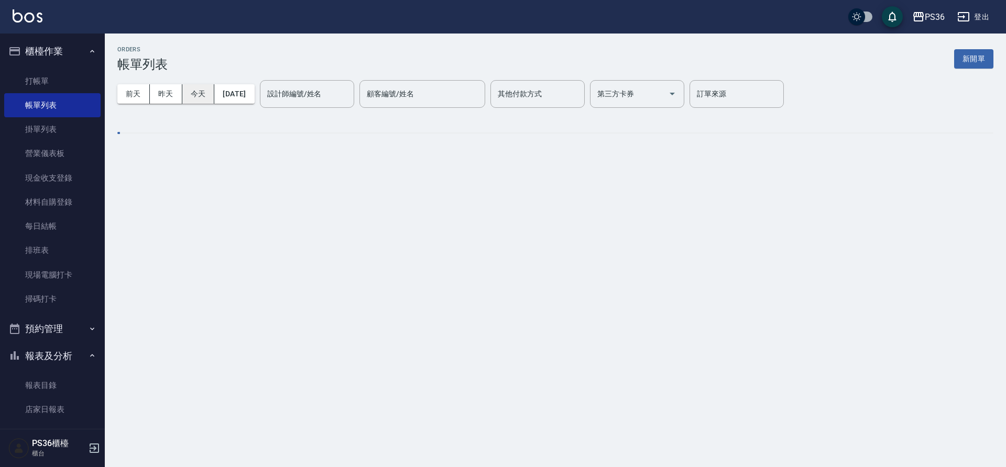
click at [195, 87] on button "今天" at bounding box center [198, 93] width 32 height 19
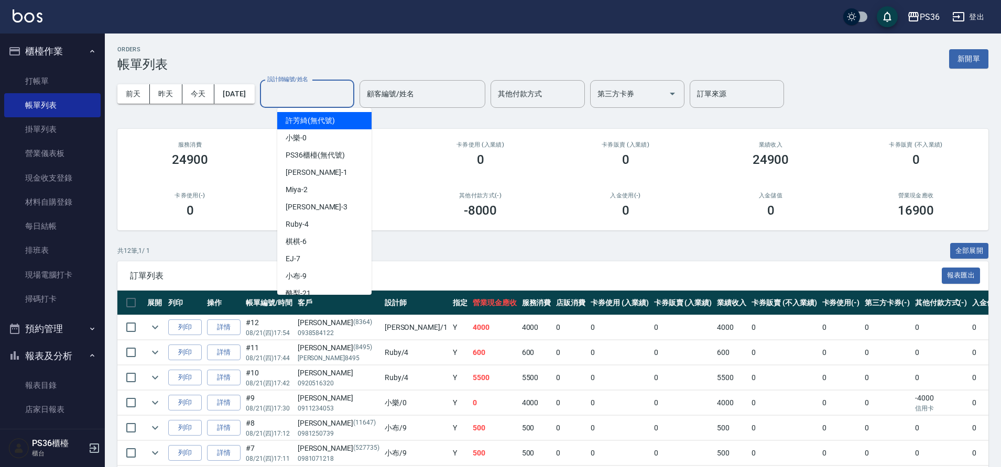
click at [317, 94] on input "設計師編號/姓名" at bounding box center [307, 94] width 85 height 18
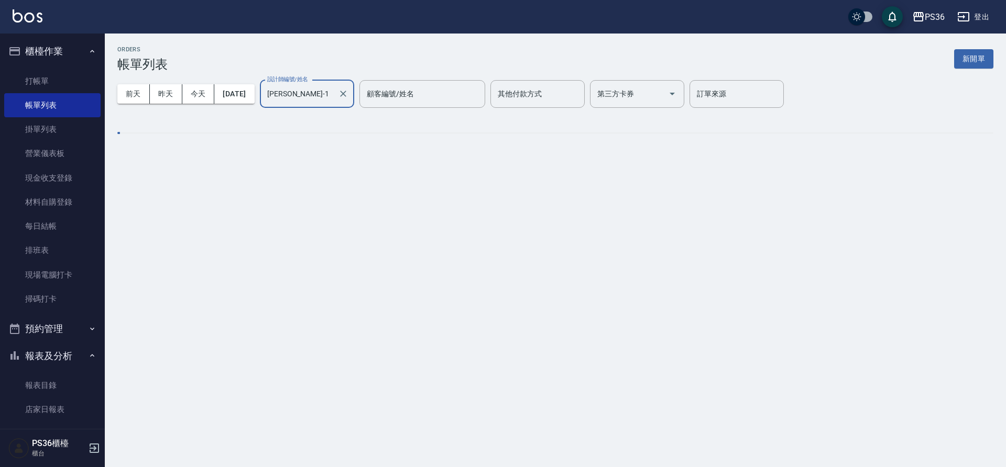
type input "[PERSON_NAME]-1"
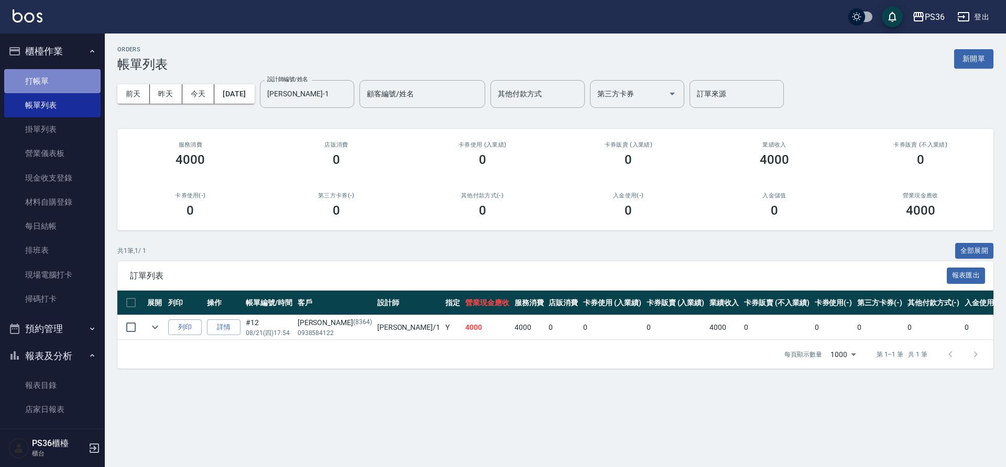
click at [55, 91] on link "打帳單" at bounding box center [52, 81] width 96 height 24
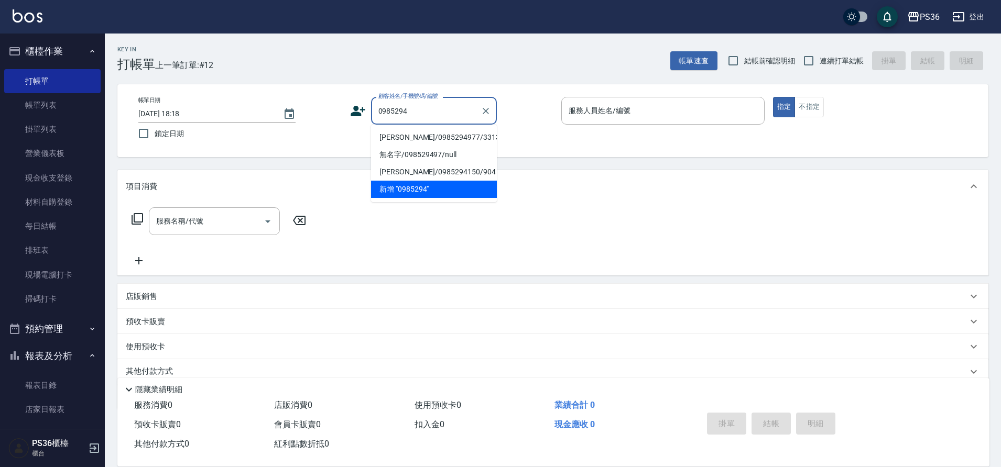
click at [409, 138] on li "[PERSON_NAME]/0985294977/331350" at bounding box center [434, 137] width 126 height 17
type input "[PERSON_NAME]/0985294977/331350"
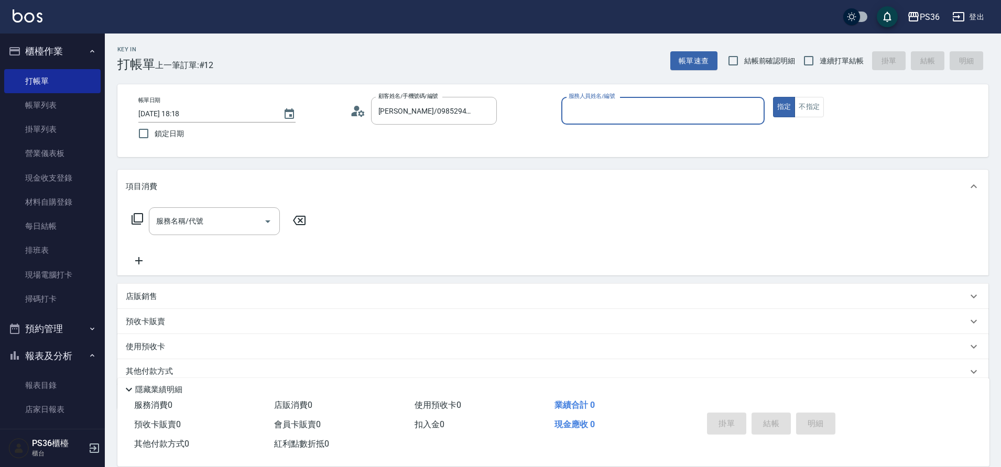
type input "[PERSON_NAME]-1"
click at [222, 227] on input "服務名稱/代號" at bounding box center [207, 221] width 106 height 18
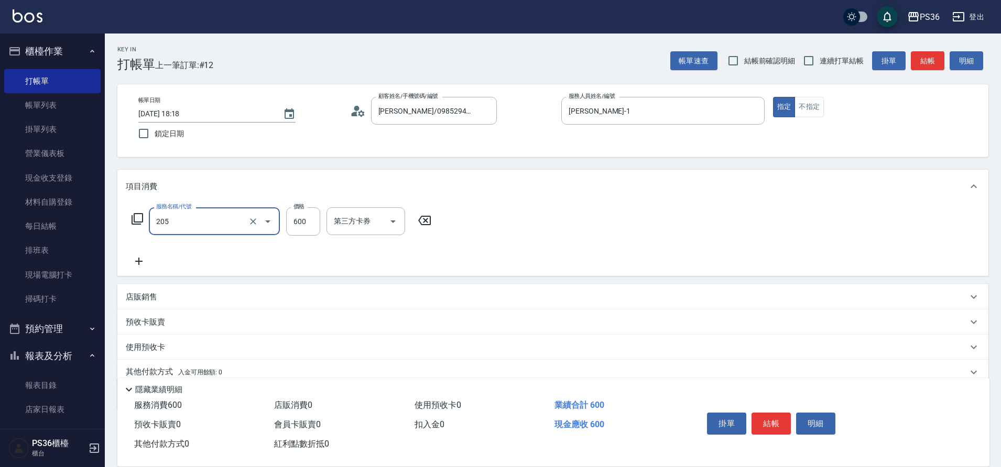
type input "A級洗剪(205)"
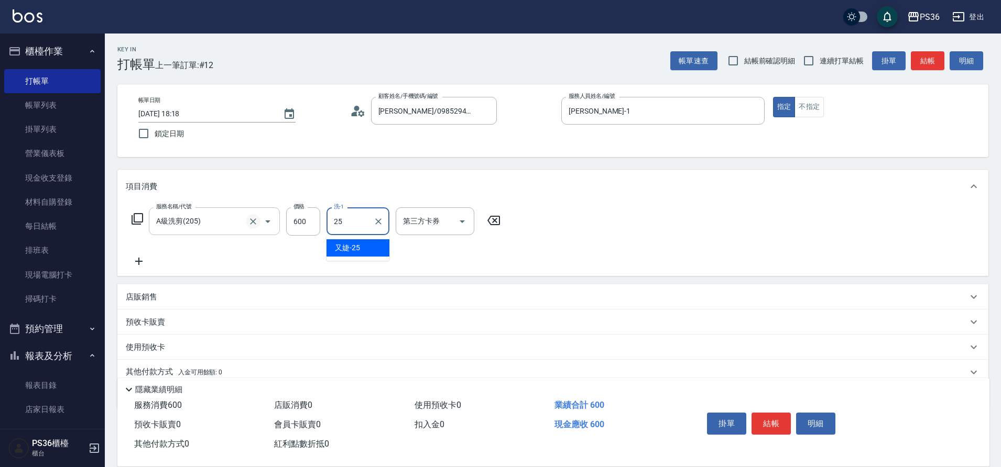
type input "又婕-25"
click at [763, 417] on button "結帳" at bounding box center [770, 424] width 39 height 22
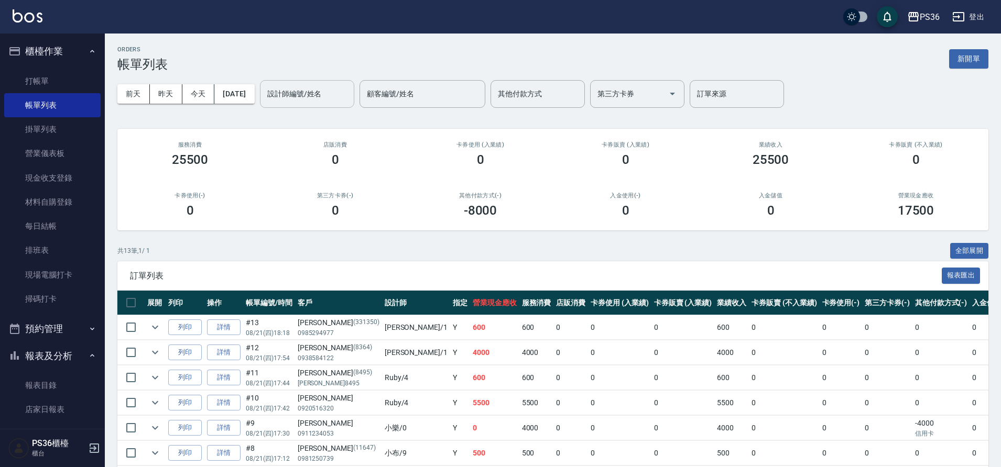
click at [315, 96] on input "設計師編號/姓名" at bounding box center [307, 94] width 85 height 18
type input "[PERSON_NAME]-1"
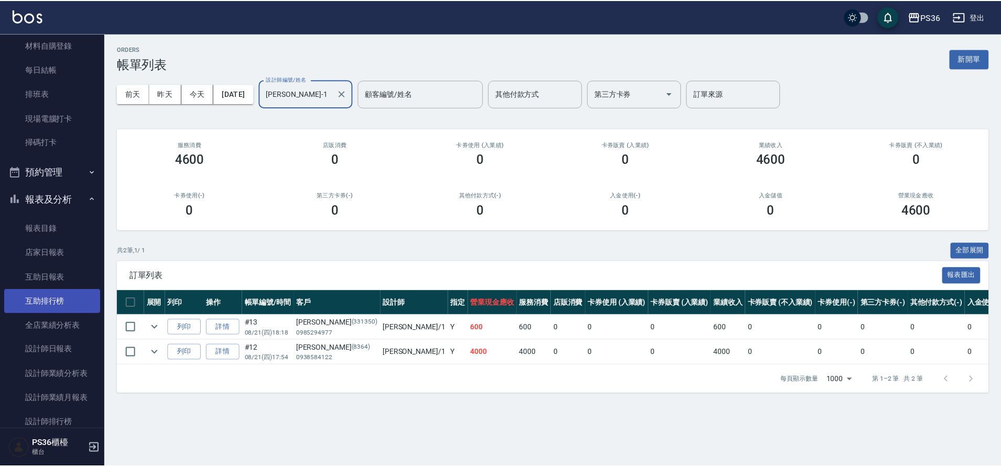
scroll to position [157, 0]
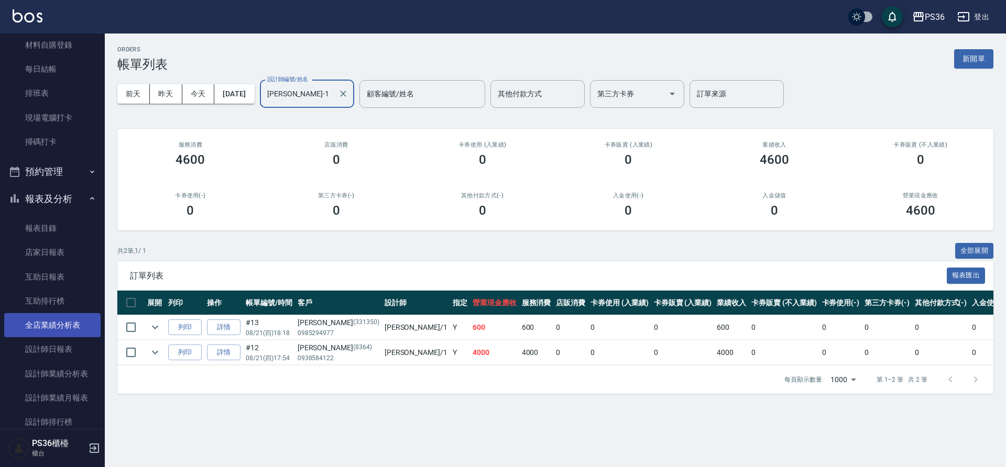
click at [66, 337] on link "全店業績分析表" at bounding box center [52, 325] width 96 height 24
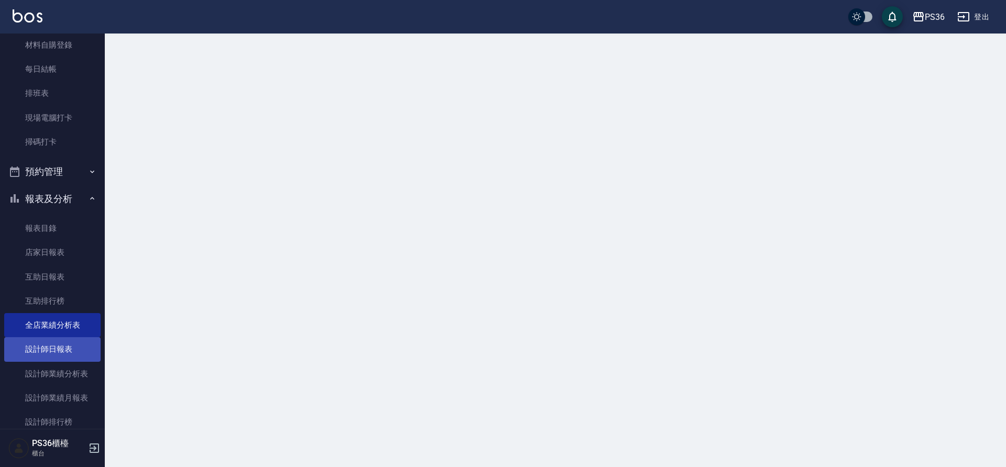
click at [66, 344] on link "設計師日報表" at bounding box center [52, 349] width 96 height 24
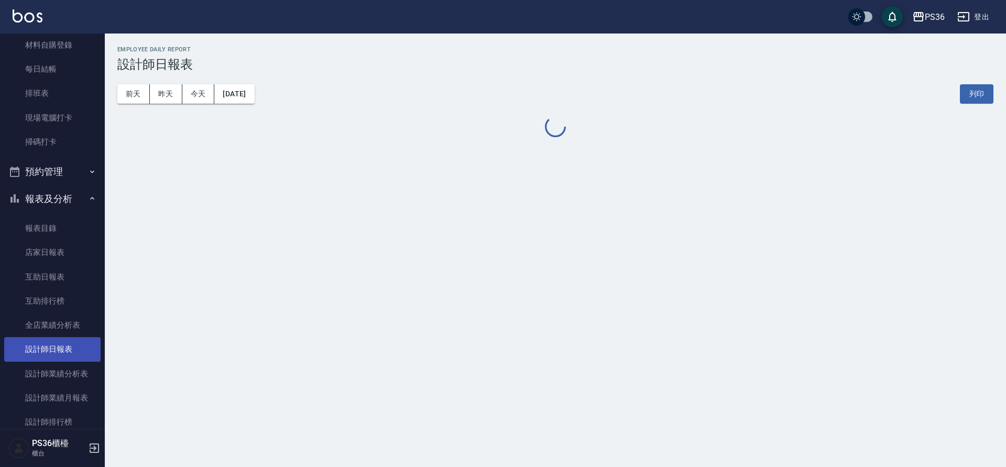
click at [66, 344] on link "設計師日報表" at bounding box center [52, 349] width 96 height 24
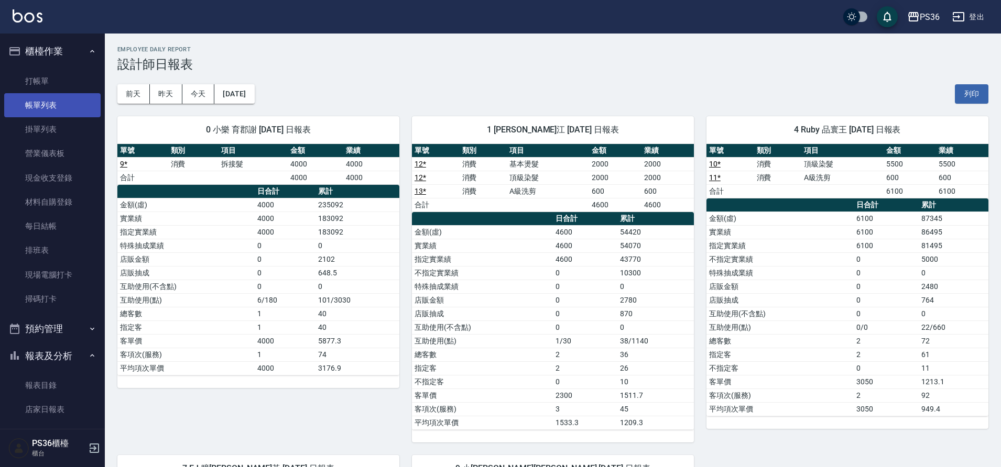
click at [20, 103] on link "帳單列表" at bounding box center [52, 105] width 96 height 24
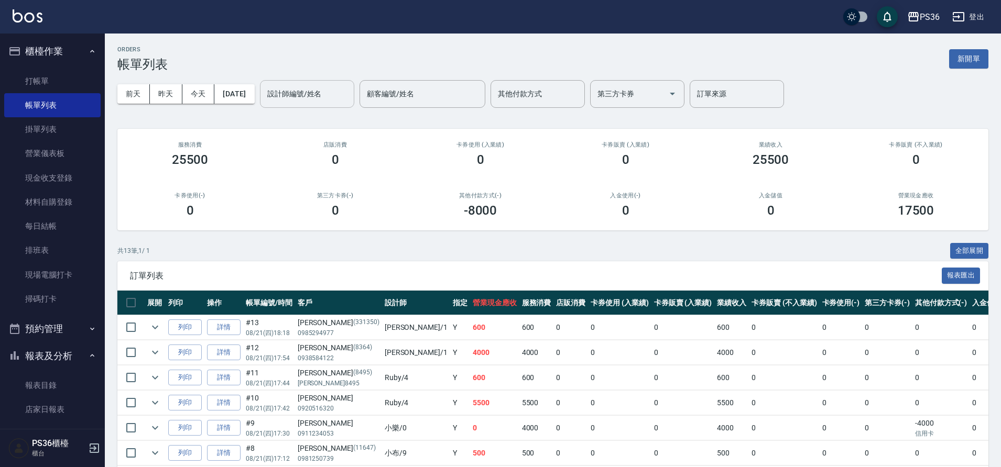
click at [311, 104] on div "設計師編號/姓名" at bounding box center [307, 94] width 94 height 28
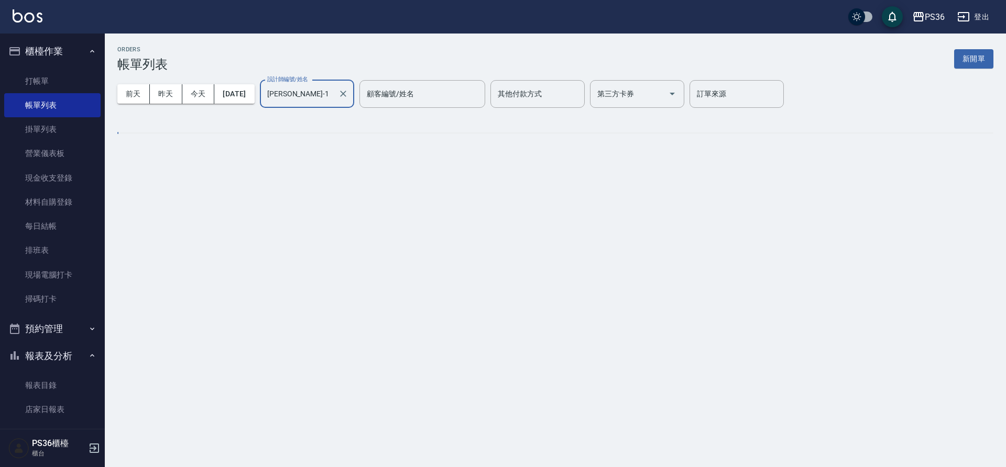
type input "[PERSON_NAME]-1"
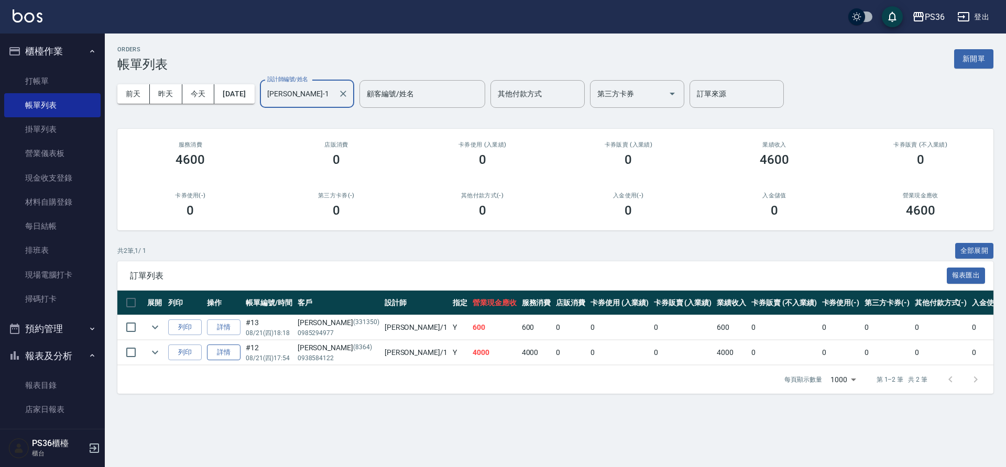
click at [227, 348] on link "詳情" at bounding box center [224, 353] width 34 height 16
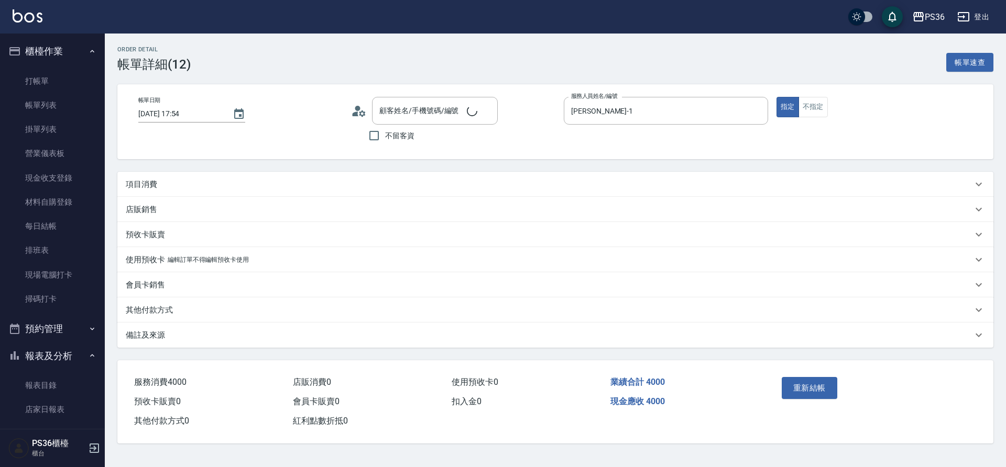
type input "[DATE] 17:54"
type input "[PERSON_NAME]-1"
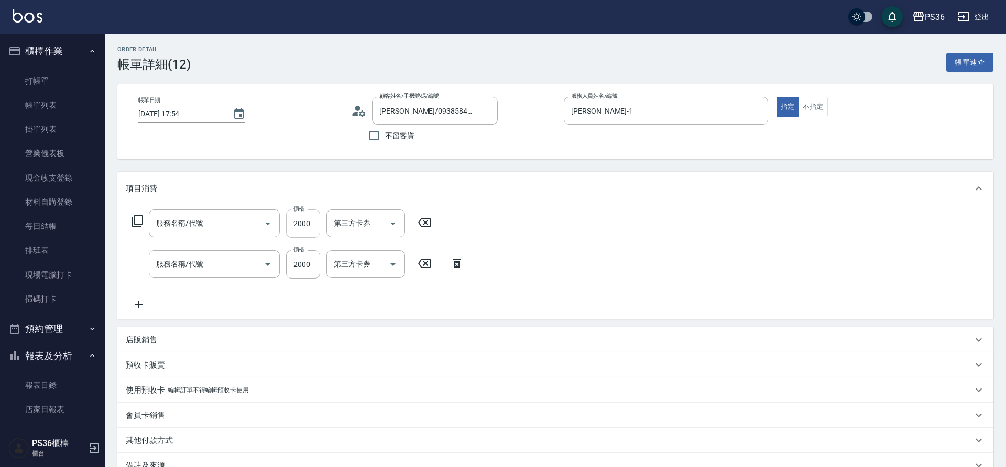
type input "[PERSON_NAME]/0938584122/8364"
type input "頂級染髮(106)"
type input "基本燙髮(301)"
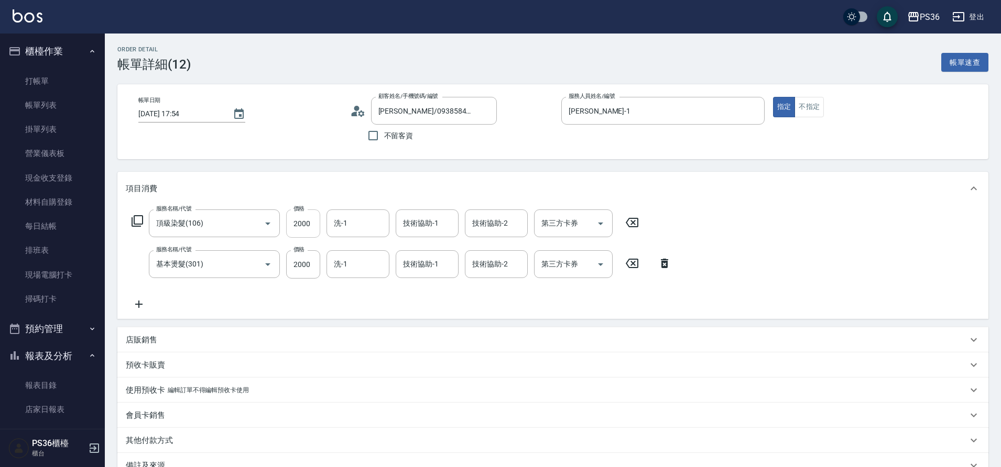
click at [308, 222] on input "2000" at bounding box center [303, 224] width 34 height 28
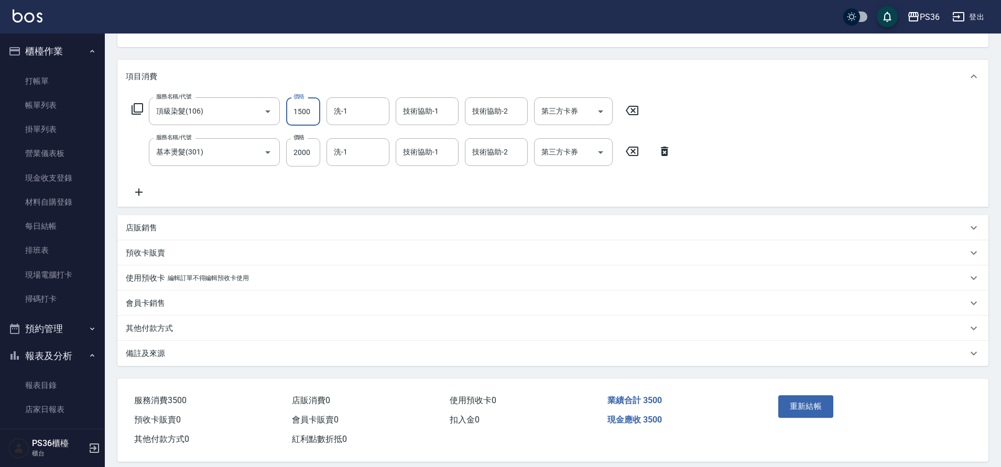
scroll to position [124, 0]
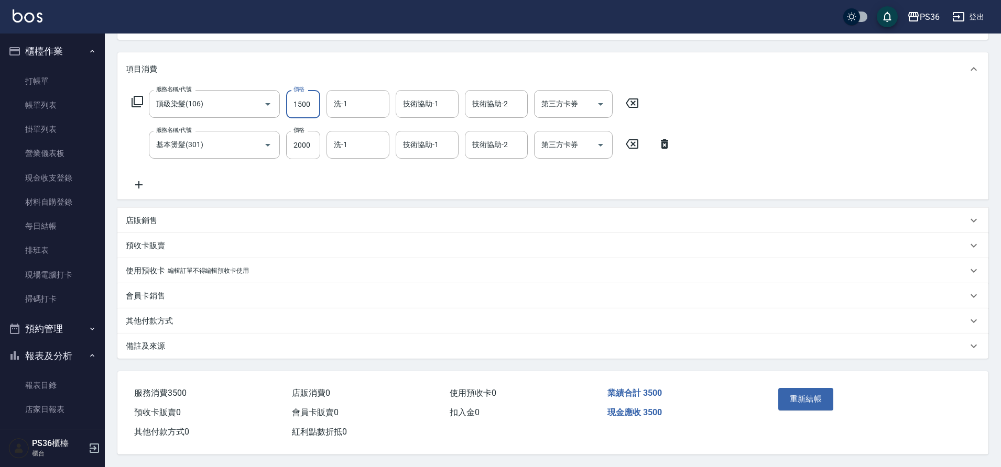
type input "1500"
click at [158, 321] on p "其他付款方式" at bounding box center [149, 321] width 47 height 11
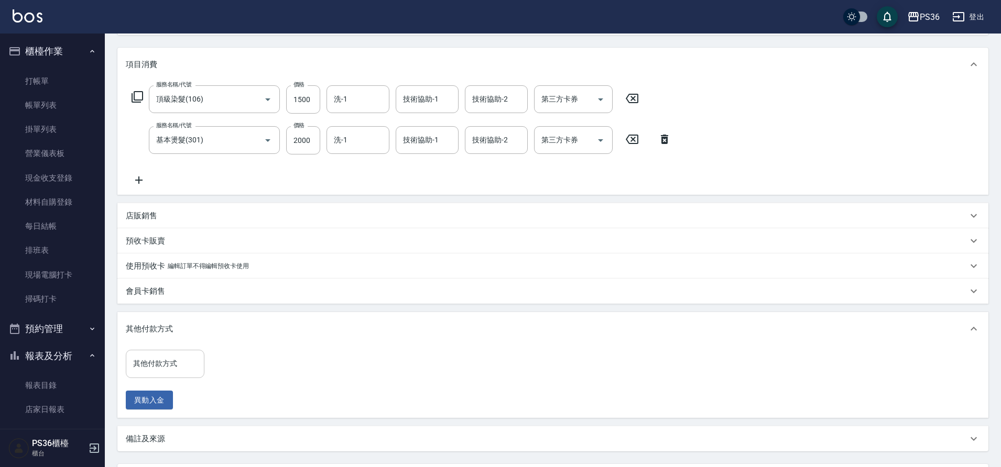
click at [173, 367] on input "其他付款方式" at bounding box center [164, 364] width 69 height 18
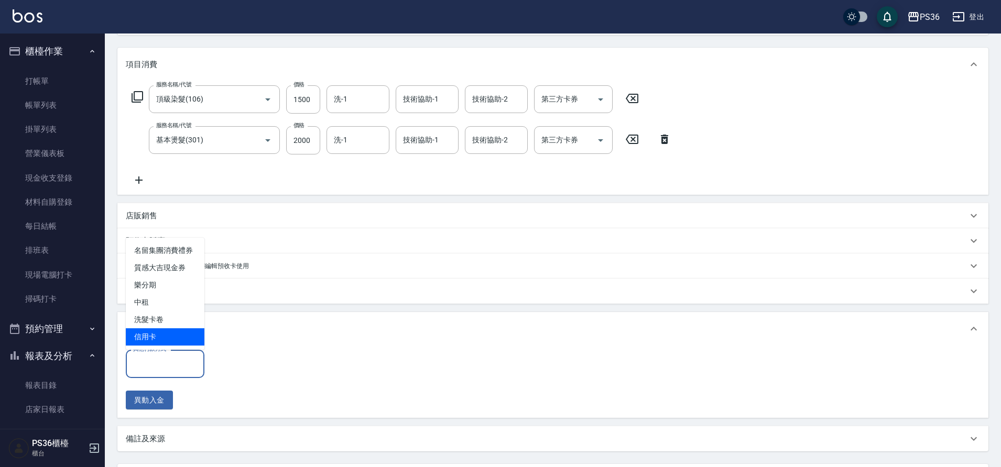
click at [163, 336] on span "信用卡" at bounding box center [165, 337] width 79 height 17
type input "信用卡"
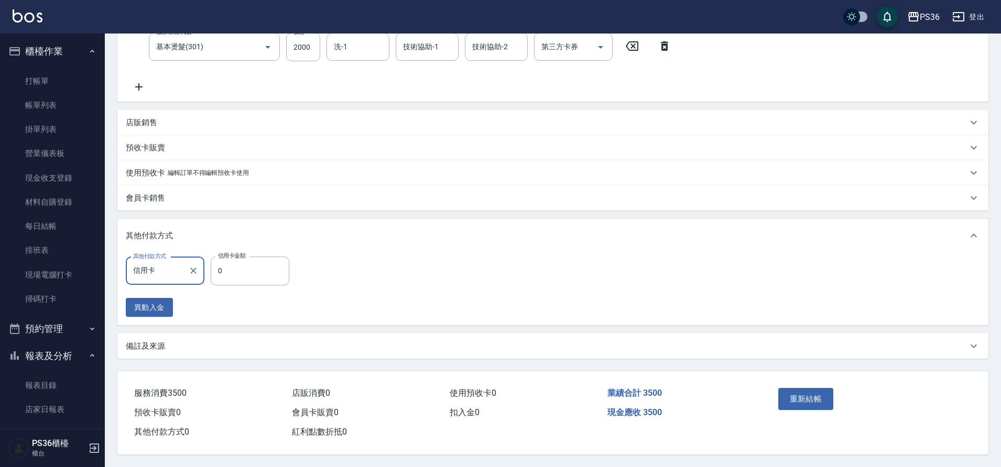
scroll to position [222, 0]
click at [246, 284] on div "其他付款方式 信用卡 其他付款方式 信用卡金額 0 信用卡金額 異動入金" at bounding box center [211, 287] width 170 height 60
click at [248, 266] on input "0" at bounding box center [250, 271] width 79 height 28
type input "3500"
click at [815, 402] on button "重新結帳" at bounding box center [806, 399] width 56 height 22
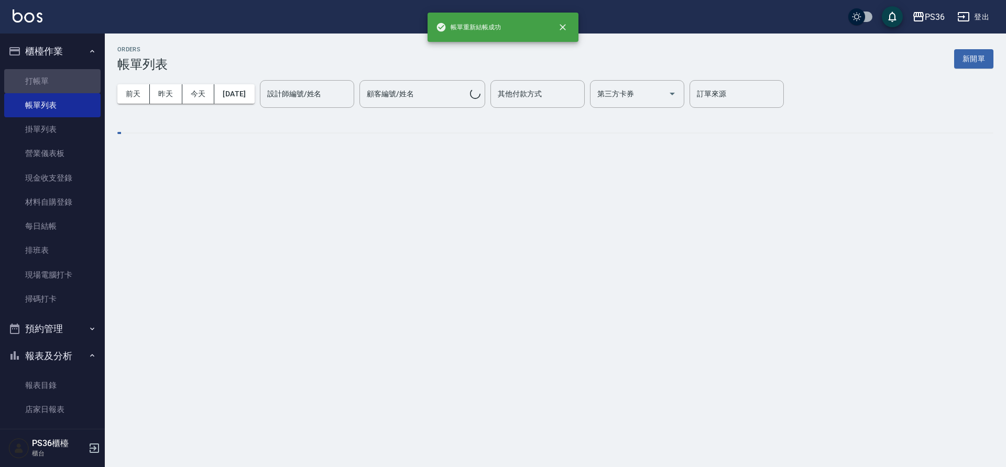
drag, startPoint x: 66, startPoint y: 80, endPoint x: 176, endPoint y: 1, distance: 135.4
click at [65, 80] on link "打帳單" at bounding box center [52, 81] width 96 height 24
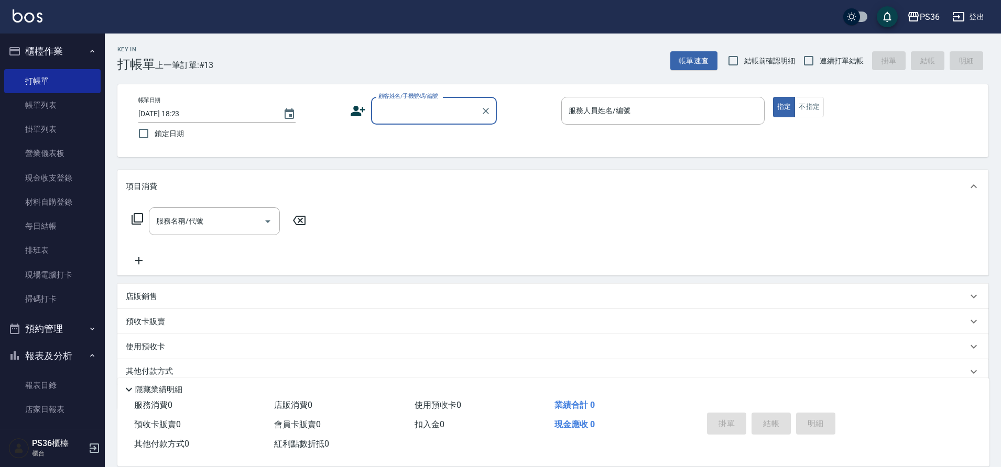
click at [373, 103] on div "顧客姓名/手機號碼/編號" at bounding box center [434, 111] width 126 height 28
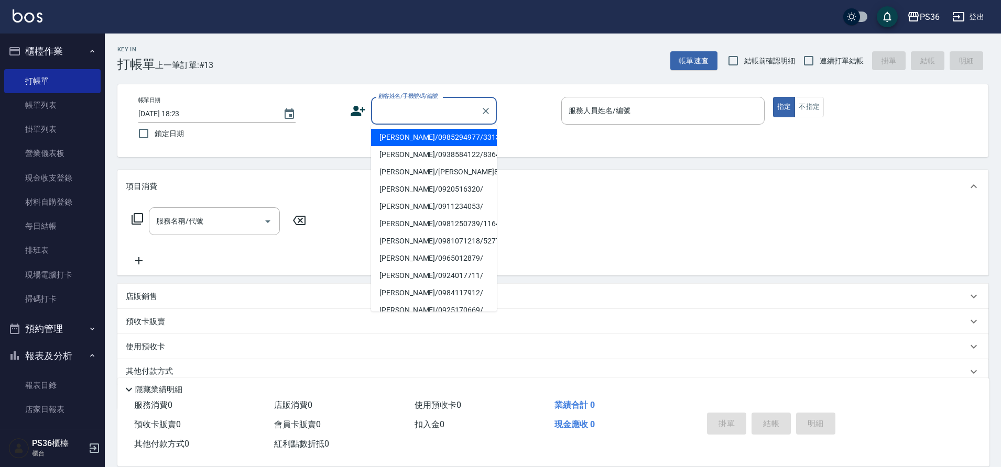
click at [385, 108] on input "顧客姓名/手機號碼/編號" at bounding box center [426, 111] width 101 height 18
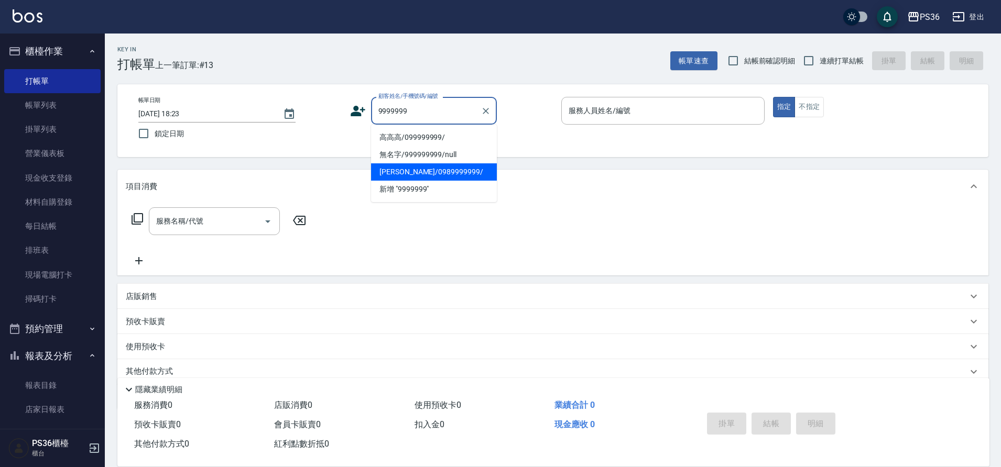
click at [415, 165] on li "[PERSON_NAME]/0989999999/" at bounding box center [434, 171] width 126 height 17
type input "[PERSON_NAME]/0989999999/"
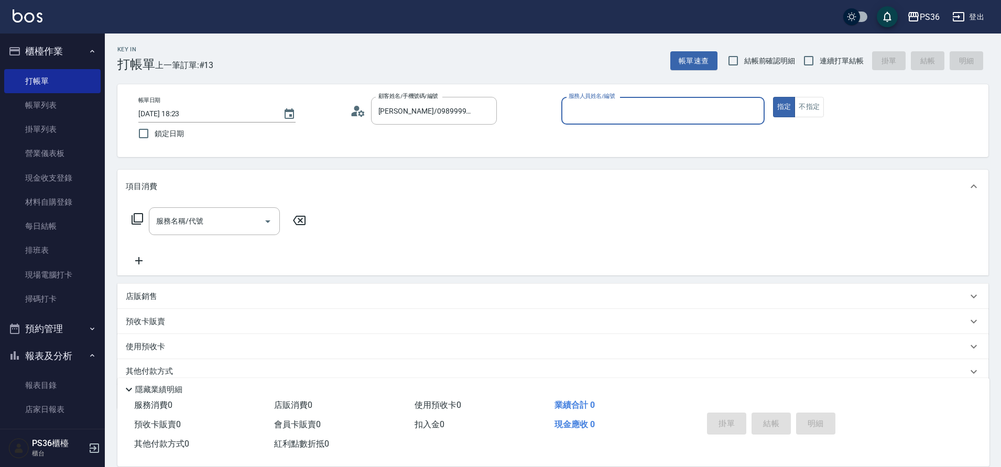
type input "[PERSON_NAME]-1"
click at [216, 218] on input "服務名稱/代號" at bounding box center [207, 221] width 106 height 18
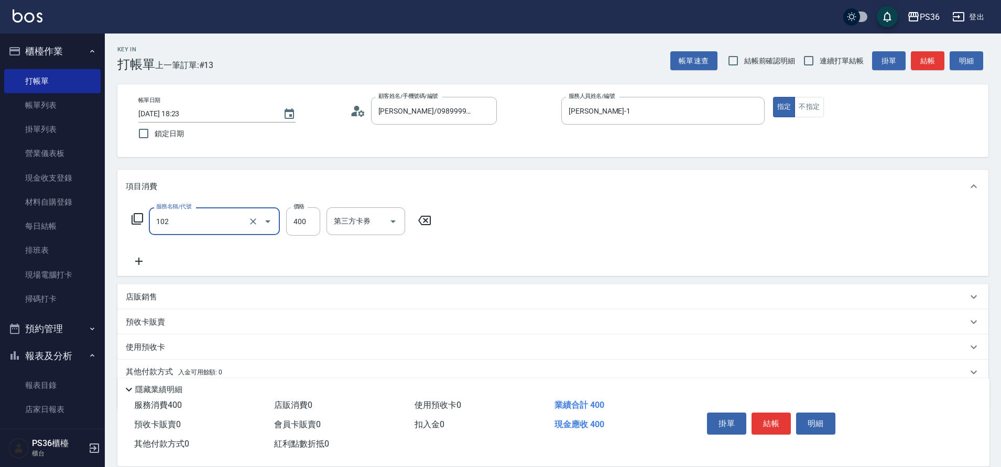
type input "精油洗髮(102)"
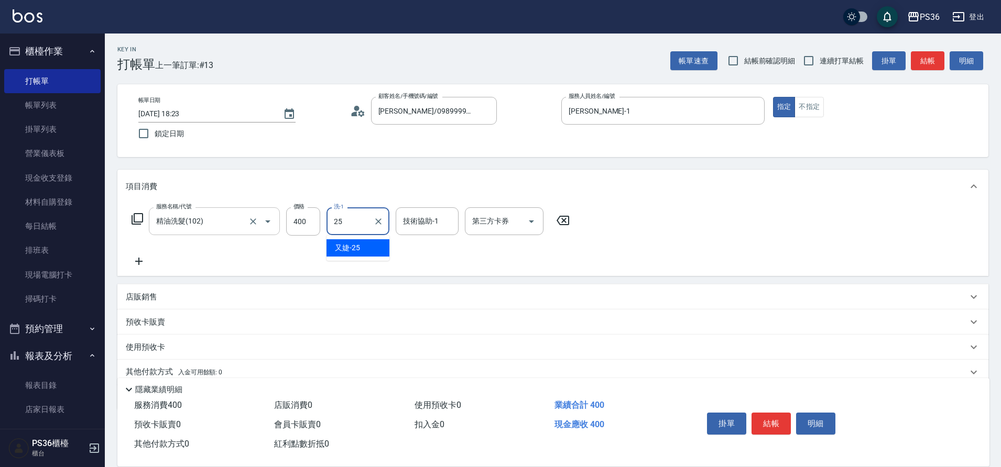
type input "又婕-25"
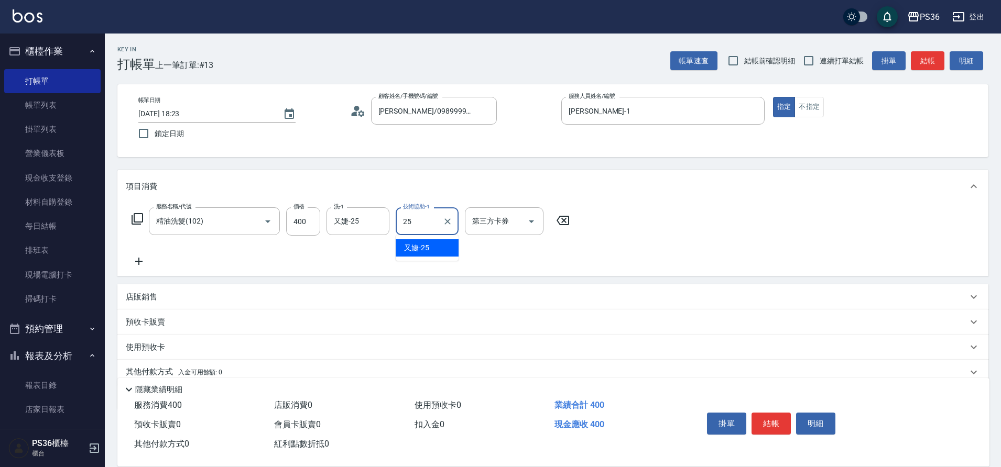
type input "又婕-25"
click at [761, 419] on button "結帳" at bounding box center [770, 424] width 39 height 22
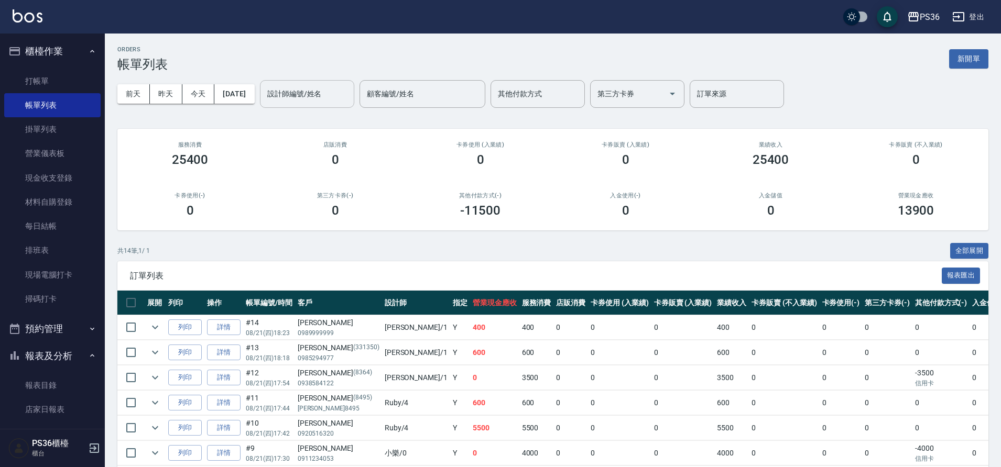
click at [336, 106] on div "設計師編號/姓名" at bounding box center [307, 94] width 94 height 28
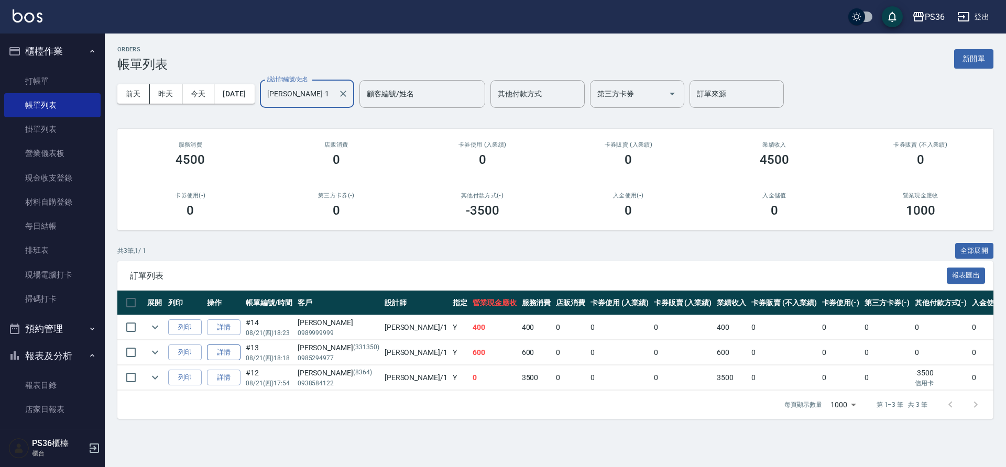
type input "[PERSON_NAME]-1"
click at [231, 350] on link "詳情" at bounding box center [224, 353] width 34 height 16
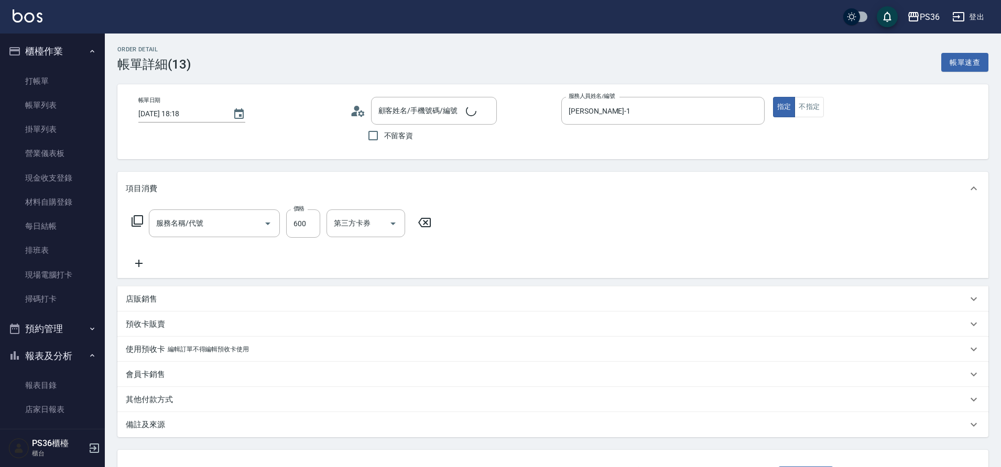
type input "[DATE] 18:18"
type input "[PERSON_NAME]-1"
type input "A級洗剪(205)"
type input "[PERSON_NAME]/0985294977/331350"
click at [383, 225] on icon "Clear" at bounding box center [378, 223] width 10 height 10
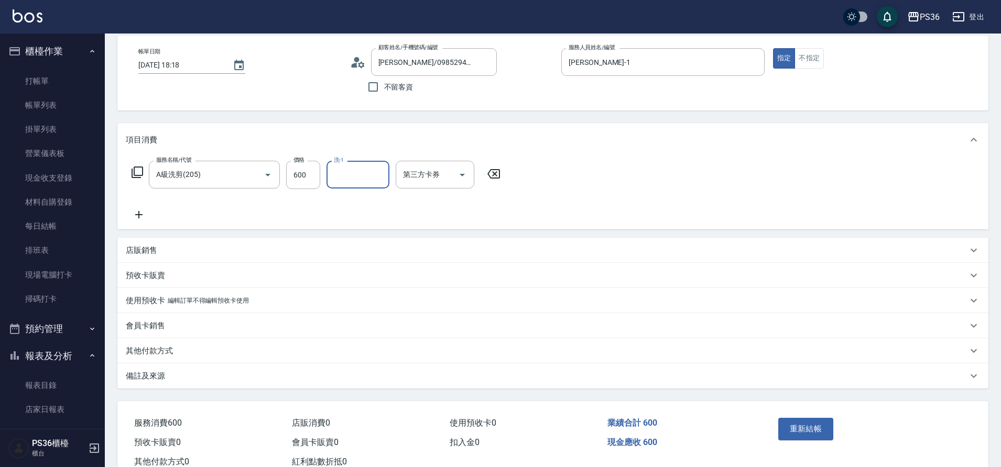
scroll to position [83, 0]
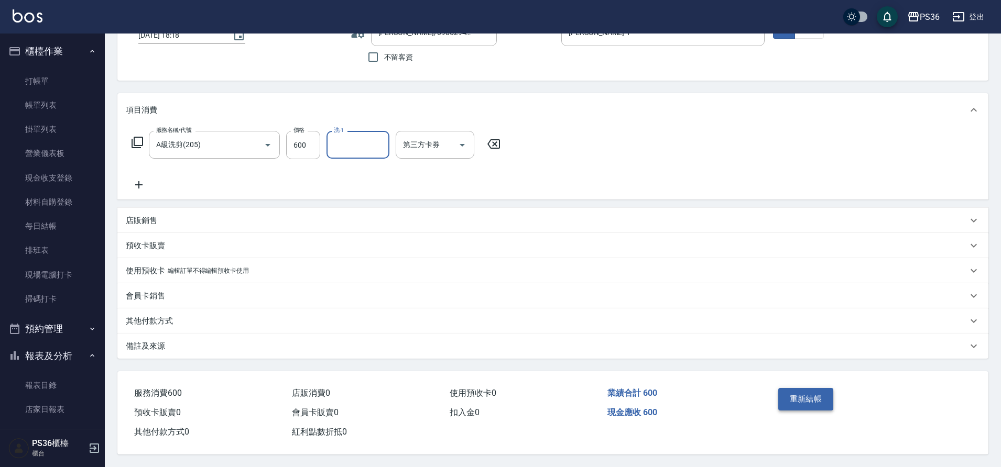
click at [804, 388] on button "重新結帳" at bounding box center [806, 399] width 56 height 22
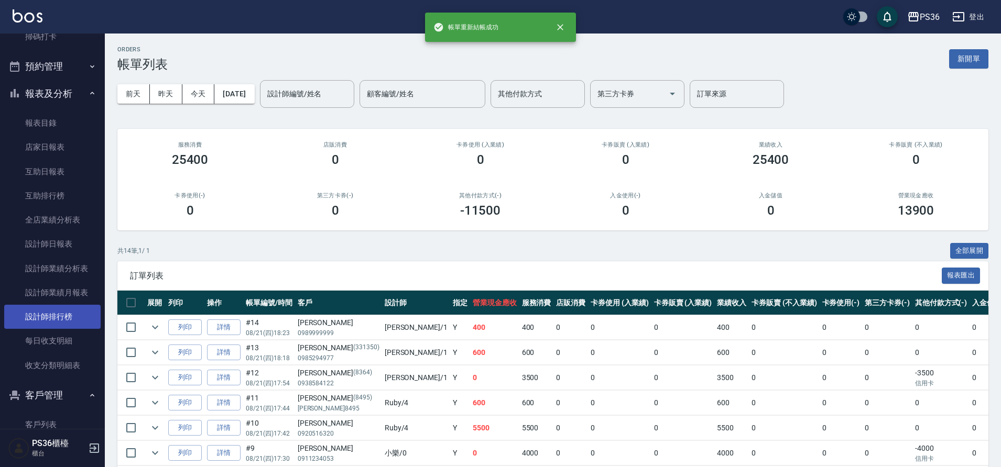
scroll to position [314, 0]
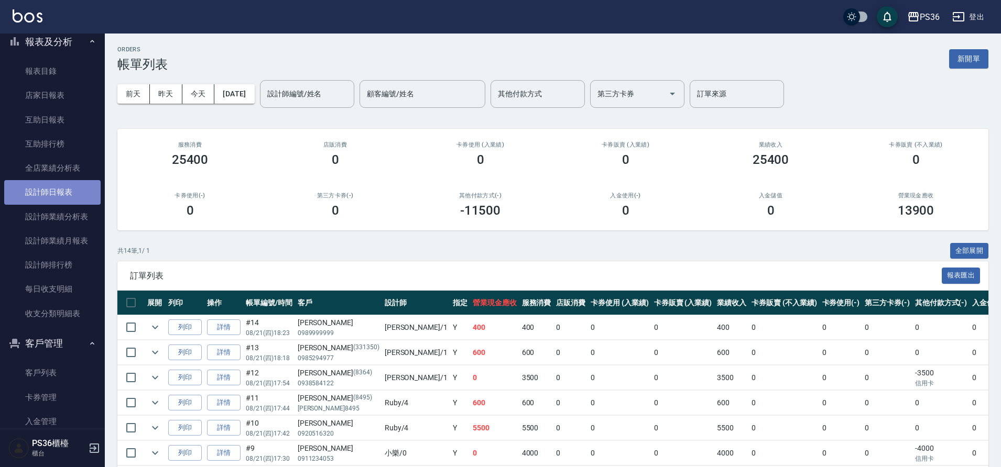
click at [60, 181] on link "設計師日報表" at bounding box center [52, 192] width 96 height 24
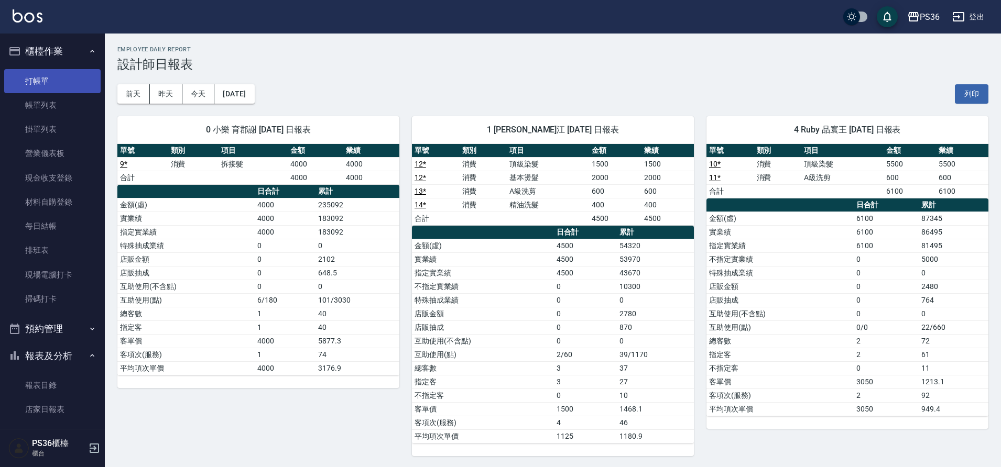
click at [47, 87] on link "打帳單" at bounding box center [52, 81] width 96 height 24
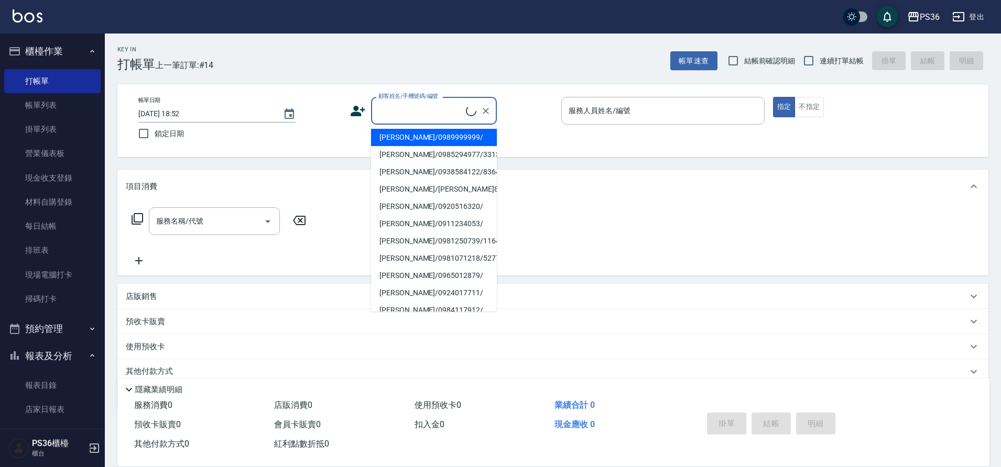
click at [382, 107] on input "顧客姓名/手機號碼/編號" at bounding box center [421, 111] width 90 height 18
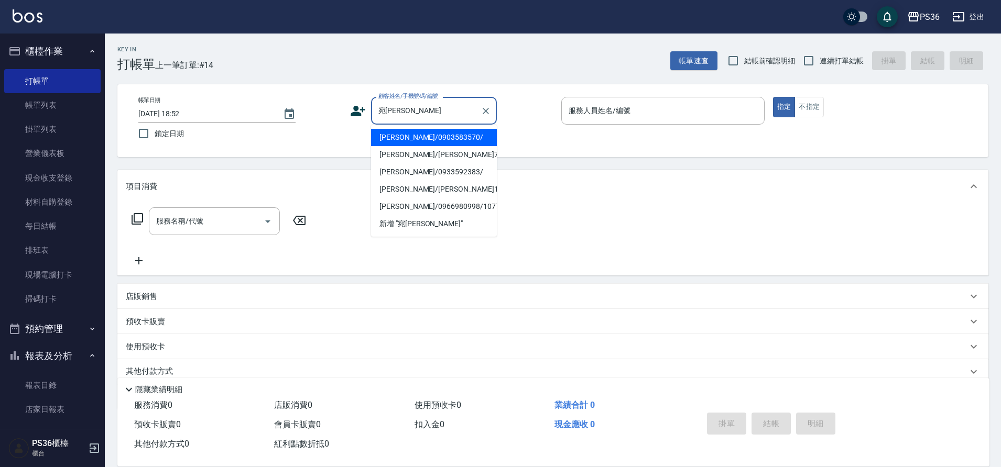
click at [426, 137] on li "[PERSON_NAME]/0903583570/" at bounding box center [434, 137] width 126 height 17
type input "[PERSON_NAME]/0903583570/"
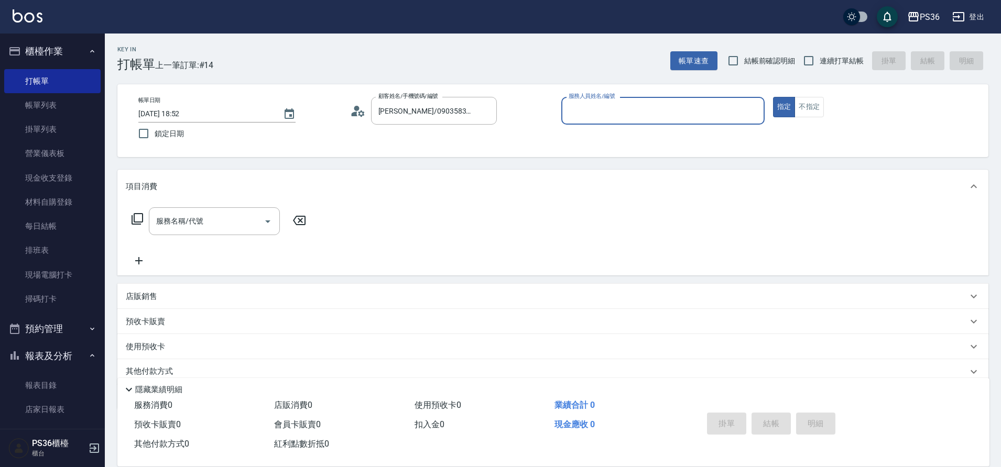
type input "EJ-7"
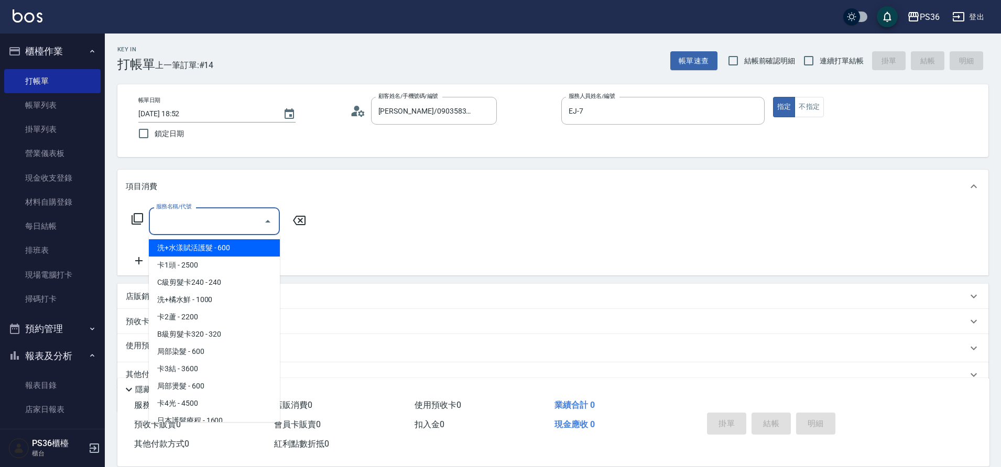
click at [224, 219] on input "服務名稱/代號" at bounding box center [207, 221] width 106 height 18
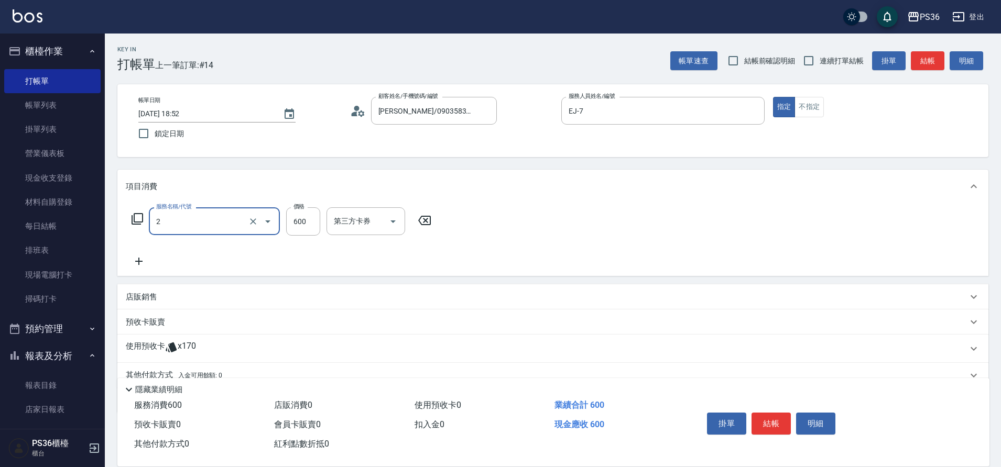
type input "局部染髮(2)"
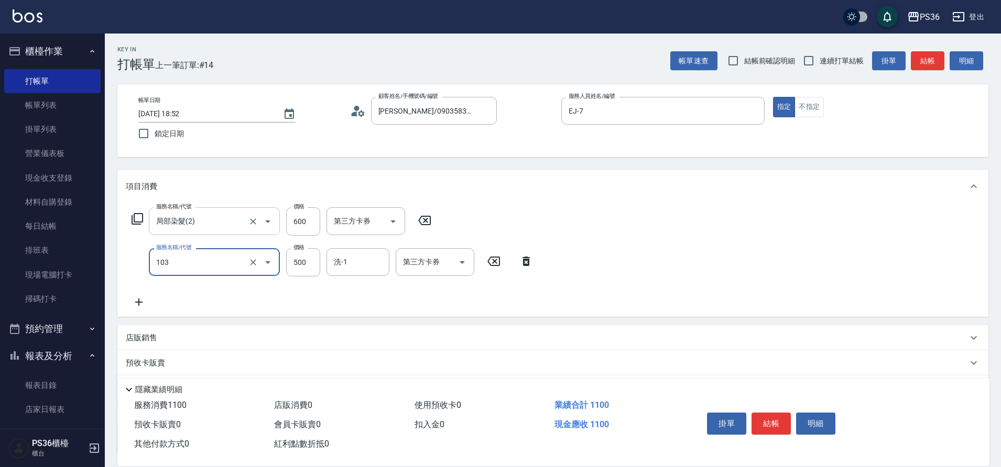
type input "B級洗剪(103)"
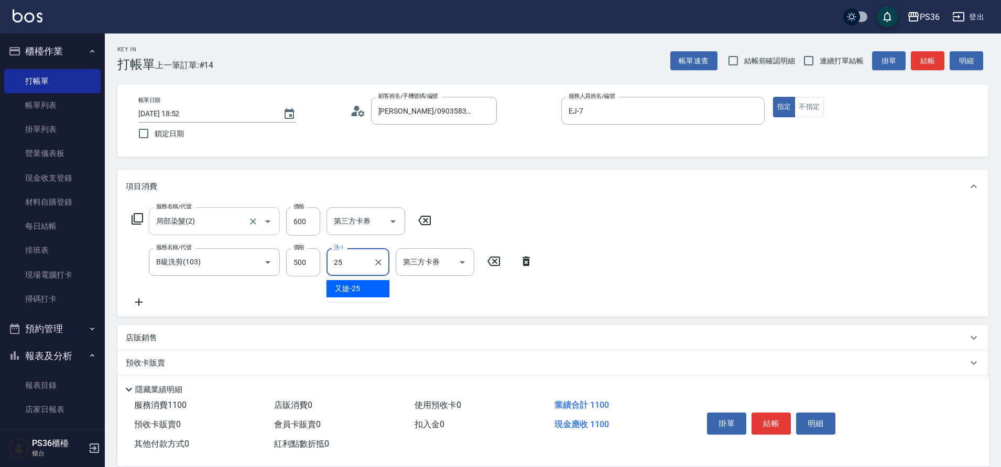
type input "又婕-25"
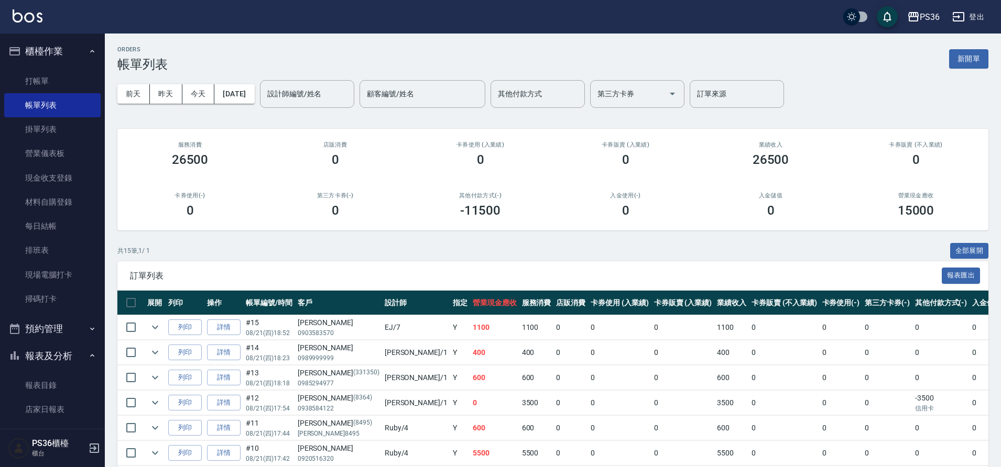
click at [317, 79] on div "[DATE] [DATE] [DATE] [DATE] 設計師編號/姓名 設計師編號/姓名 顧客編號/姓名 顧客編號/姓名 其他付款方式 其他付款方式 第三方…" at bounding box center [552, 94] width 871 height 45
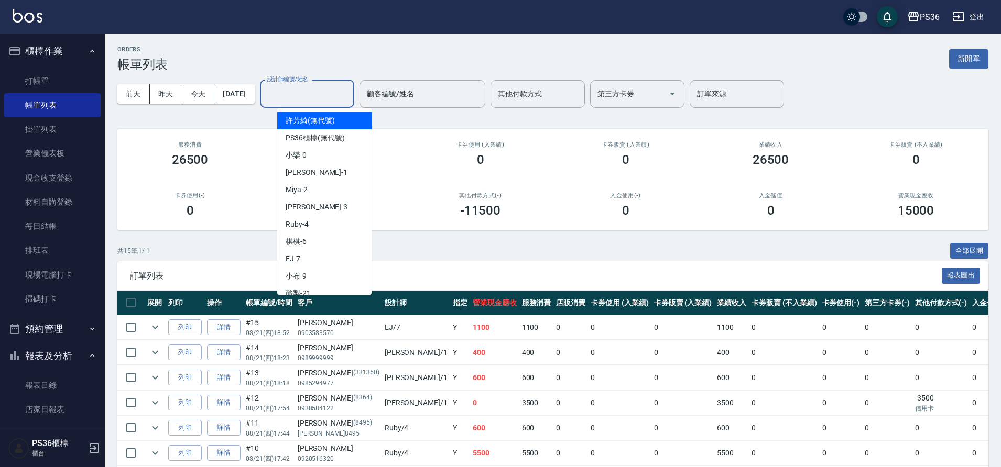
click at [319, 97] on input "設計師編號/姓名" at bounding box center [307, 94] width 85 height 18
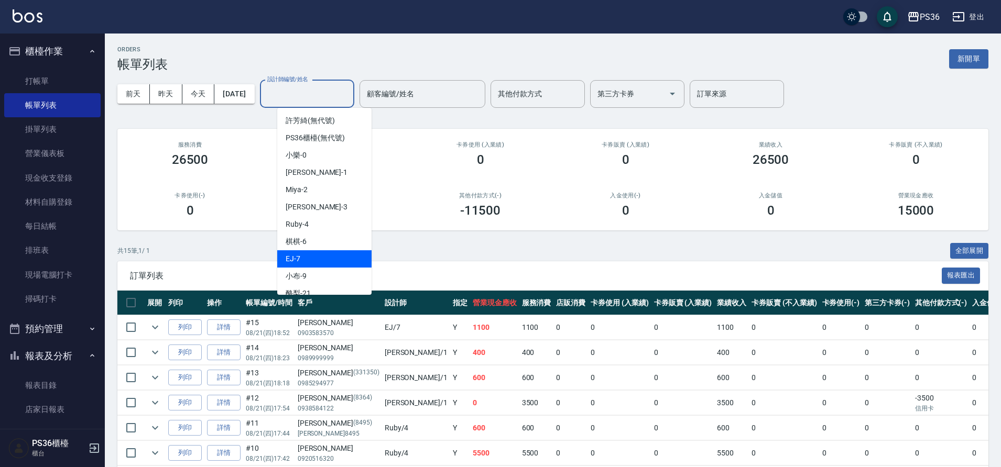
click at [321, 260] on div "EJ -7" at bounding box center [324, 258] width 94 height 17
type input "EJ-7"
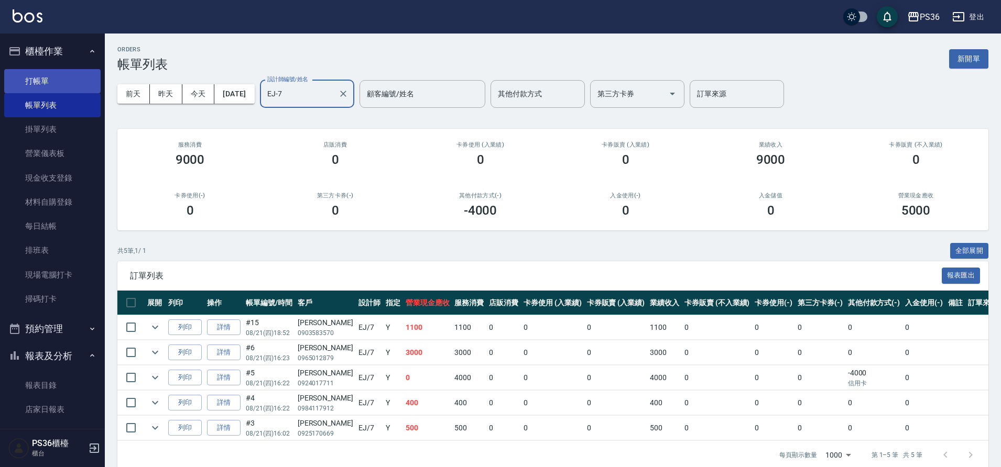
click at [51, 81] on link "打帳單" at bounding box center [52, 81] width 96 height 24
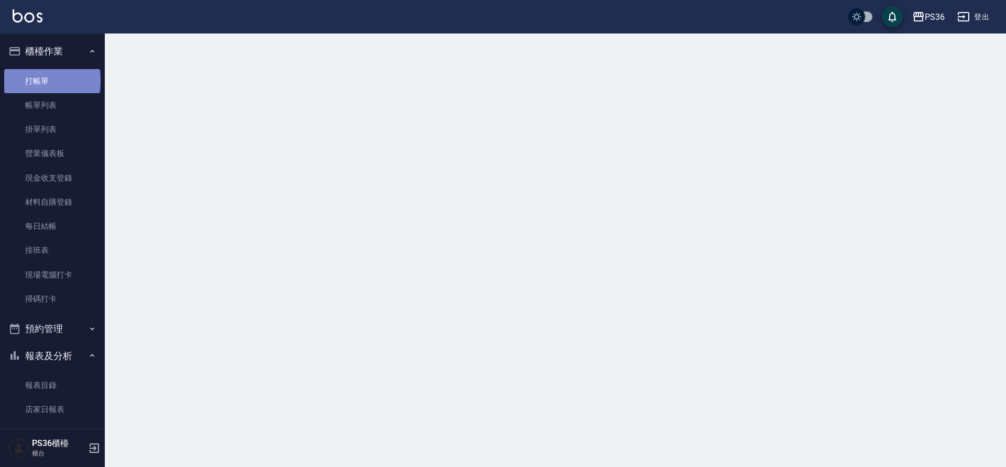
click at [51, 81] on link "打帳單" at bounding box center [52, 81] width 96 height 24
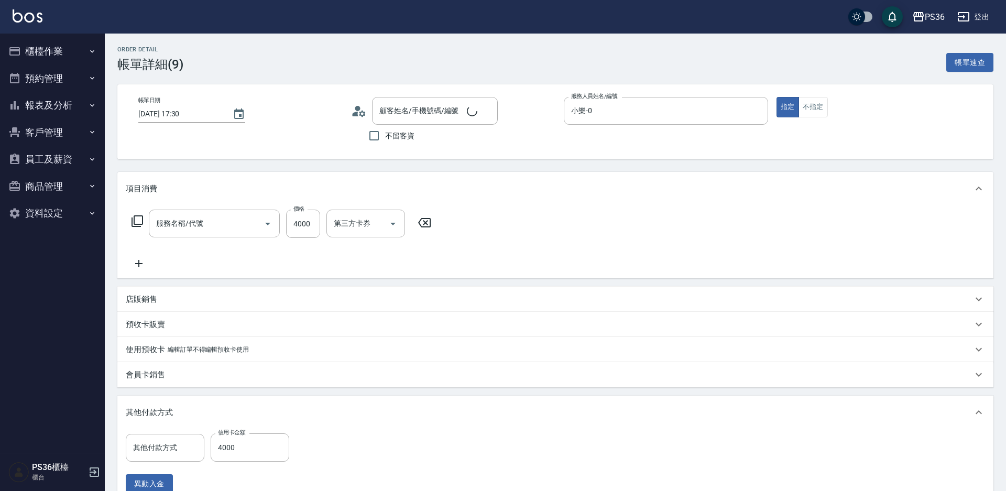
type input "[DATE] 17:30"
type input "小樂-0"
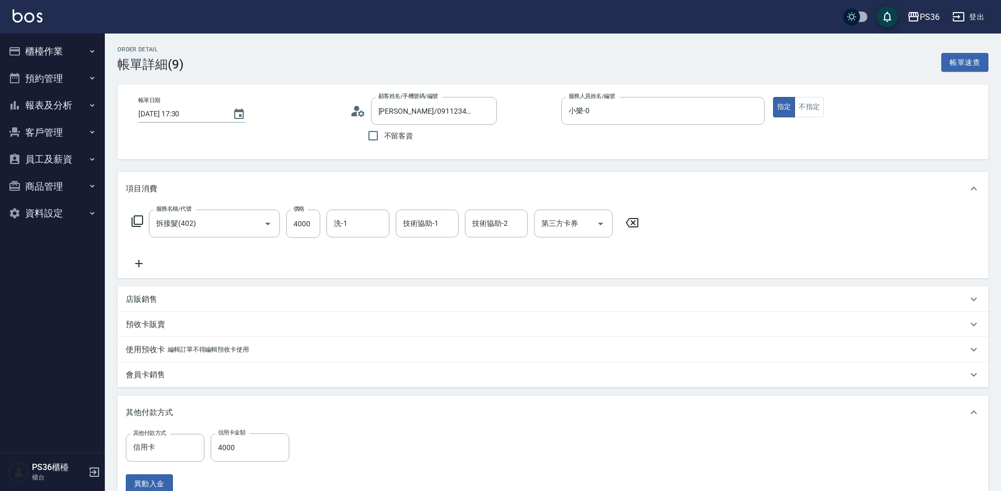
type input "[PERSON_NAME]/0911234053/"
type input "信用卡"
type input "拆接髮(402)"
click at [366, 224] on input "洗-1" at bounding box center [357, 223] width 53 height 18
type input "又婕-25"
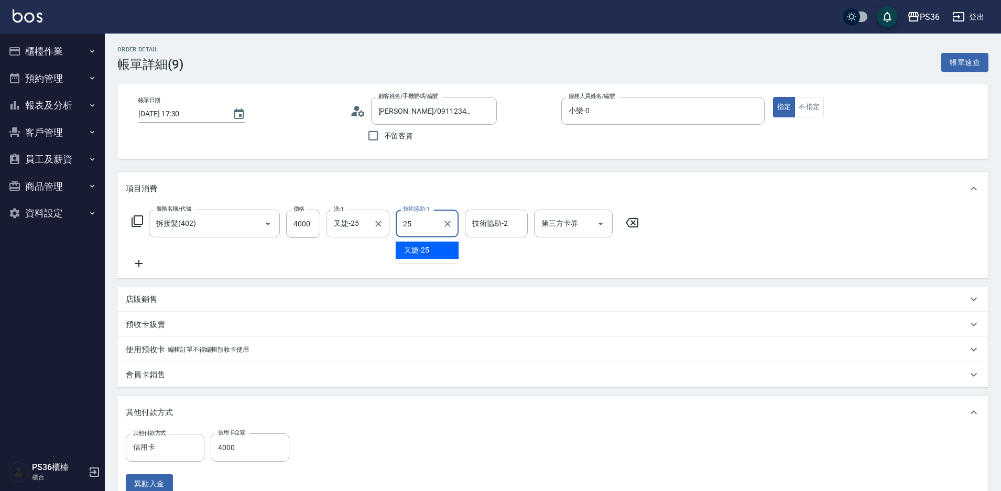
type input "又婕-25"
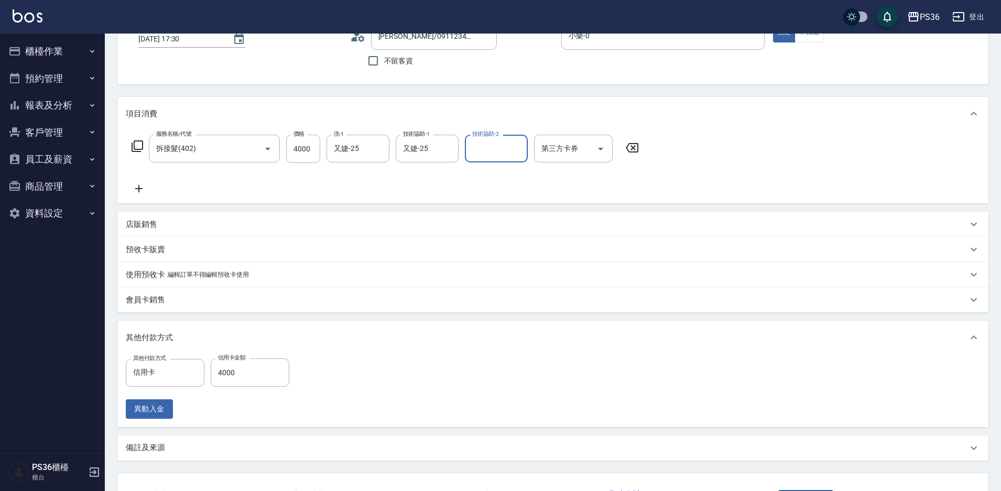
scroll to position [158, 0]
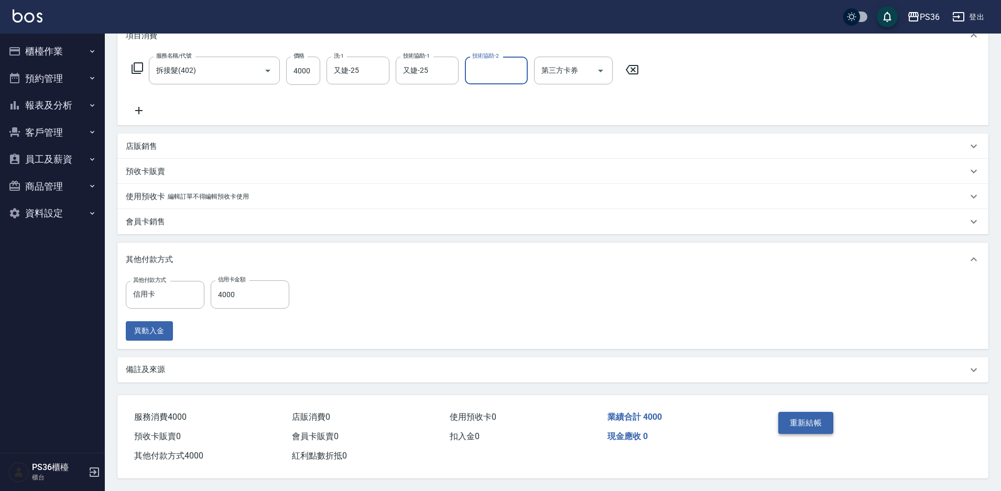
click at [809, 419] on button "重新結帳" at bounding box center [806, 423] width 56 height 22
